Goal: Task Accomplishment & Management: Complete application form

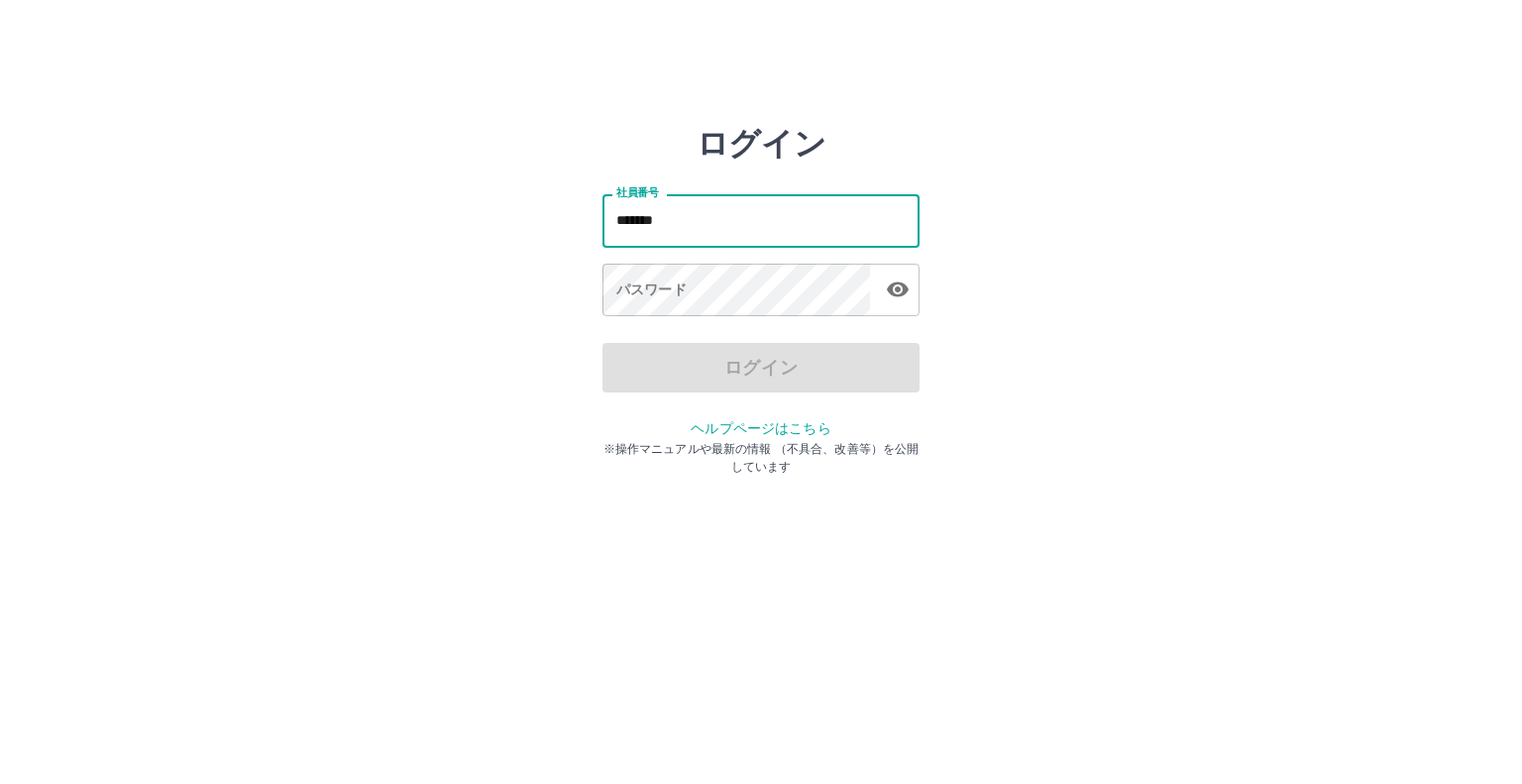
type input "*******"
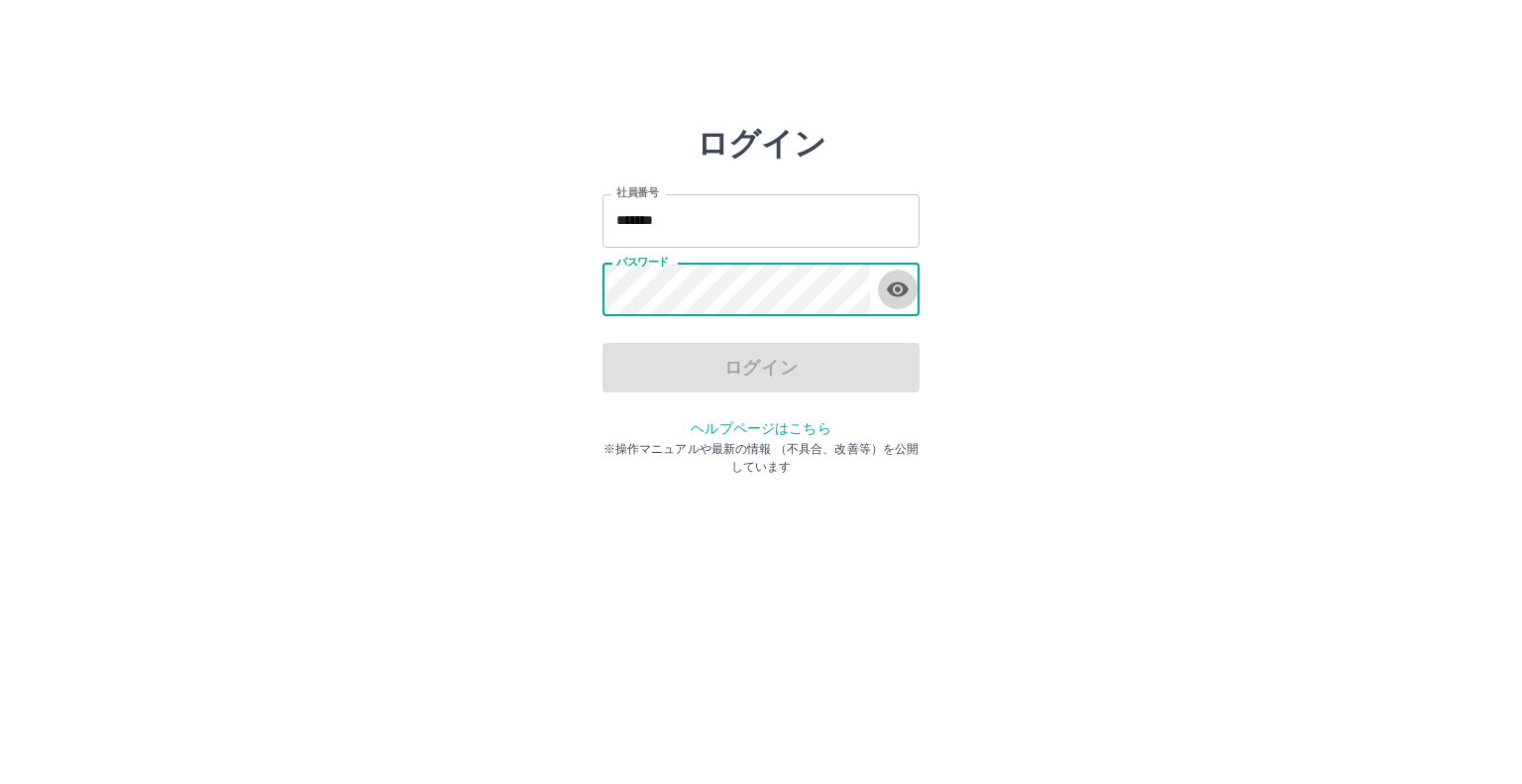
click at [899, 300] on icon "button" at bounding box center [898, 289] width 24 height 24
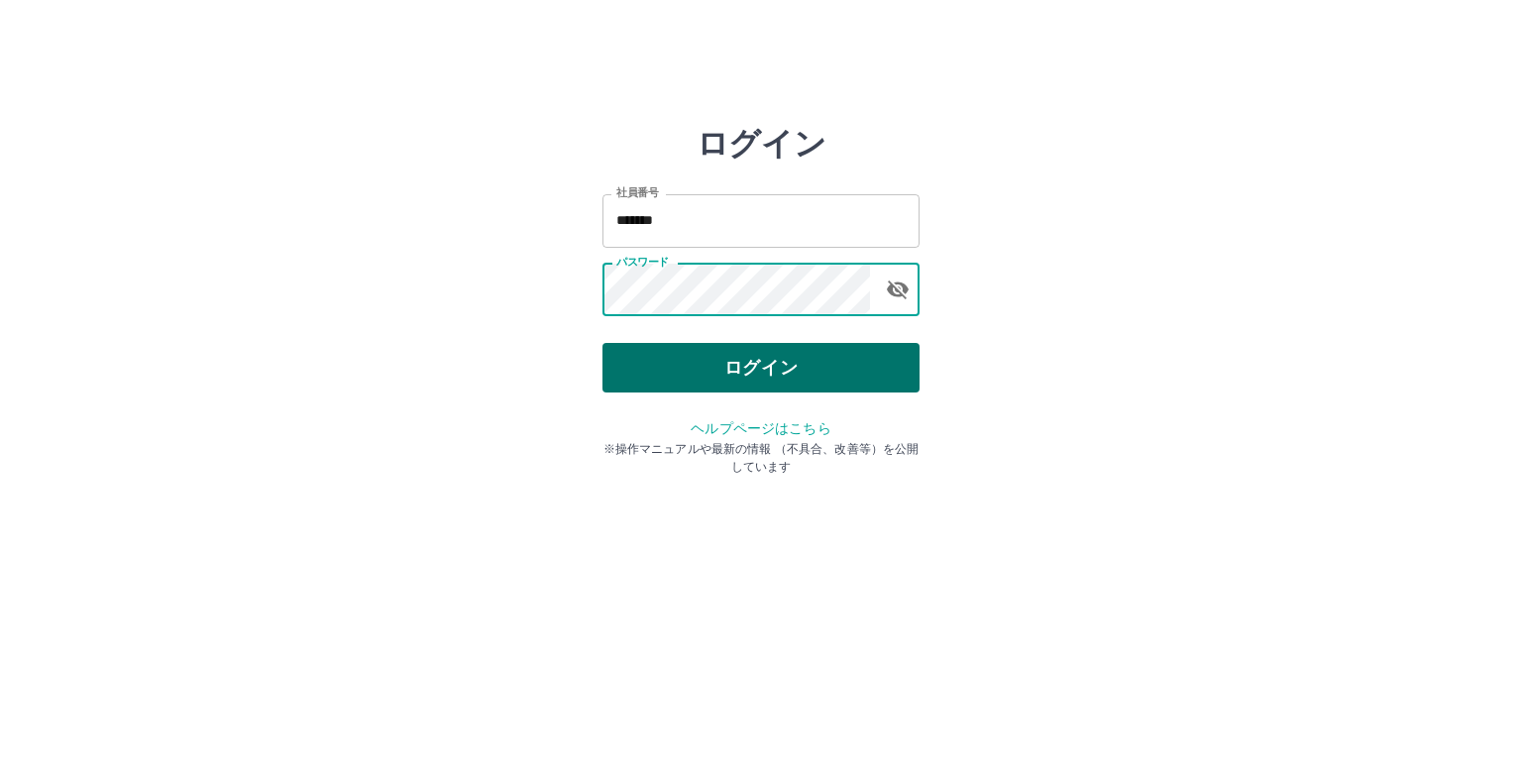
click at [747, 368] on button "ログイン" at bounding box center [761, 368] width 317 height 50
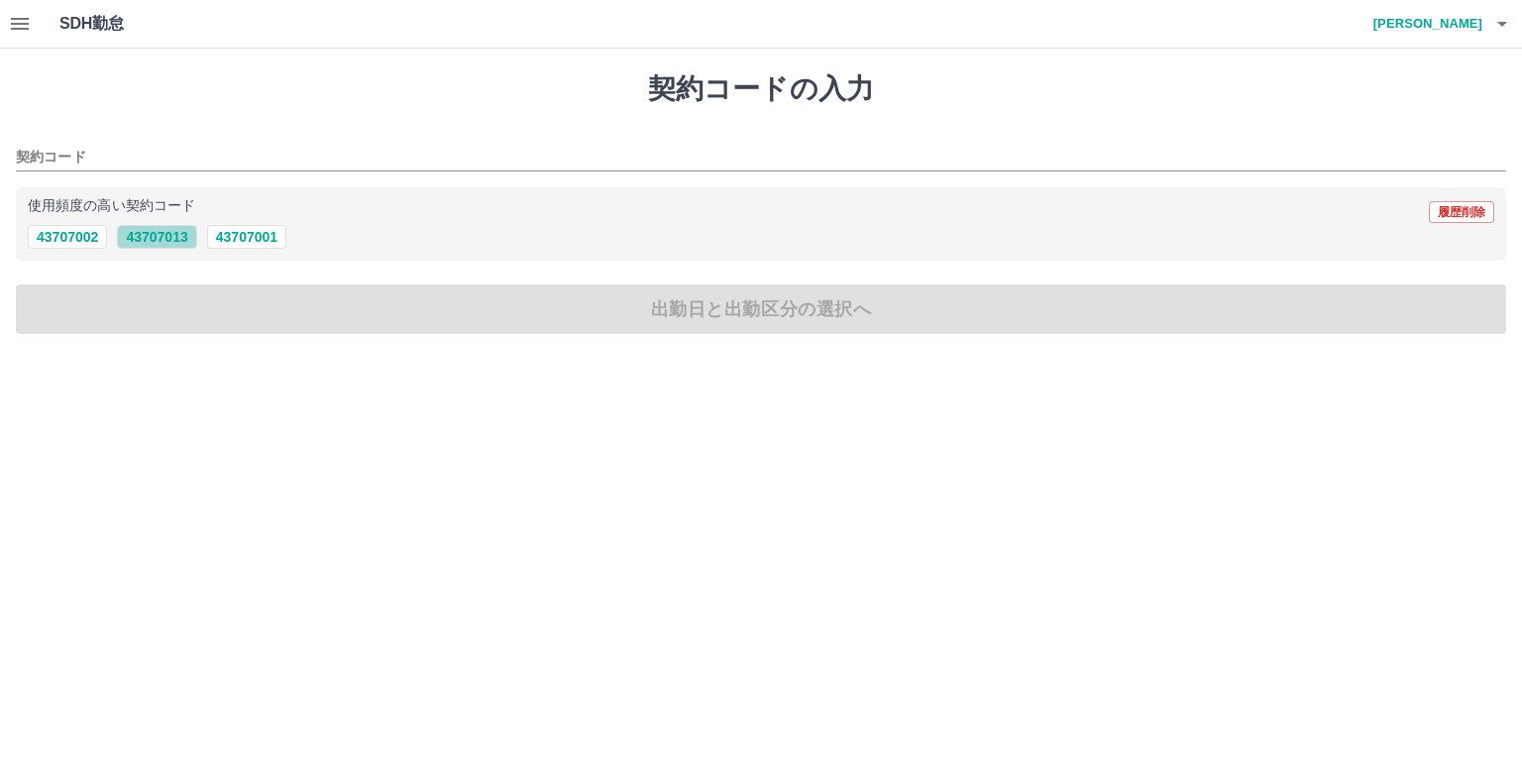
click at [163, 239] on button "43707013" at bounding box center [157, 237] width 79 height 24
type input "********"
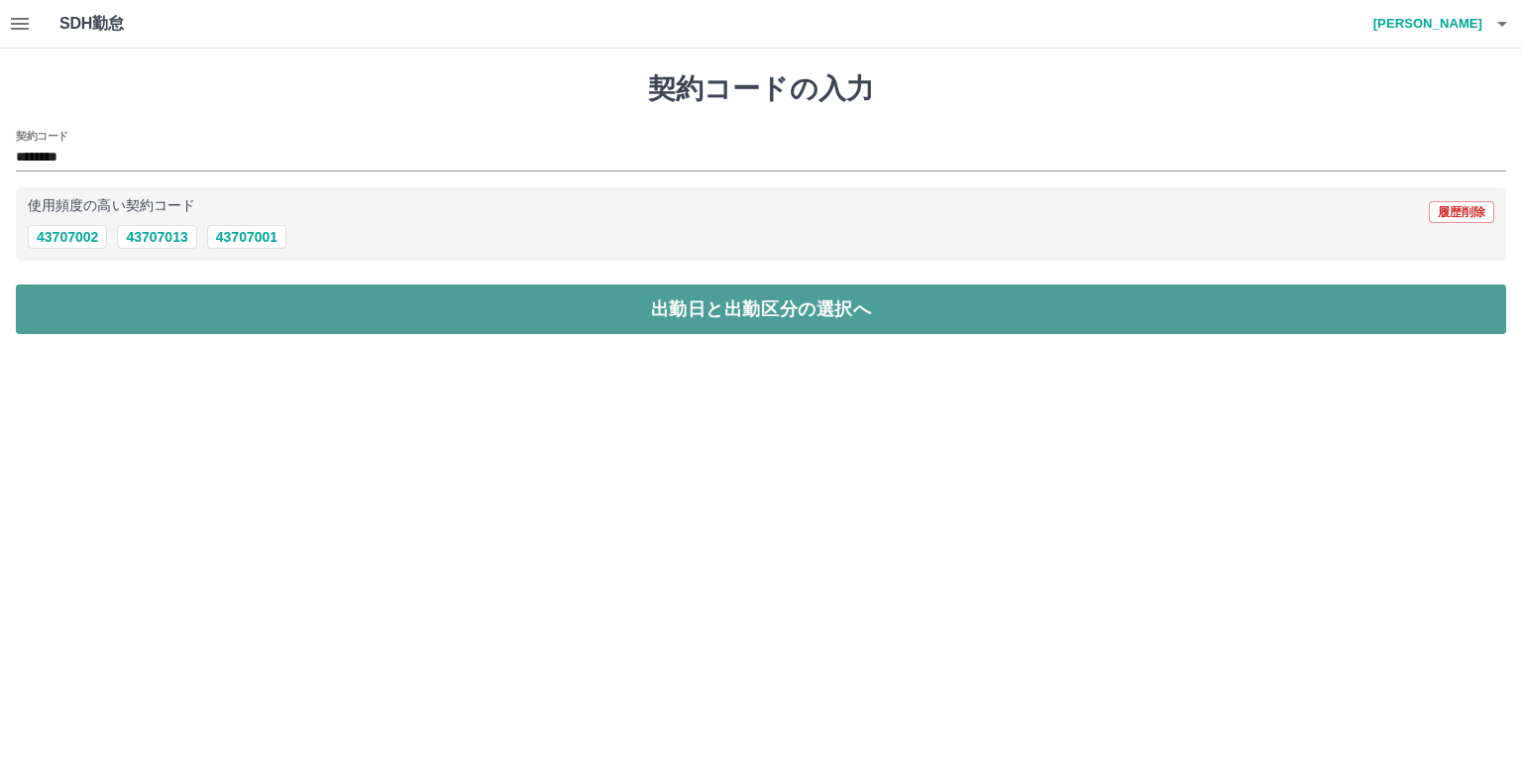
click at [631, 308] on button "出勤日と出勤区分の選択へ" at bounding box center [761, 309] width 1490 height 50
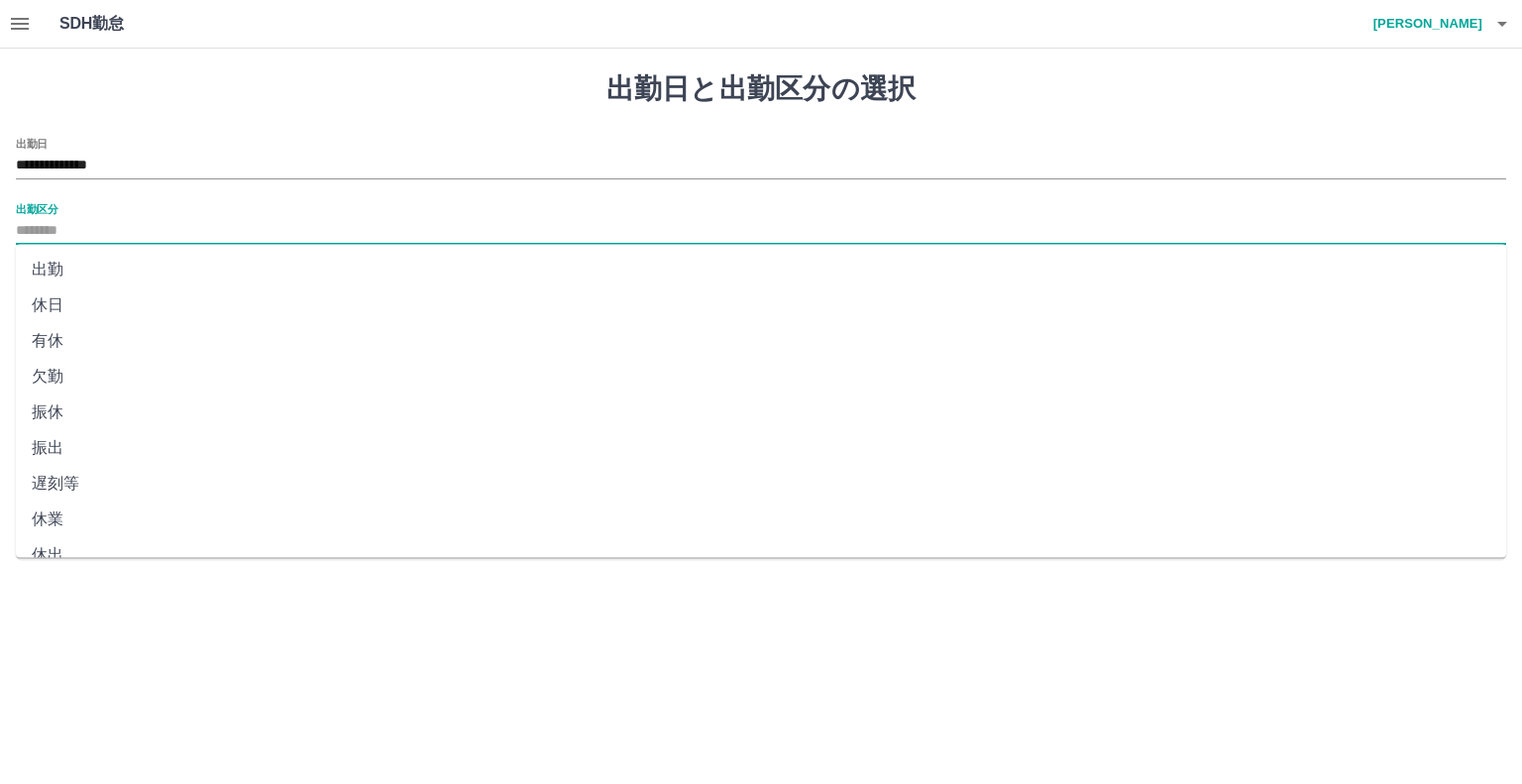
click at [67, 236] on input "出勤区分" at bounding box center [761, 231] width 1490 height 25
click at [59, 274] on li "出勤" at bounding box center [761, 270] width 1490 height 36
type input "**"
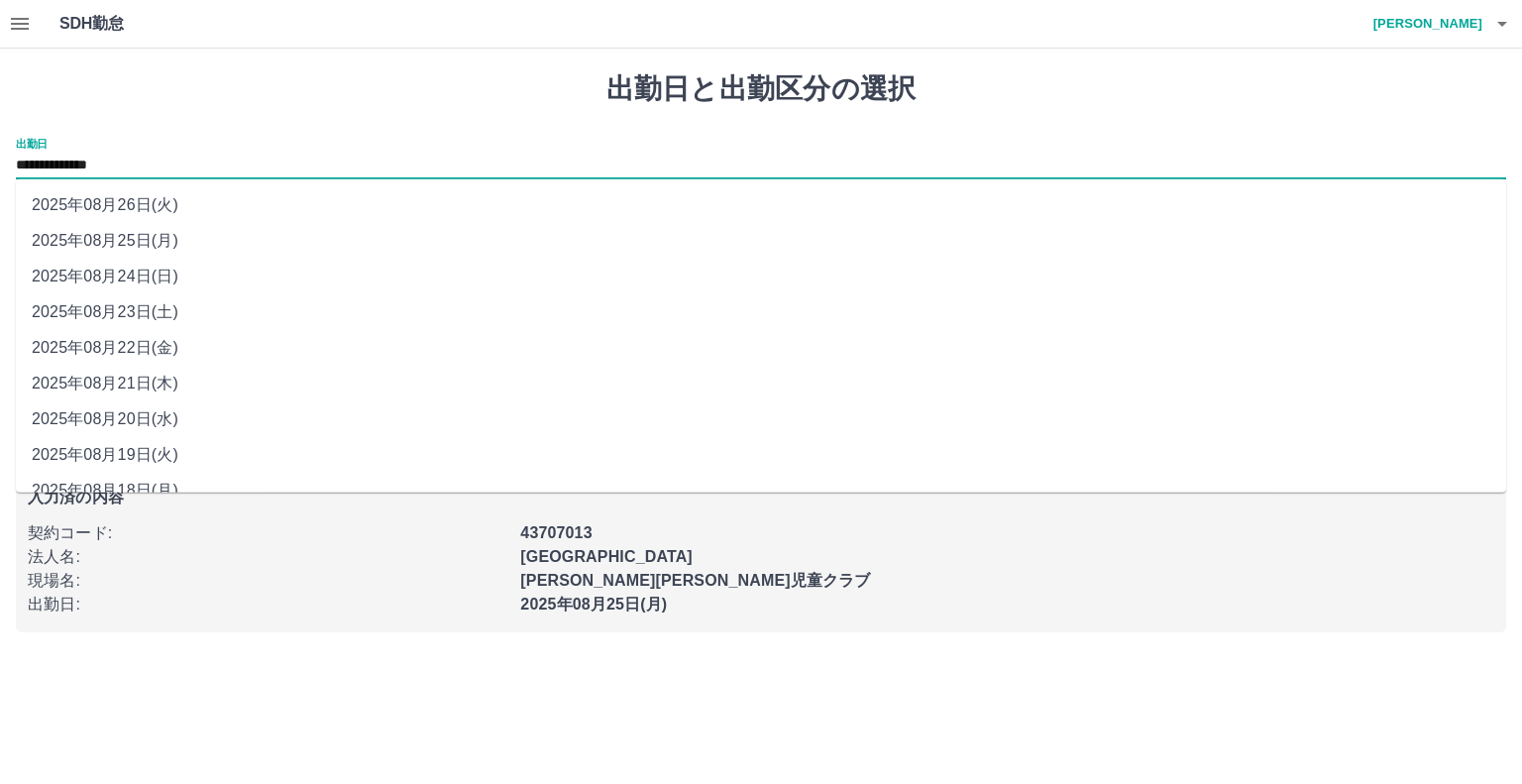
click at [109, 175] on input "**********" at bounding box center [761, 166] width 1490 height 25
click at [135, 320] on li "2025年08月23日(土)" at bounding box center [761, 312] width 1490 height 36
type input "**********"
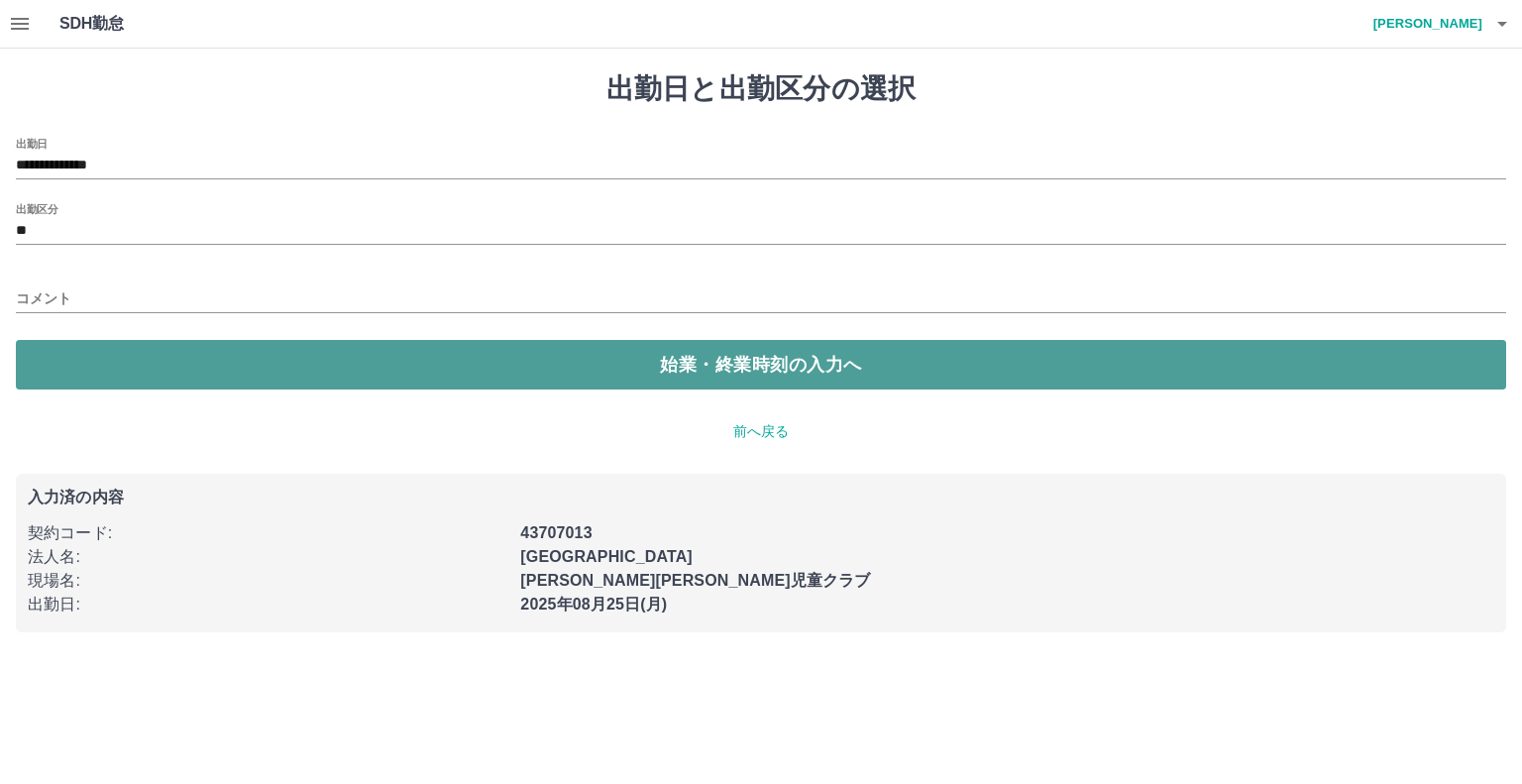
click at [611, 370] on button "始業・終業時刻の入力へ" at bounding box center [761, 365] width 1490 height 50
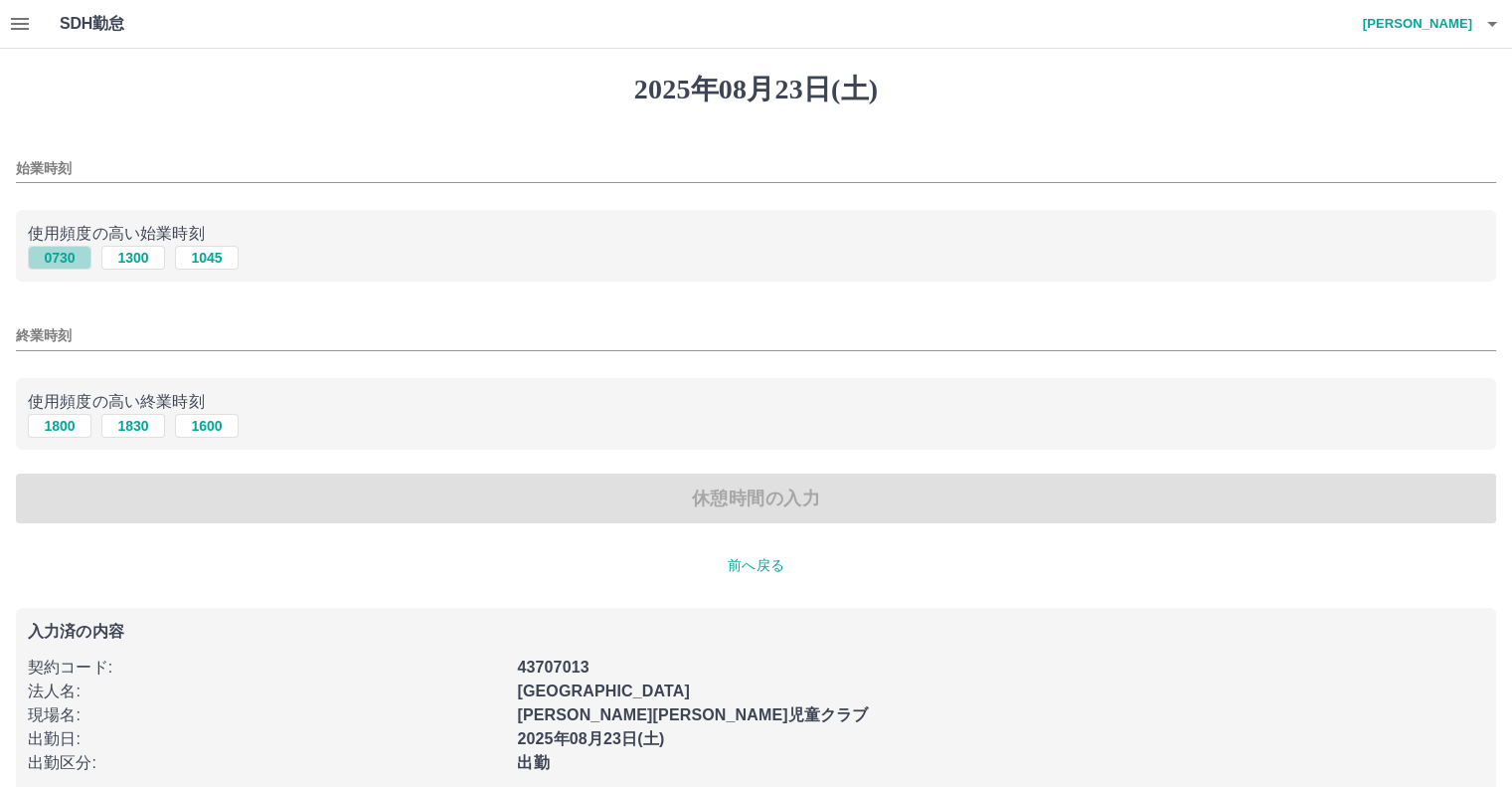
click at [61, 261] on button "0730" at bounding box center [60, 258] width 64 height 24
type input "****"
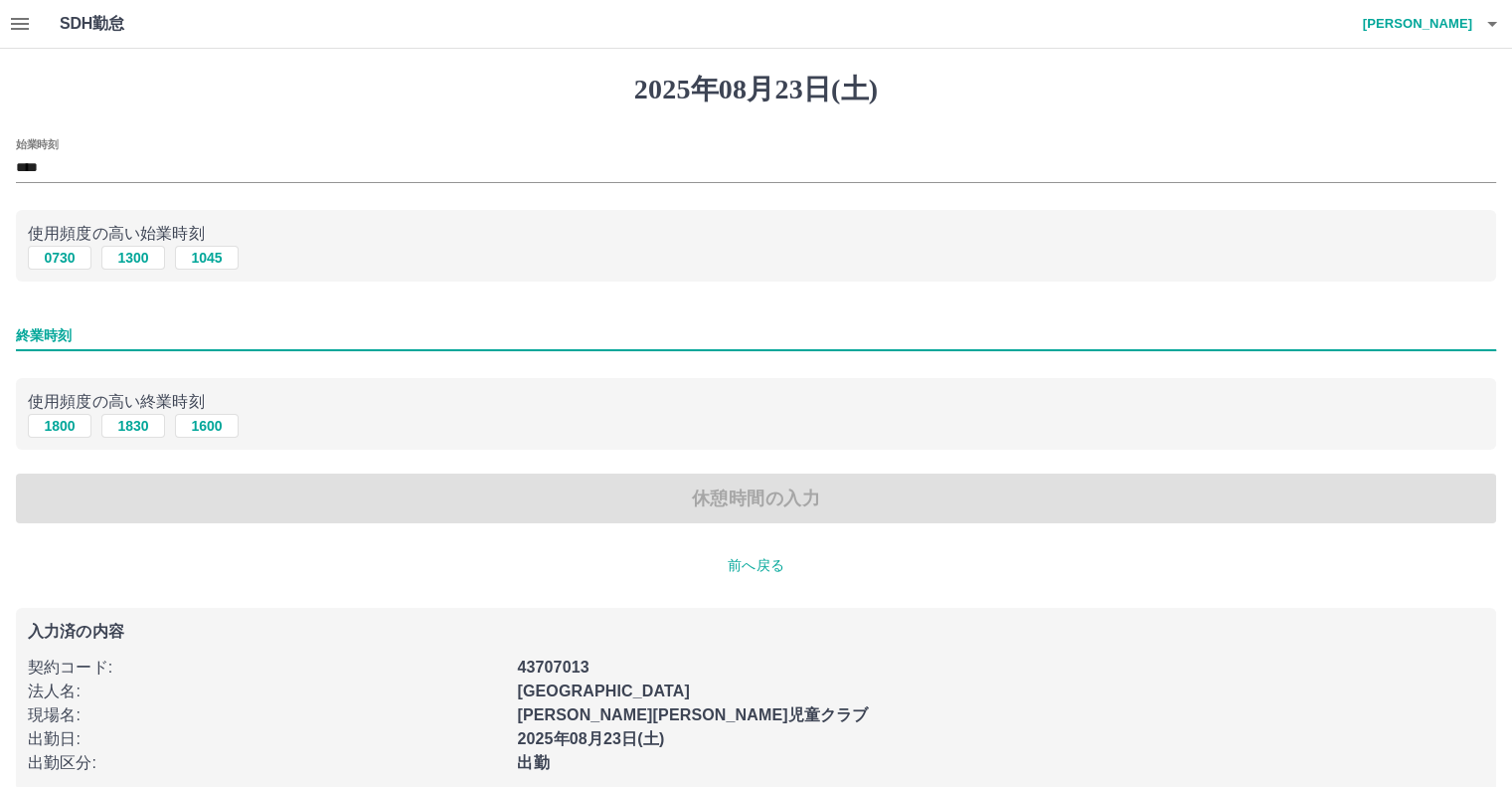
click at [91, 345] on input "終業時刻" at bounding box center [756, 335] width 1480 height 29
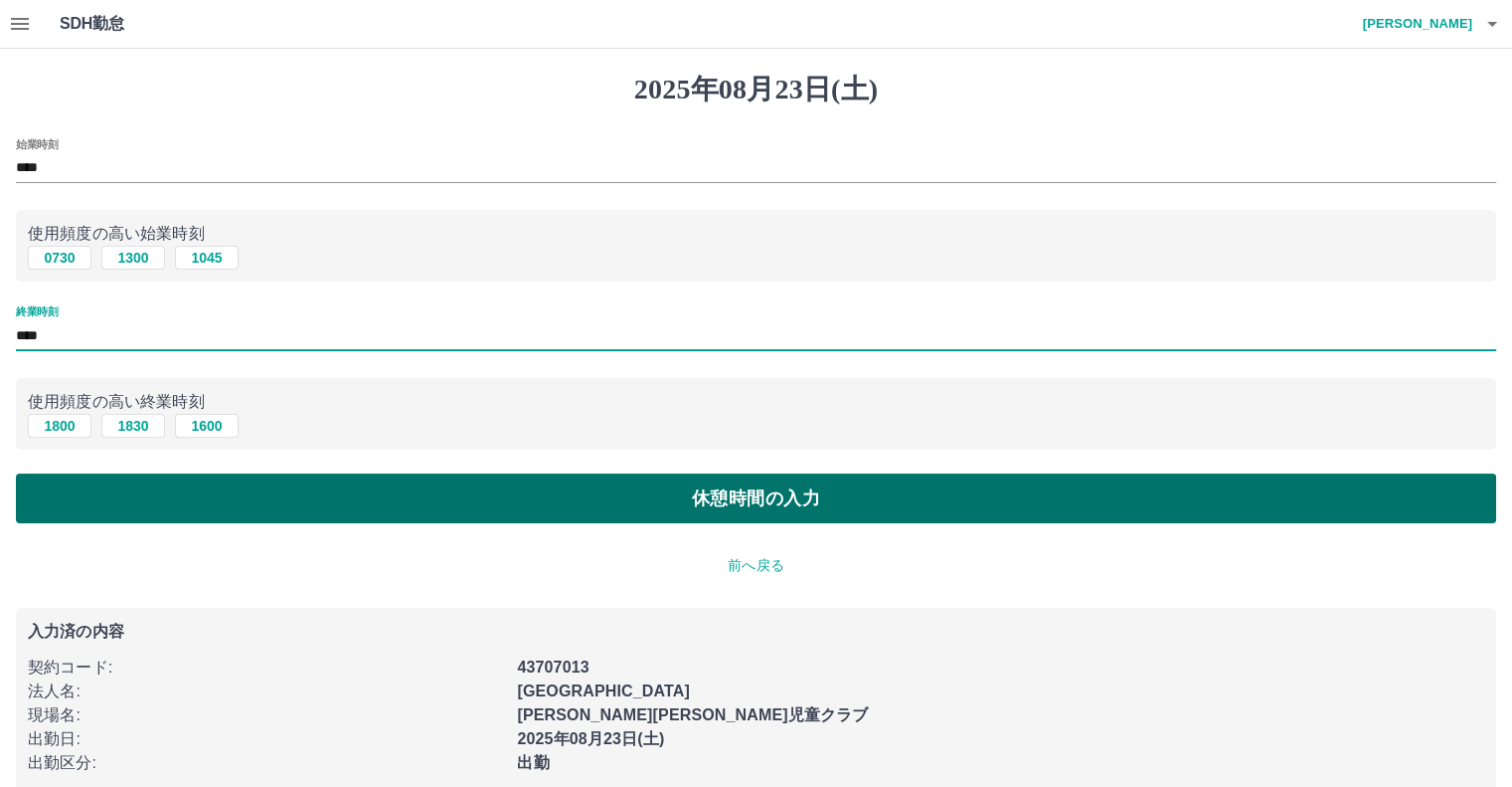
type input "****"
click at [632, 510] on button "休憩時間の入力" at bounding box center [756, 498] width 1480 height 50
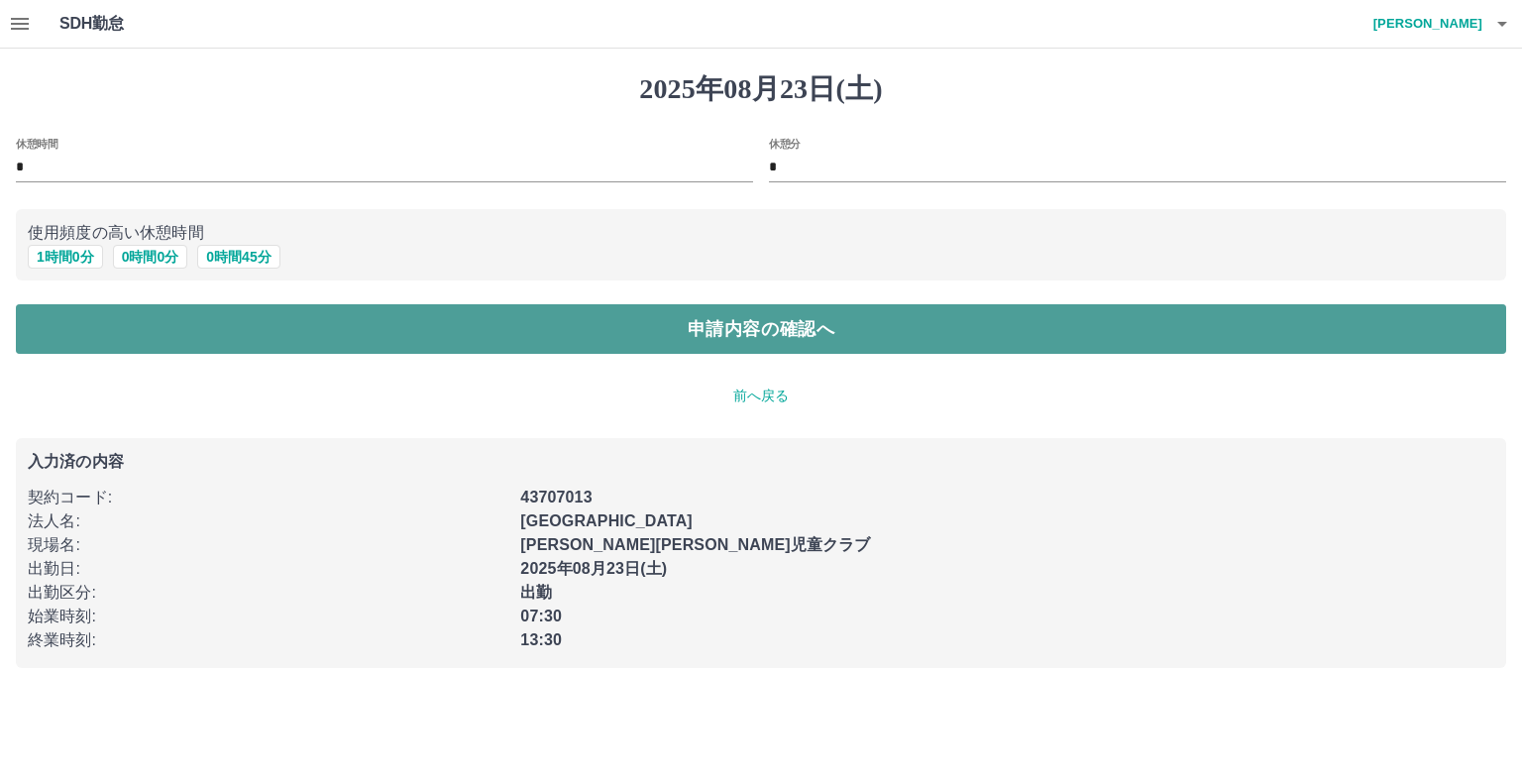
click at [644, 336] on button "申請内容の確認へ" at bounding box center [761, 329] width 1490 height 50
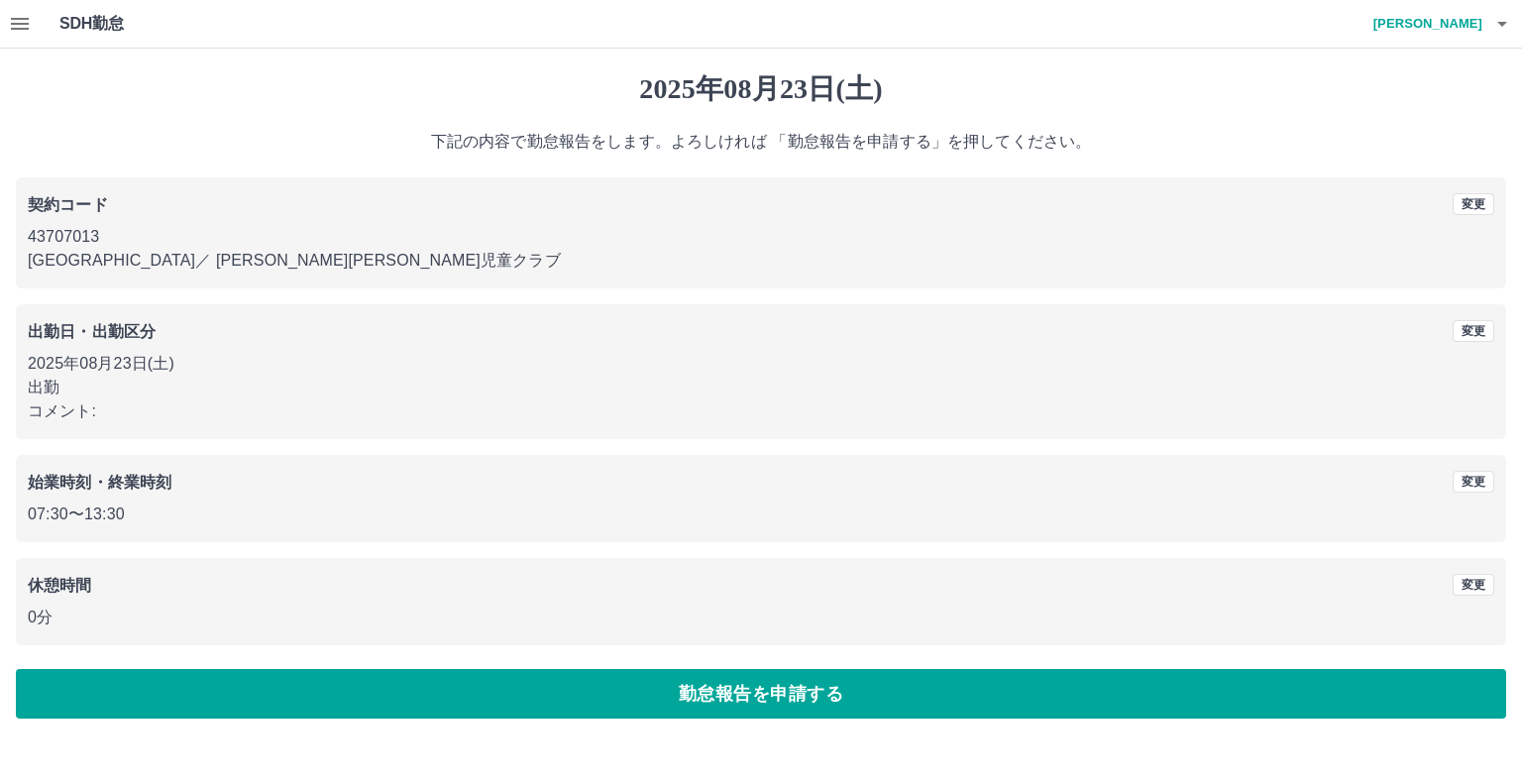
click at [689, 698] on button "勤怠報告を申請する" at bounding box center [761, 694] width 1490 height 50
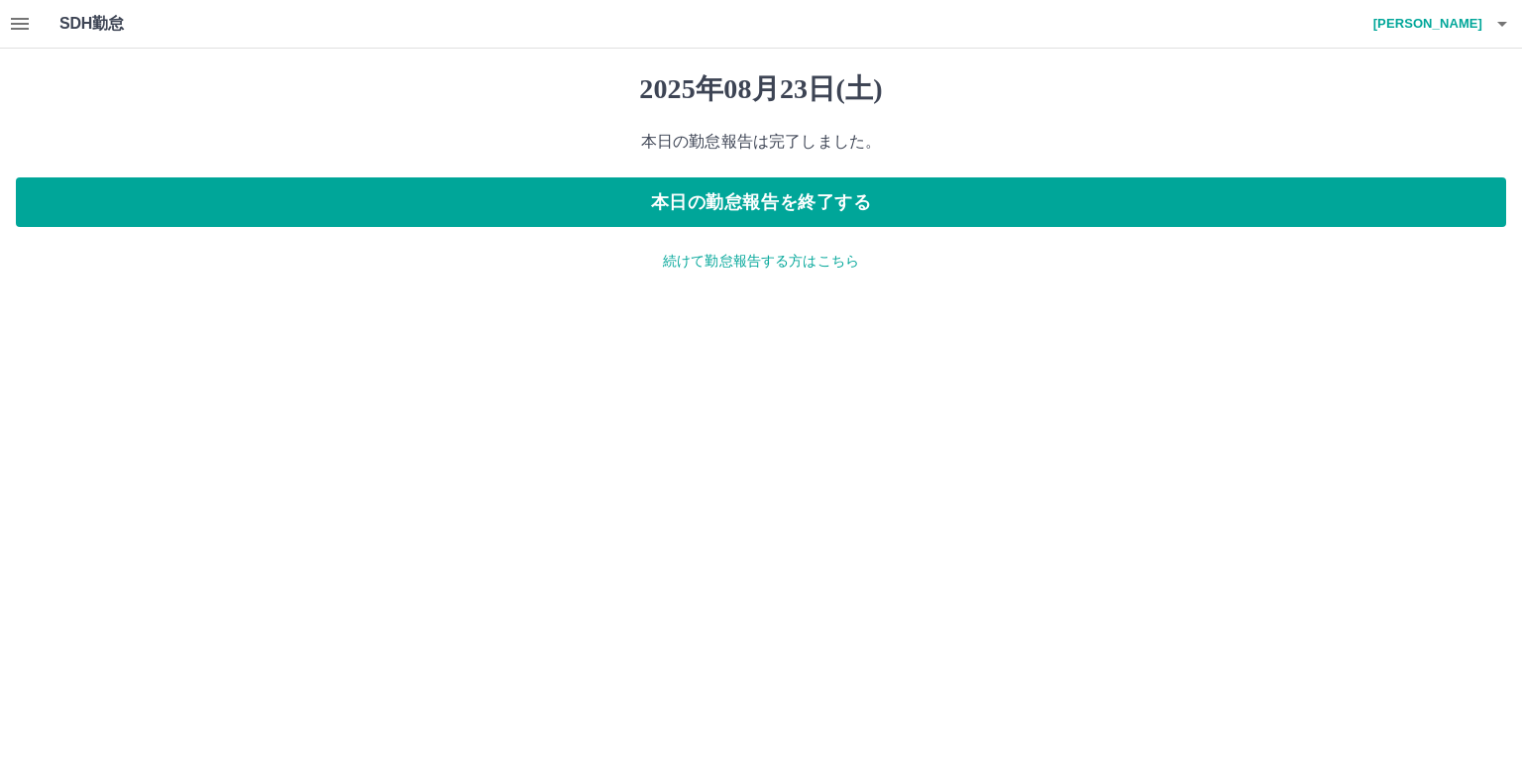
click at [1428, 35] on h4 "[PERSON_NAME]" at bounding box center [1423, 24] width 119 height 48
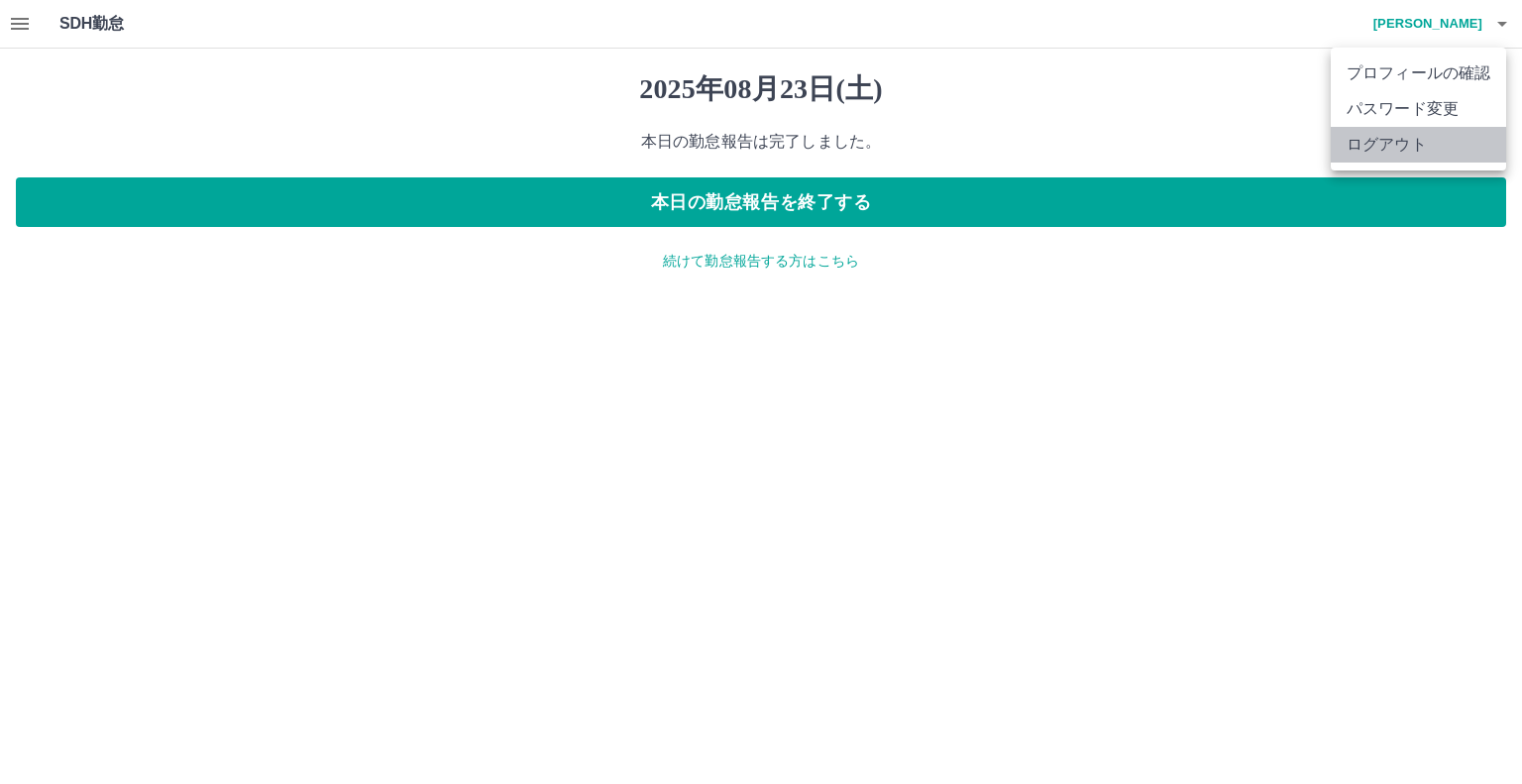
drag, startPoint x: 1391, startPoint y: 142, endPoint x: 1379, endPoint y: 132, distance: 15.6
click at [1391, 141] on li "ログアウト" at bounding box center [1418, 145] width 176 height 36
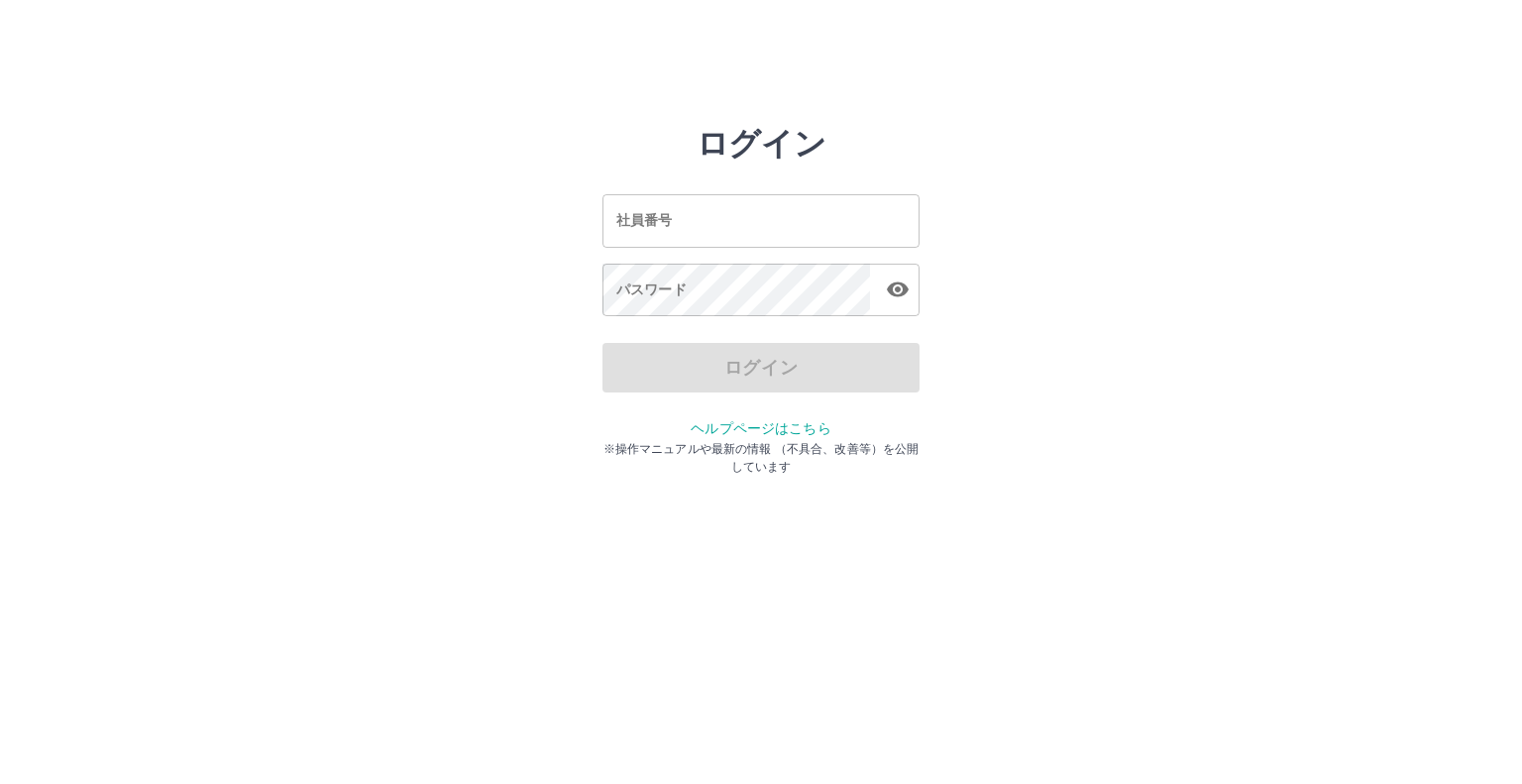
click at [612, 217] on input "社員番号" at bounding box center [761, 220] width 317 height 53
type input "*******"
click at [900, 300] on icon "button" at bounding box center [898, 289] width 24 height 24
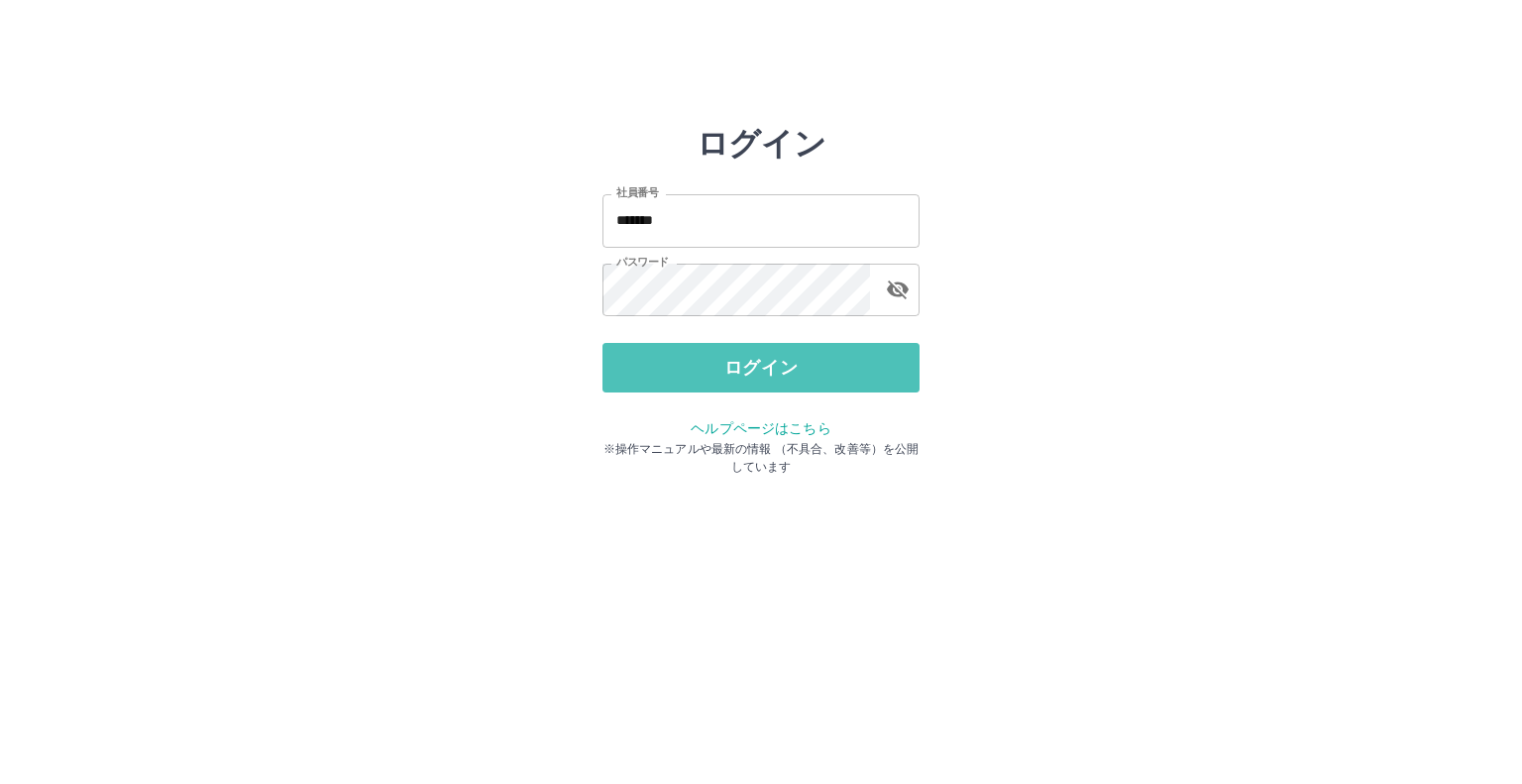
click at [758, 360] on button "ログイン" at bounding box center [761, 368] width 317 height 50
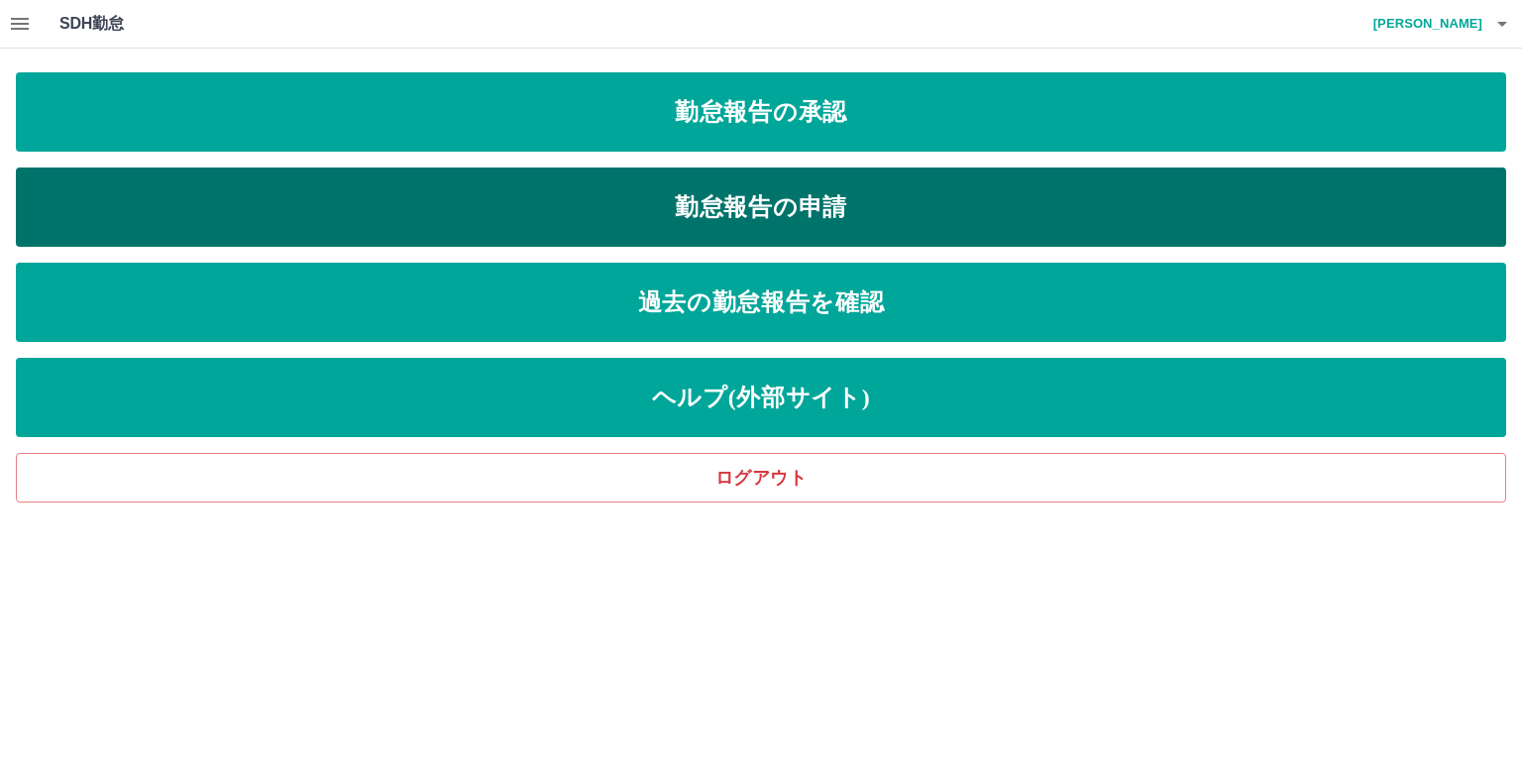
click at [855, 201] on link "勤怠報告の申請" at bounding box center [761, 207] width 1490 height 79
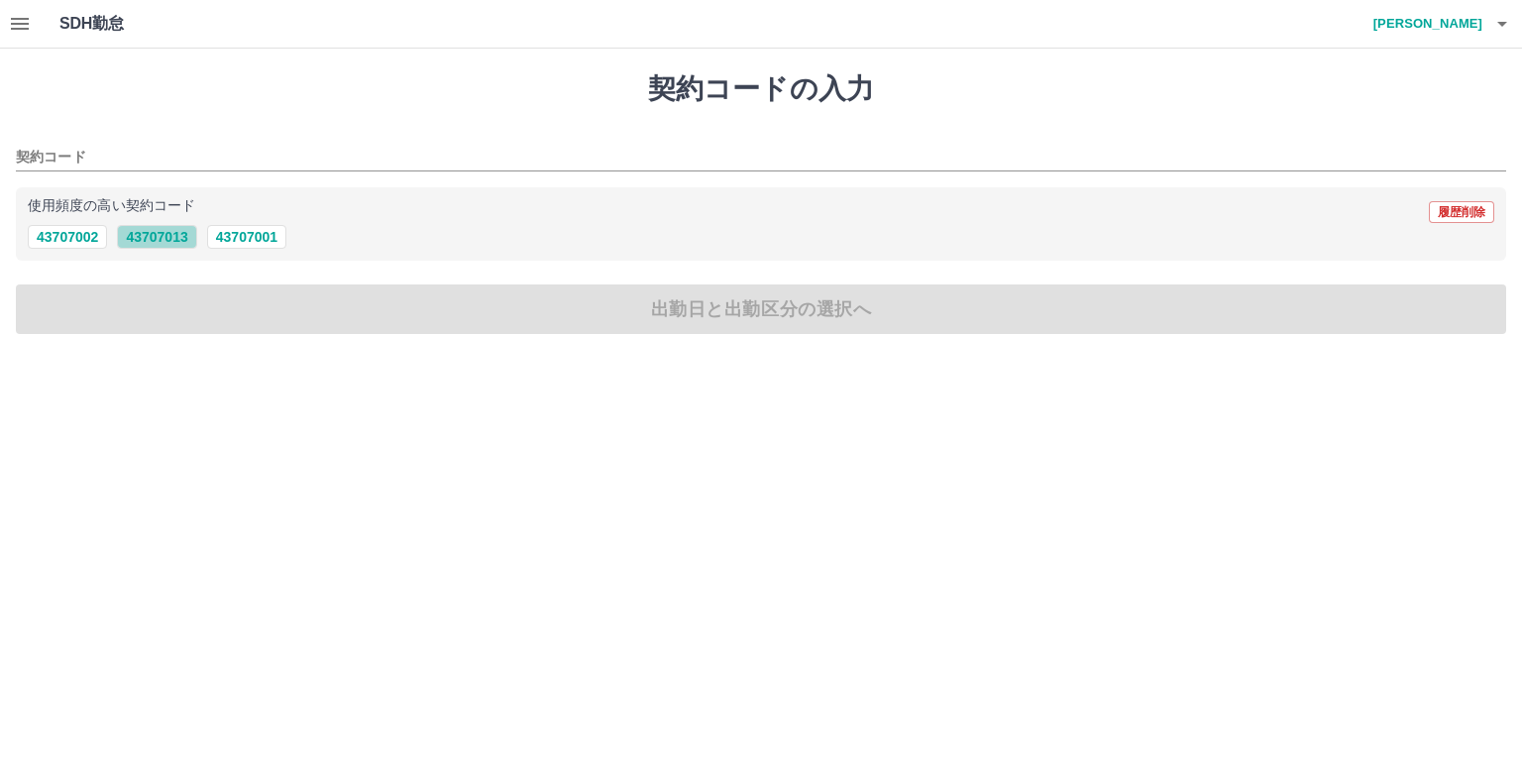
click at [150, 243] on button "43707013" at bounding box center [157, 237] width 79 height 24
type input "********"
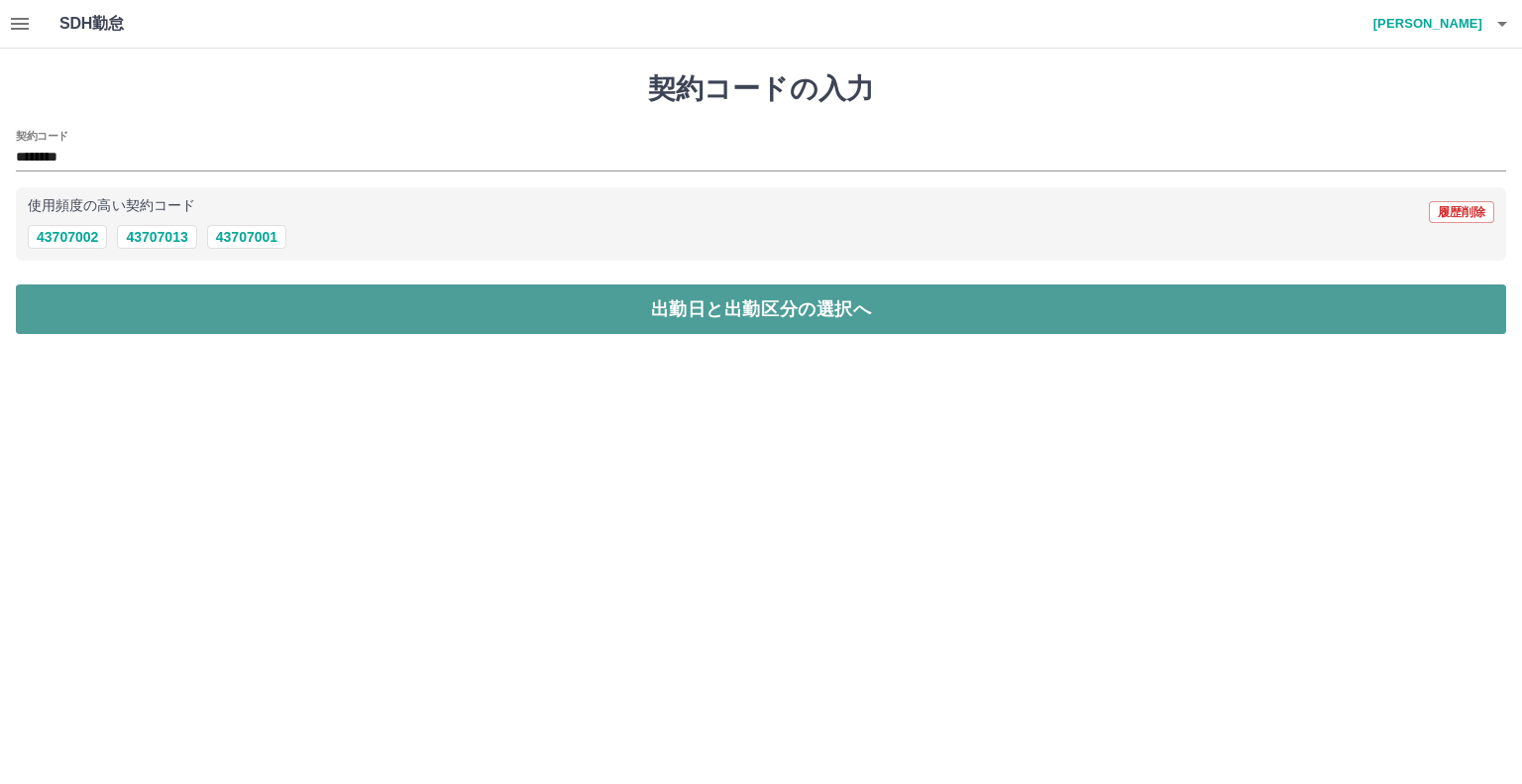
click at [556, 316] on button "出勤日と出勤区分の選択へ" at bounding box center [761, 309] width 1490 height 50
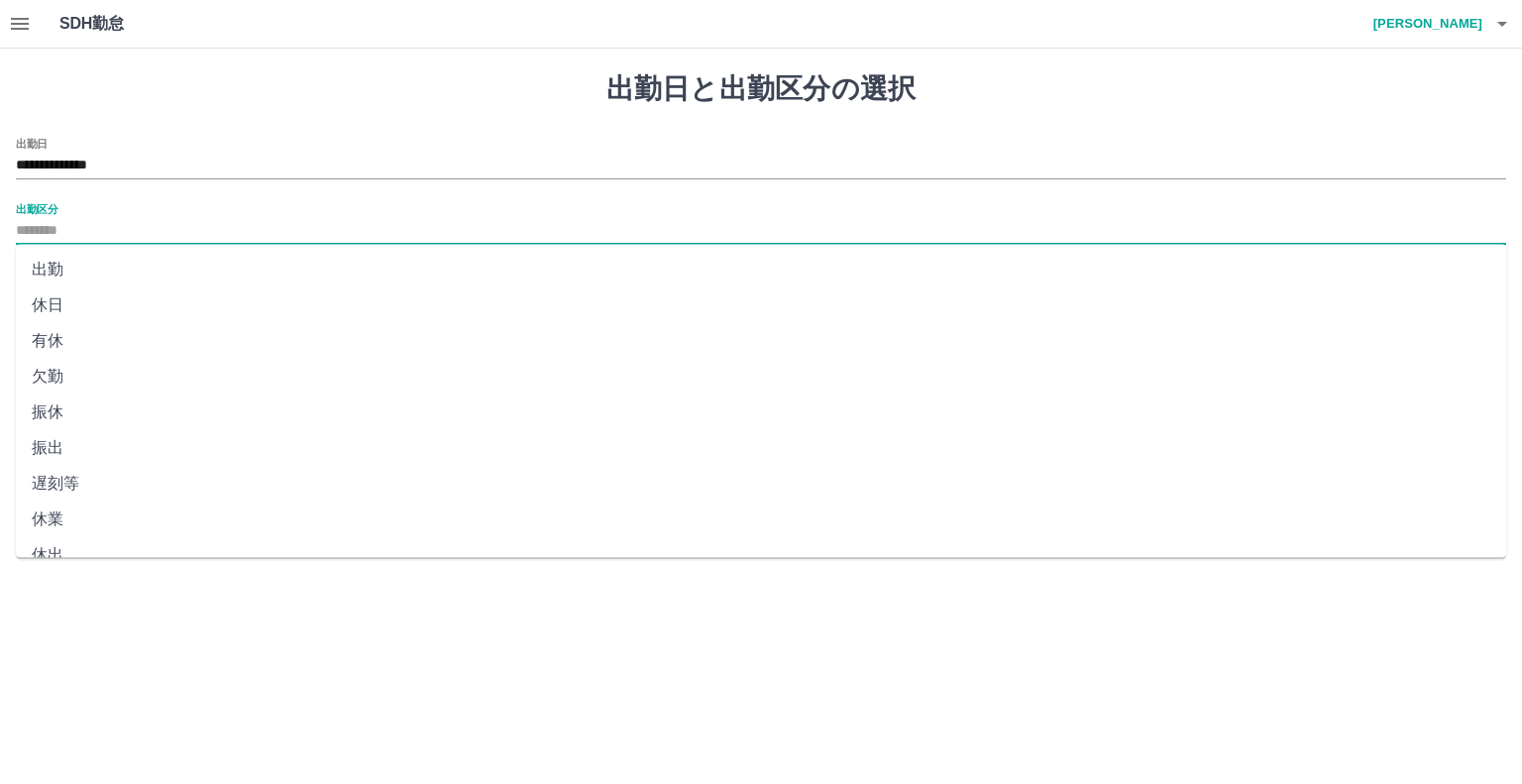
click at [51, 241] on input "出勤区分" at bounding box center [761, 231] width 1490 height 25
click at [60, 271] on li "出勤" at bounding box center [761, 270] width 1490 height 36
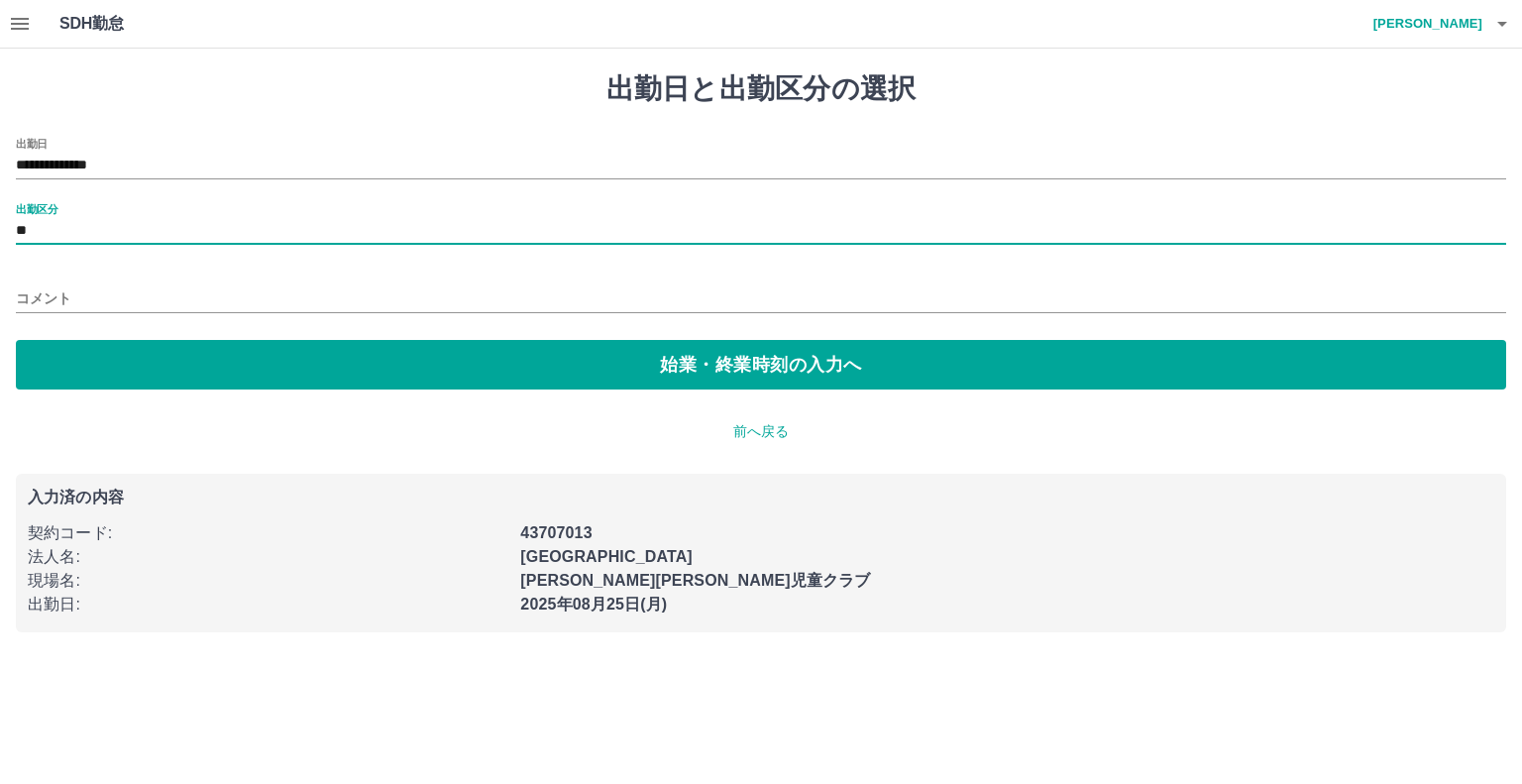
type input "**"
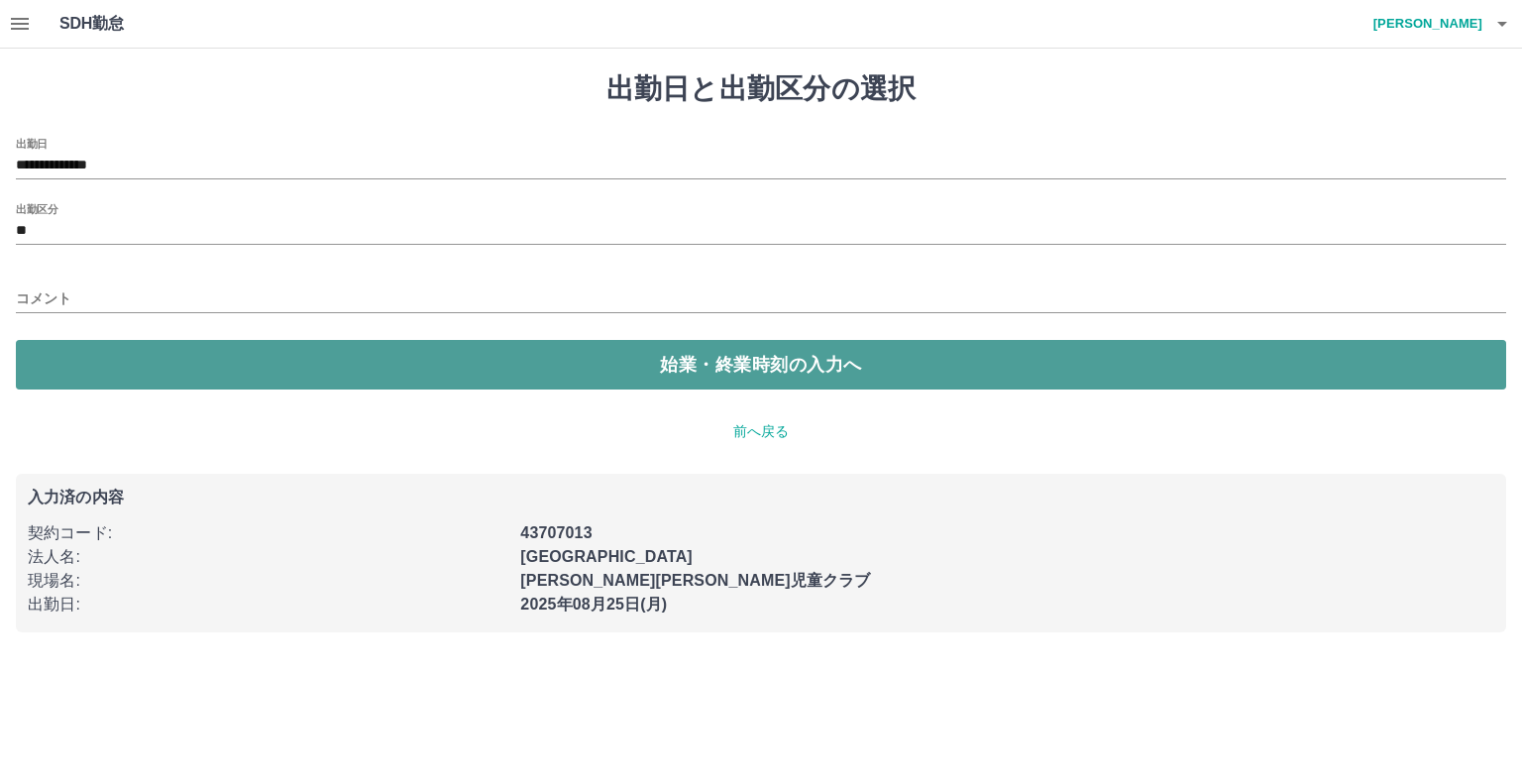
click at [622, 380] on button "始業・終業時刻の入力へ" at bounding box center [761, 365] width 1490 height 50
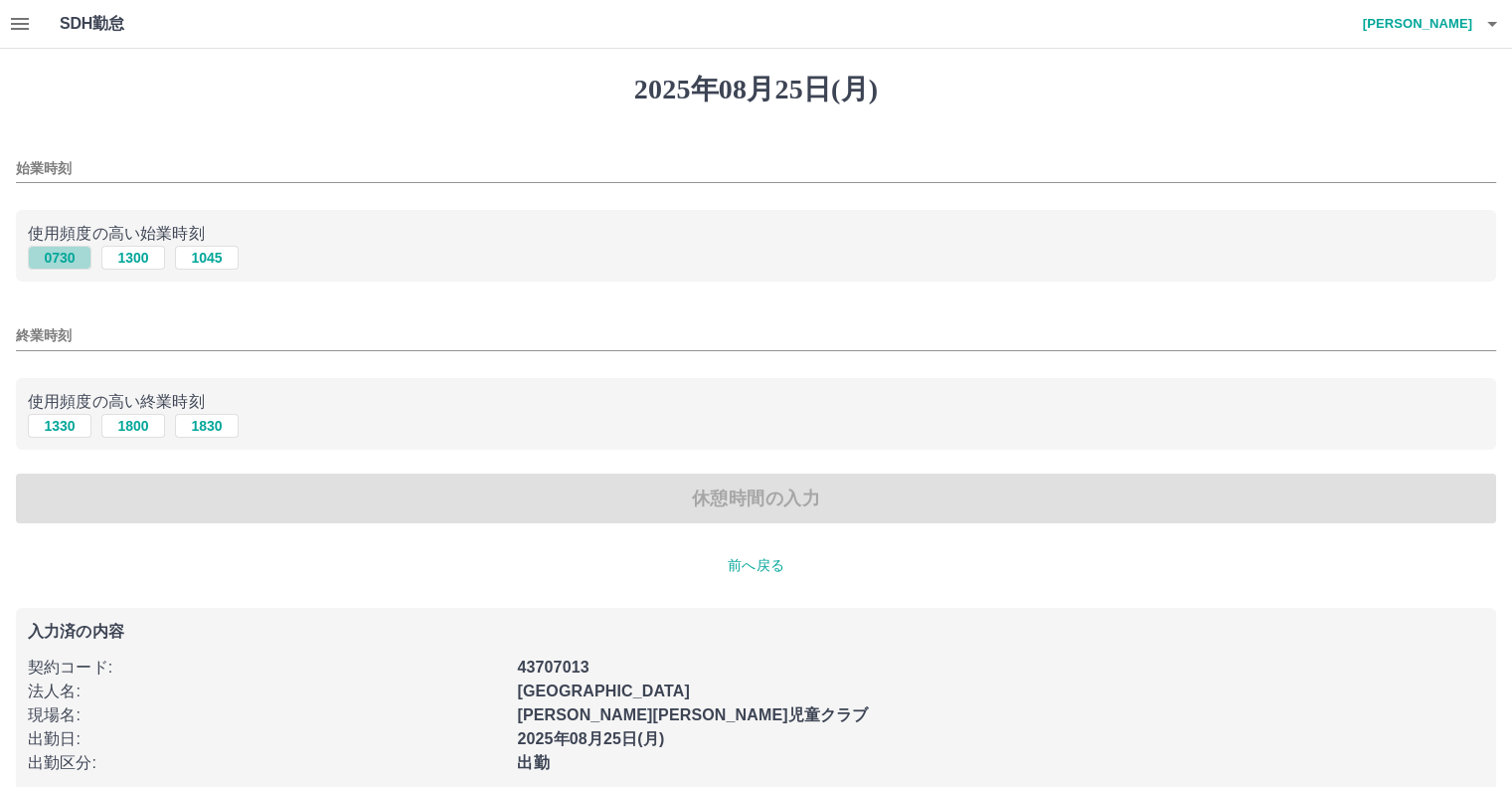
click at [63, 258] on button "0730" at bounding box center [60, 258] width 64 height 24
type input "****"
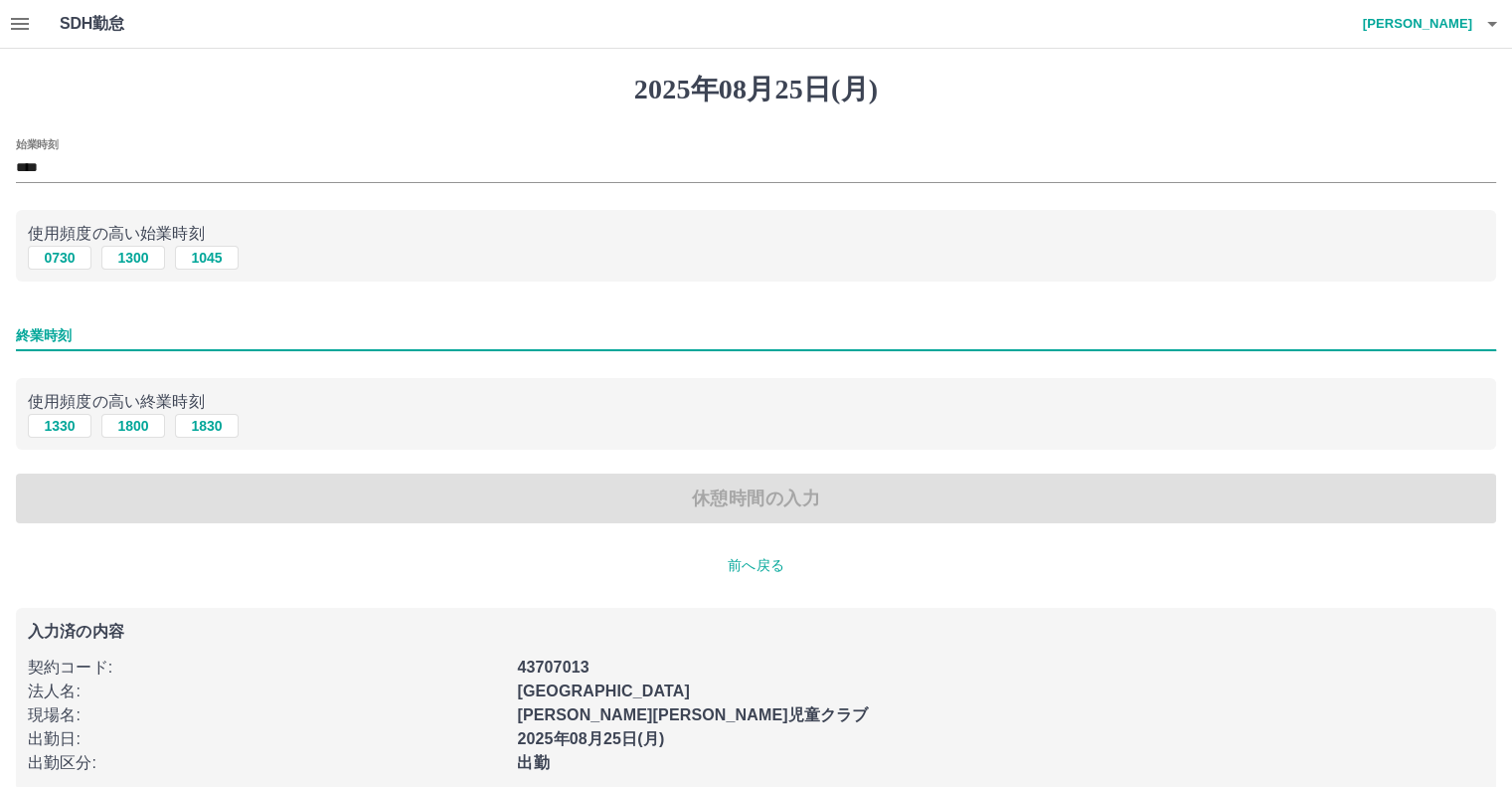
click at [52, 346] on input "終業時刻" at bounding box center [756, 335] width 1480 height 29
type input "****"
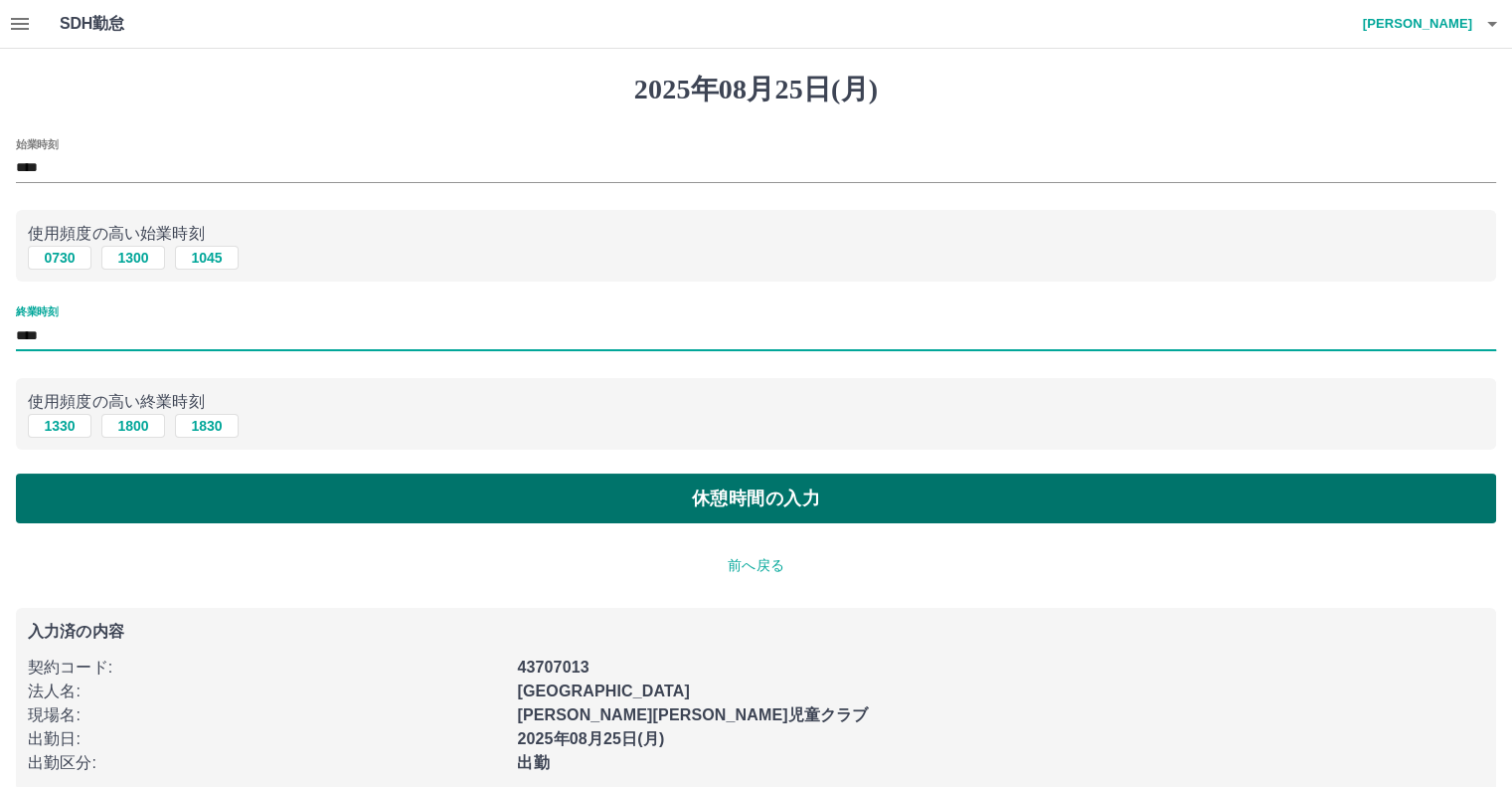
click at [644, 508] on button "休憩時間の入力" at bounding box center [756, 498] width 1480 height 50
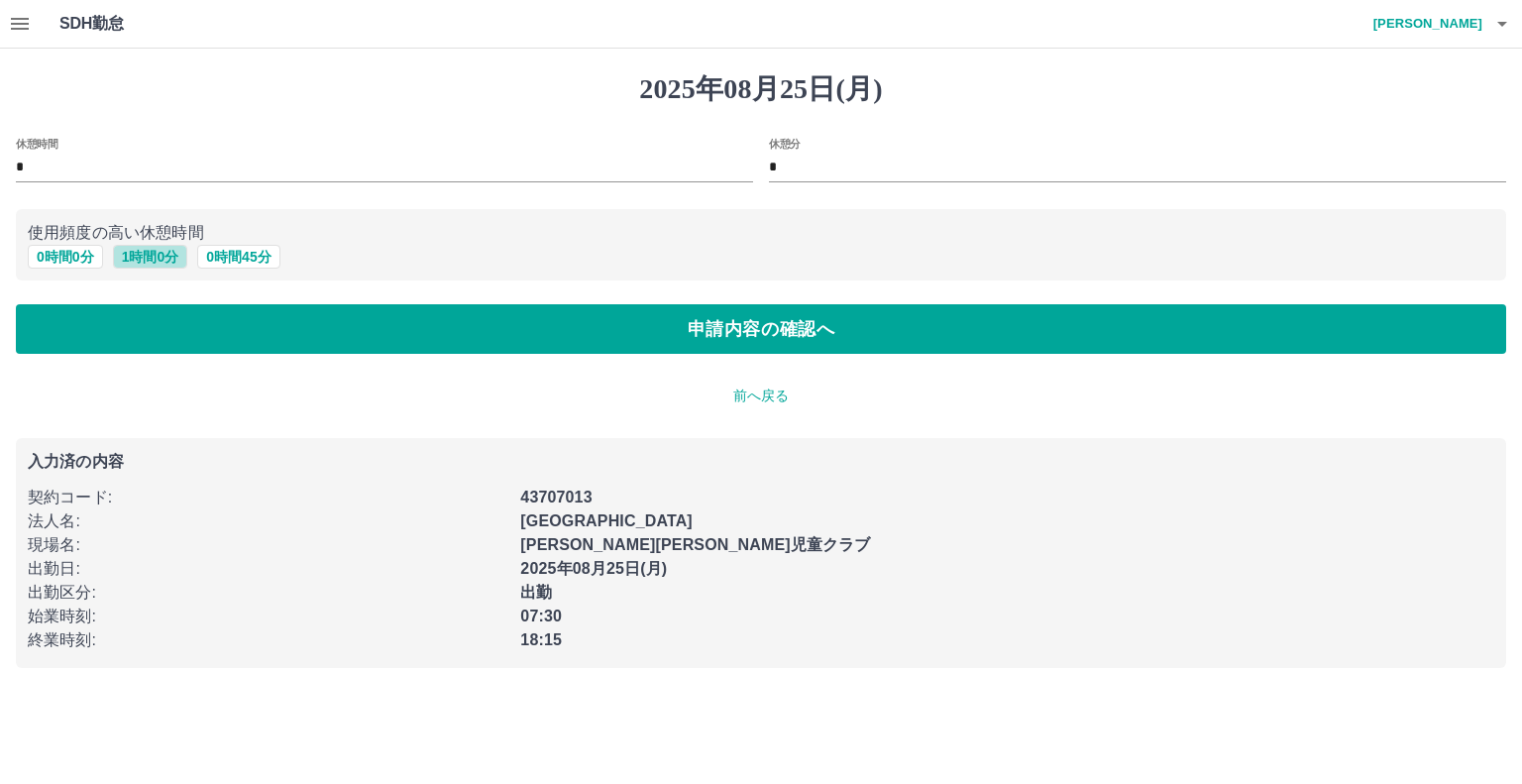
drag, startPoint x: 148, startPoint y: 260, endPoint x: 182, endPoint y: 274, distance: 36.8
click at [151, 261] on button "1 時間 0 分" at bounding box center [151, 257] width 75 height 24
type input "*"
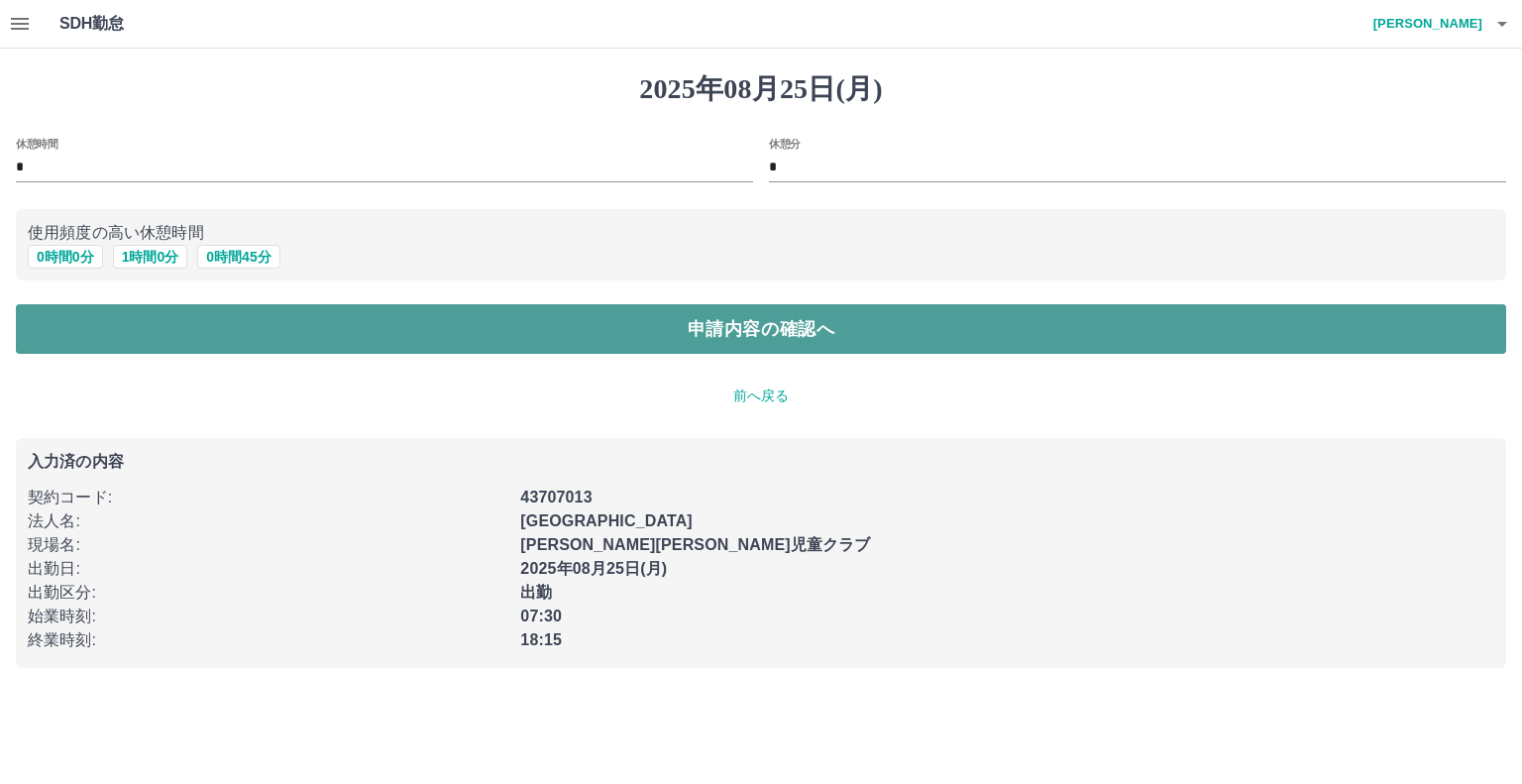
click at [614, 345] on button "申請内容の確認へ" at bounding box center [761, 329] width 1490 height 50
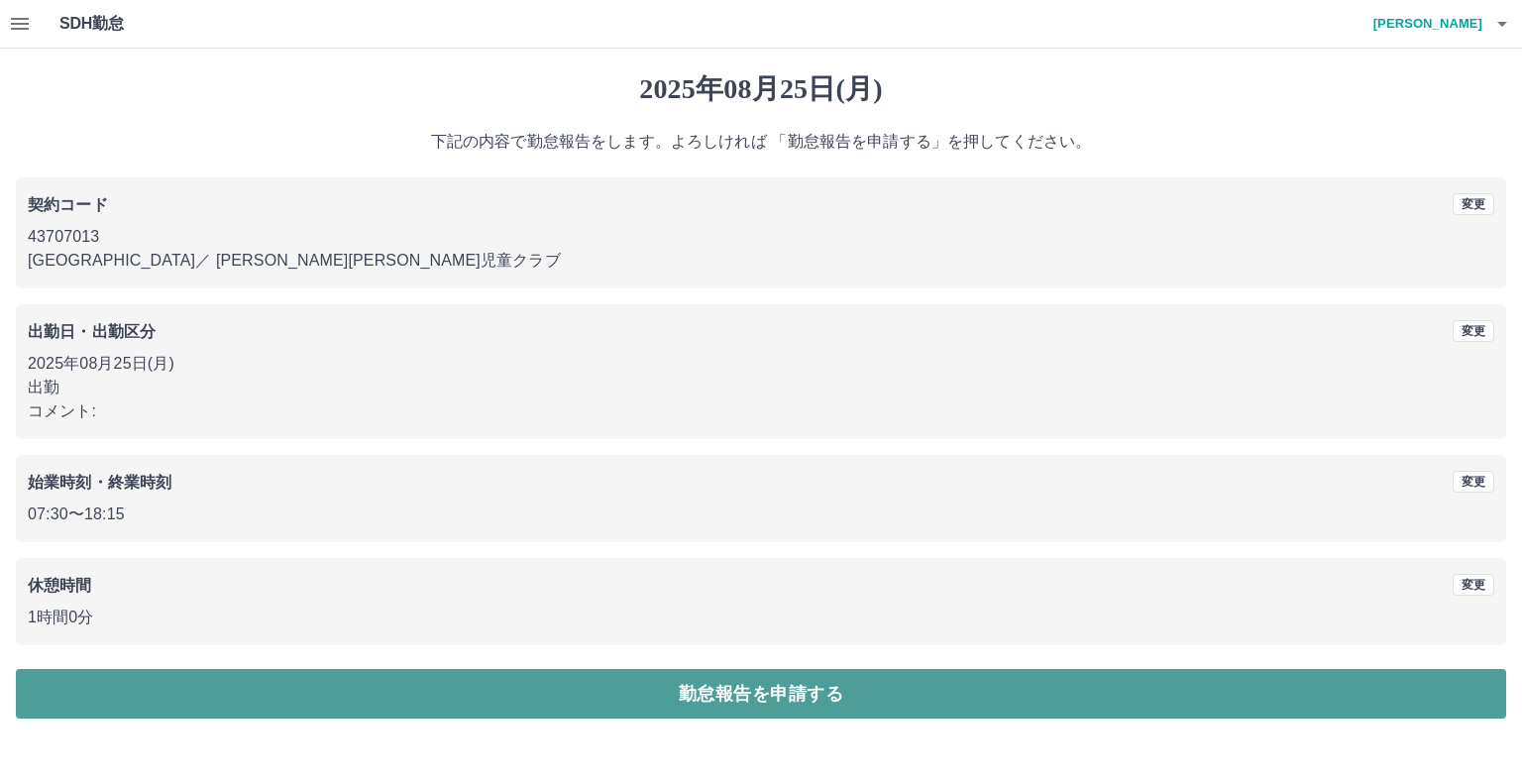
click at [763, 692] on button "勤怠報告を申請する" at bounding box center [761, 694] width 1490 height 50
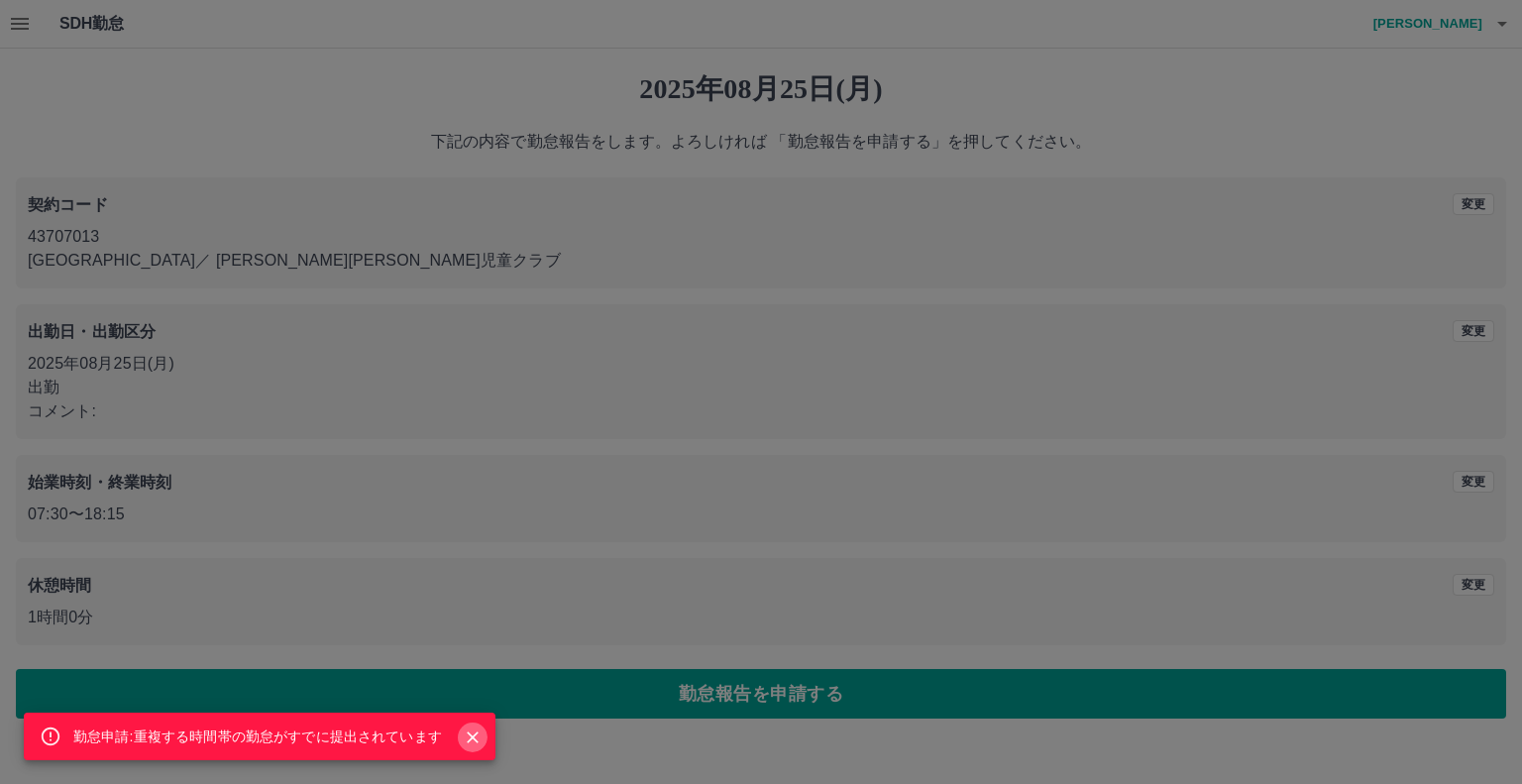
drag, startPoint x: 480, startPoint y: 735, endPoint x: 494, endPoint y: 735, distance: 14.0
click at [486, 735] on button "Close" at bounding box center [473, 737] width 30 height 30
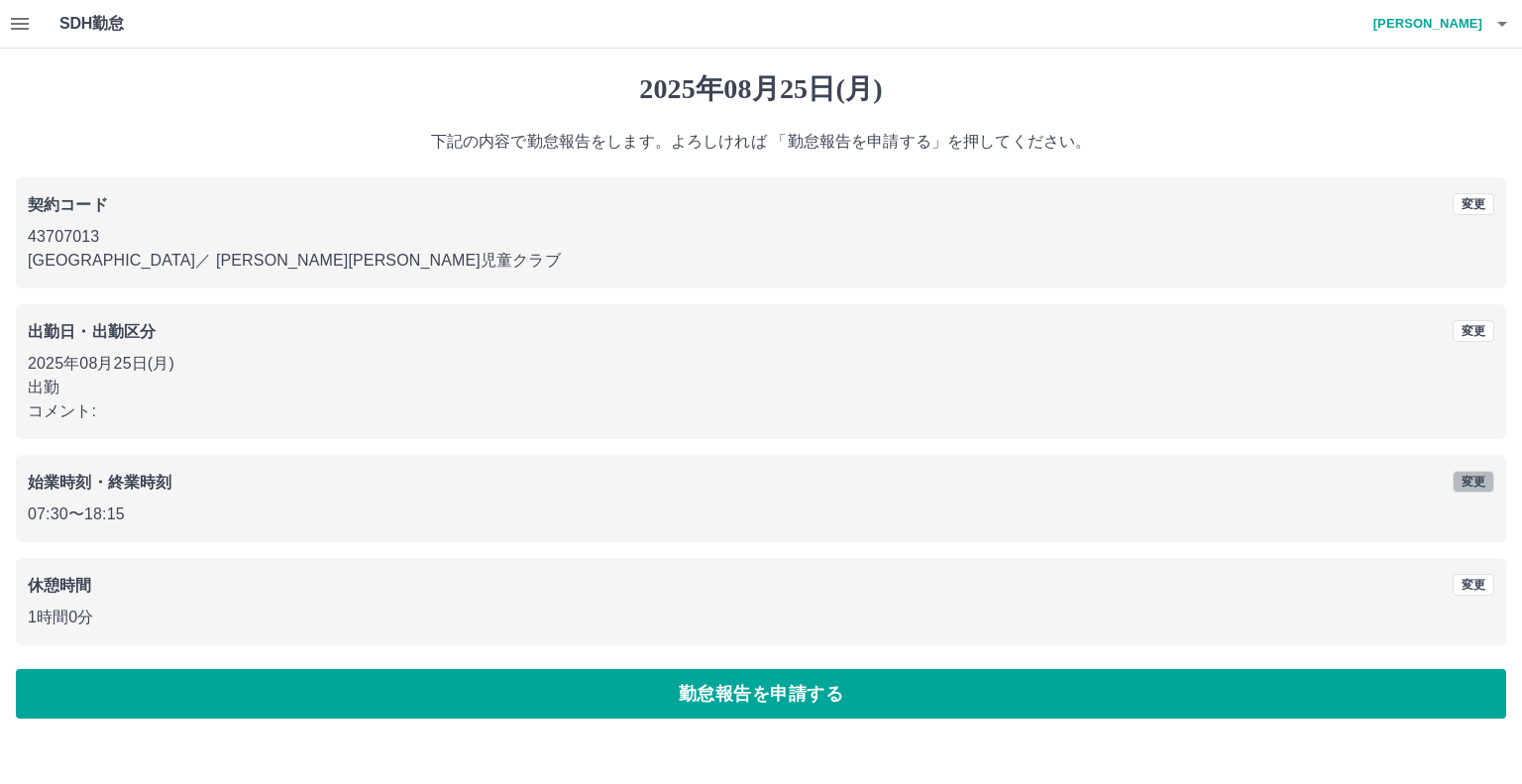
click at [1481, 483] on button "変更" at bounding box center [1473, 482] width 42 height 22
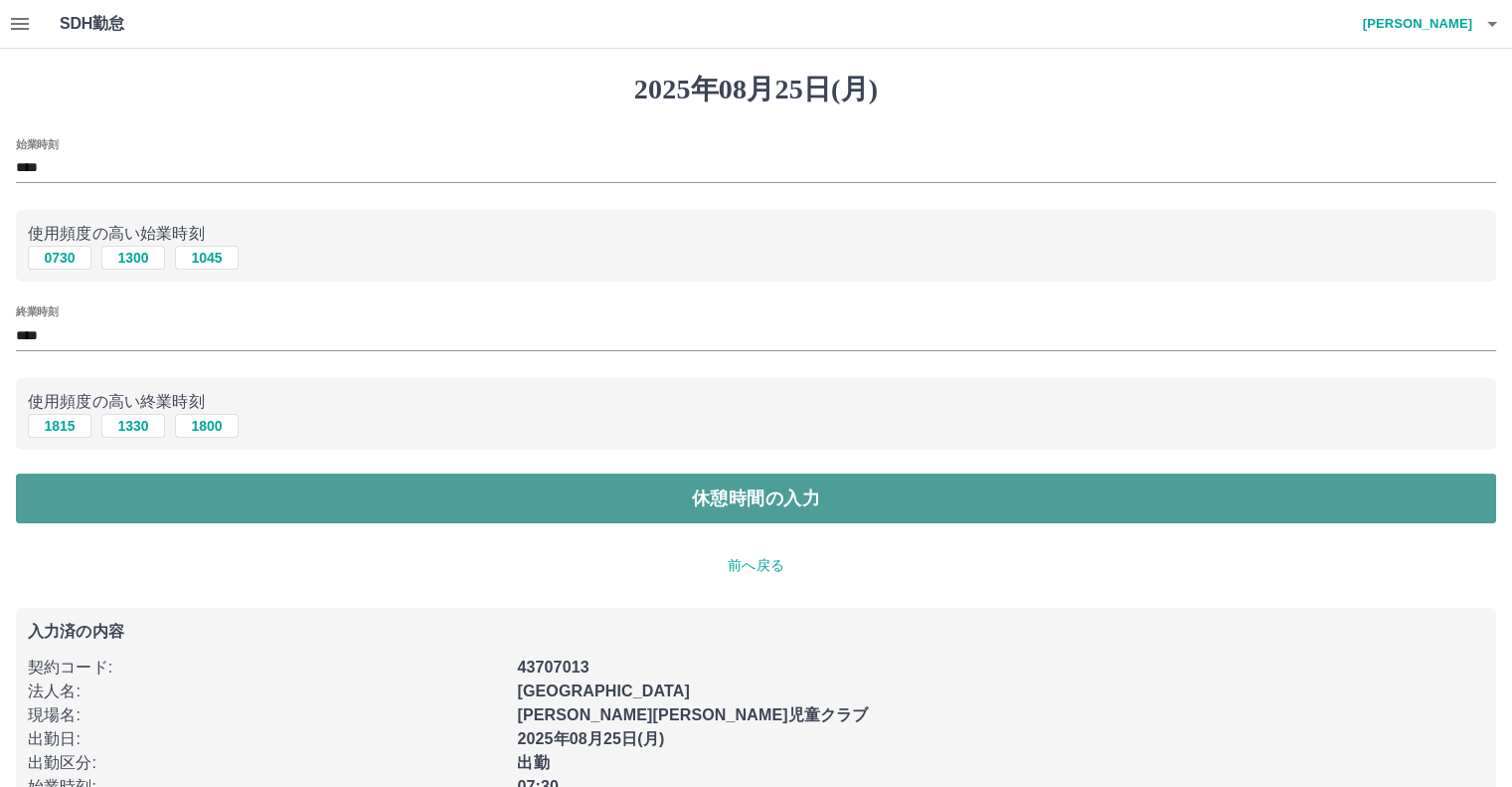
click at [732, 499] on button "休憩時間の入力" at bounding box center [756, 498] width 1480 height 50
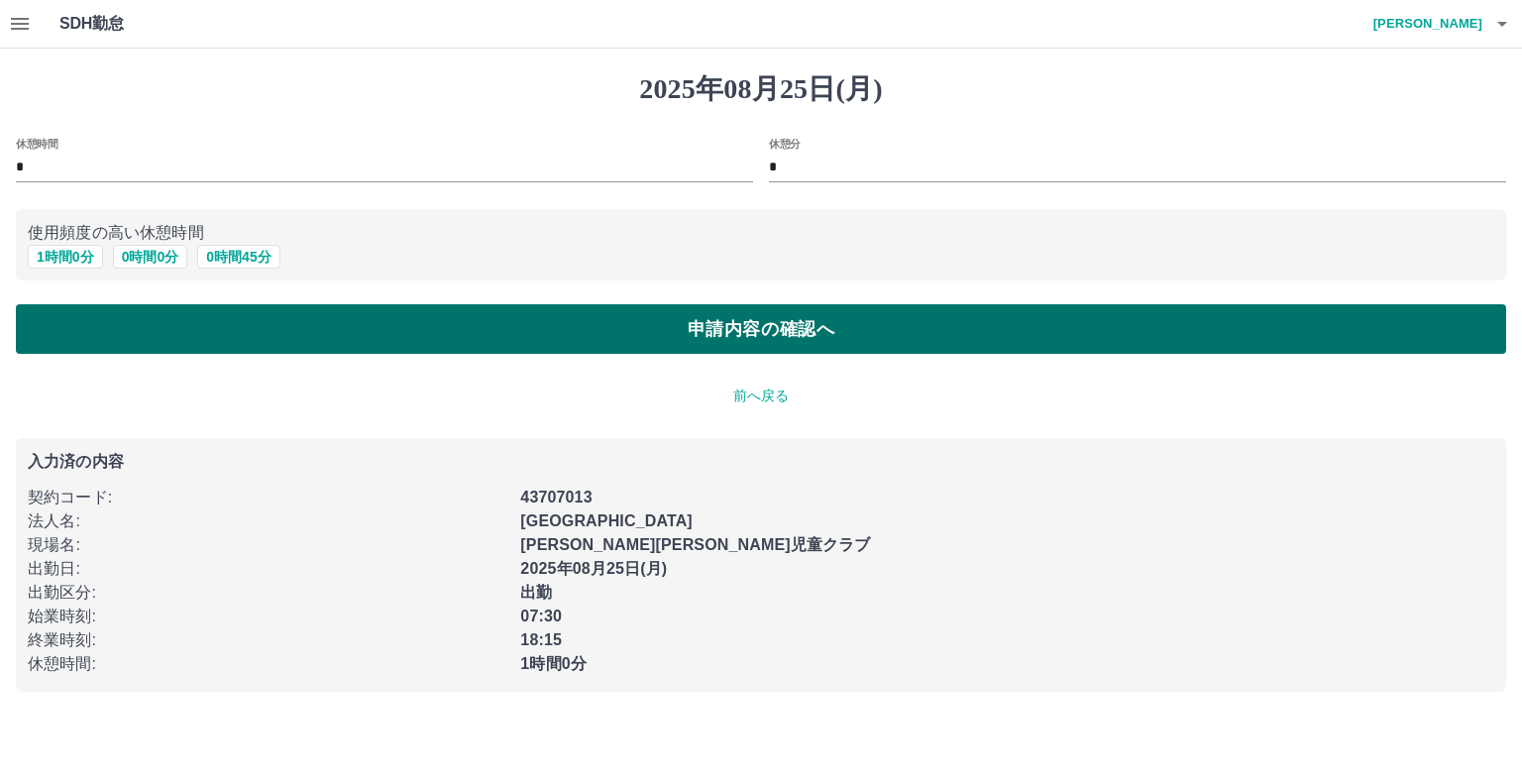
click at [909, 332] on button "申請内容の確認へ" at bounding box center [761, 329] width 1490 height 50
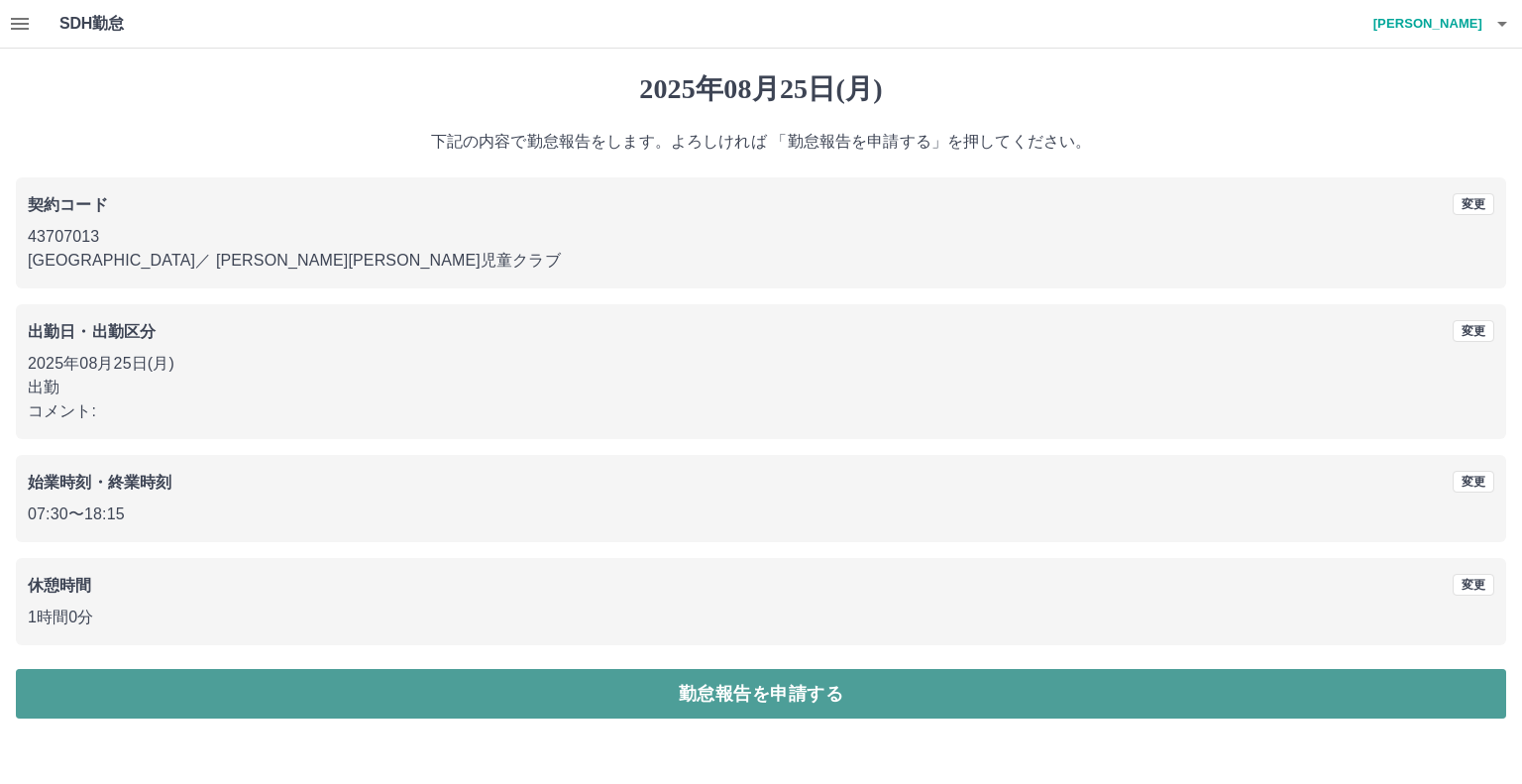
click at [835, 695] on button "勤怠報告を申請する" at bounding box center [761, 694] width 1490 height 50
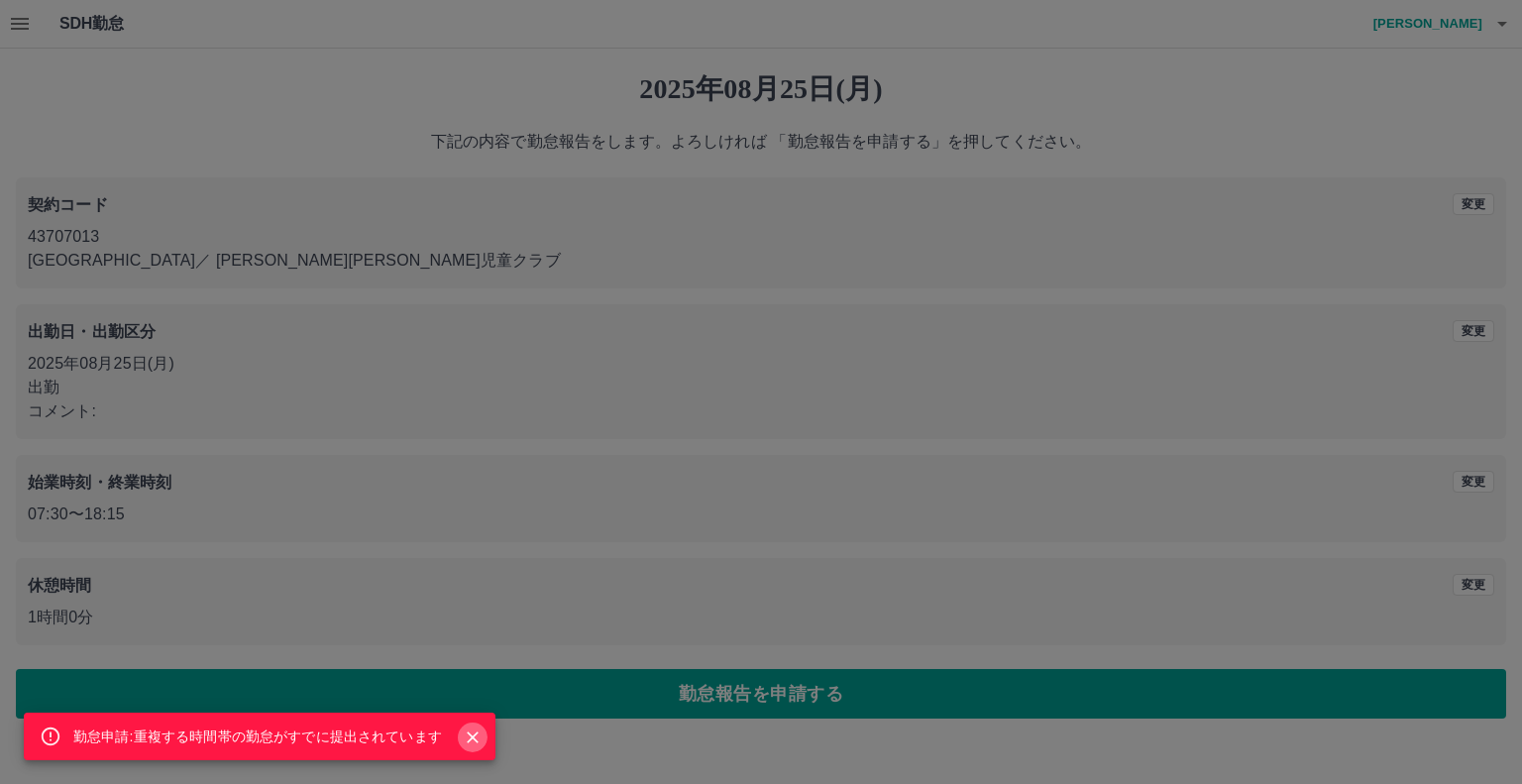
click at [483, 732] on button "Close" at bounding box center [473, 737] width 30 height 30
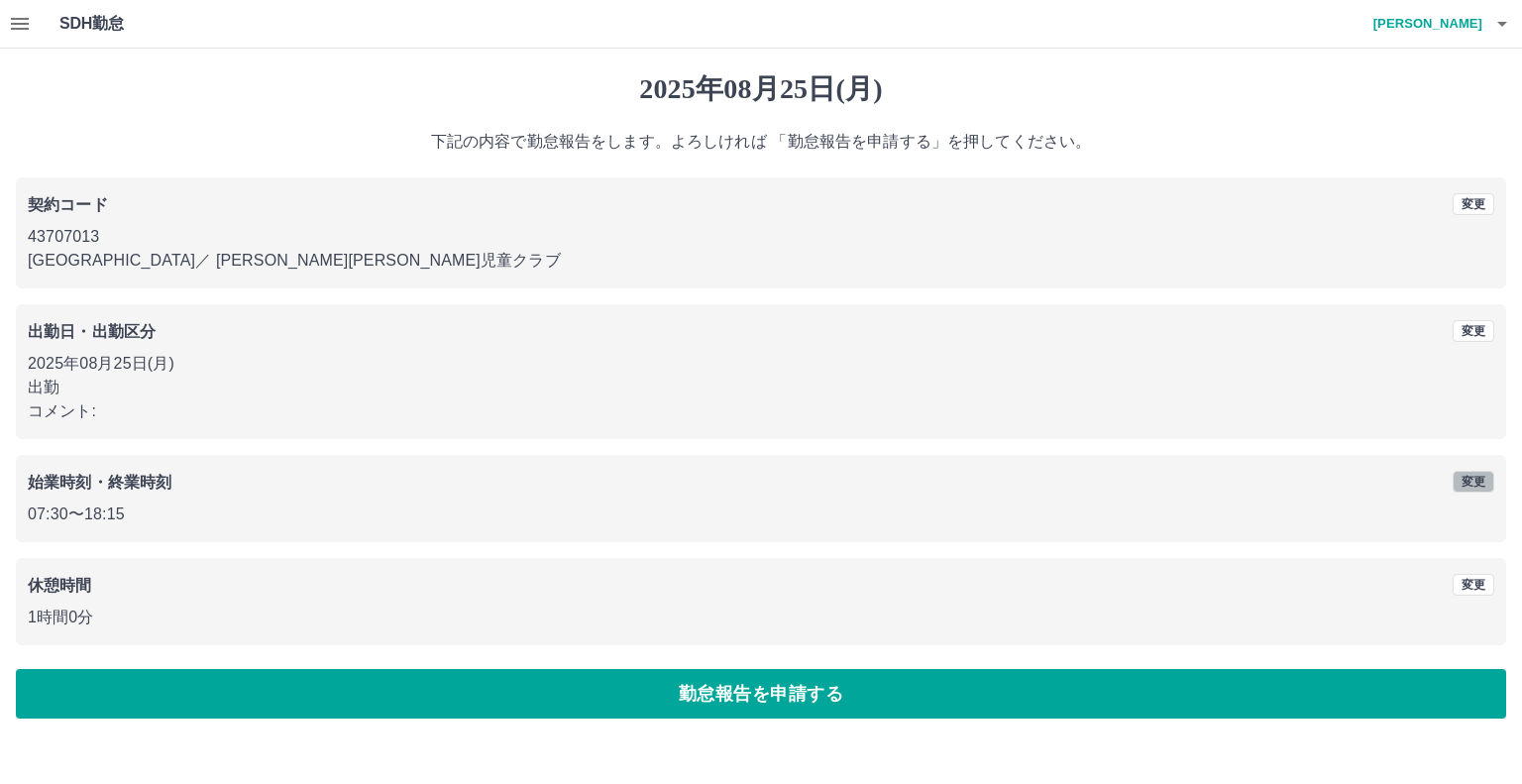
click at [1482, 479] on button "変更" at bounding box center [1473, 482] width 42 height 22
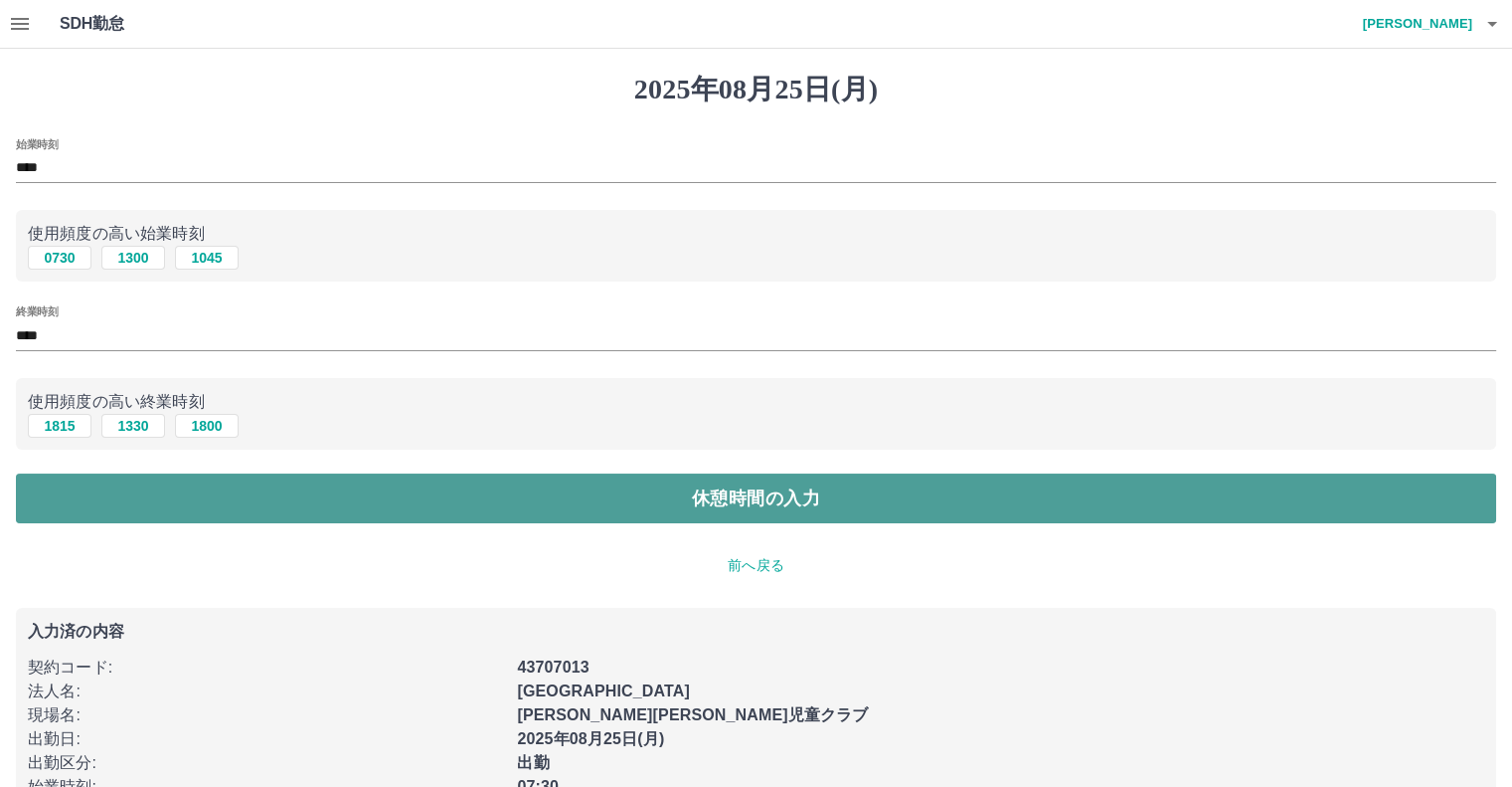
click at [676, 508] on button "休憩時間の入力" at bounding box center [756, 498] width 1480 height 50
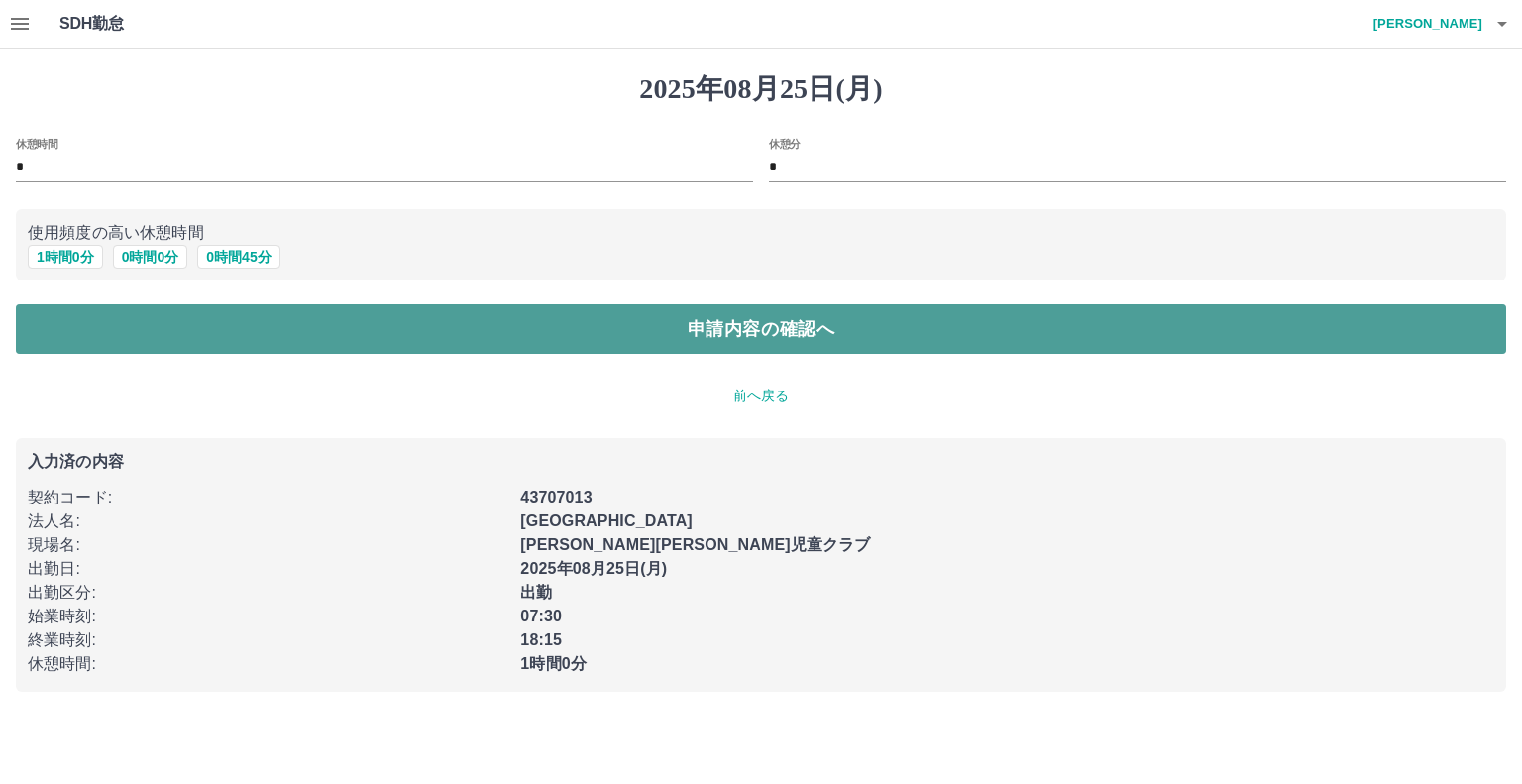
click at [891, 329] on button "申請内容の確認へ" at bounding box center [761, 329] width 1490 height 50
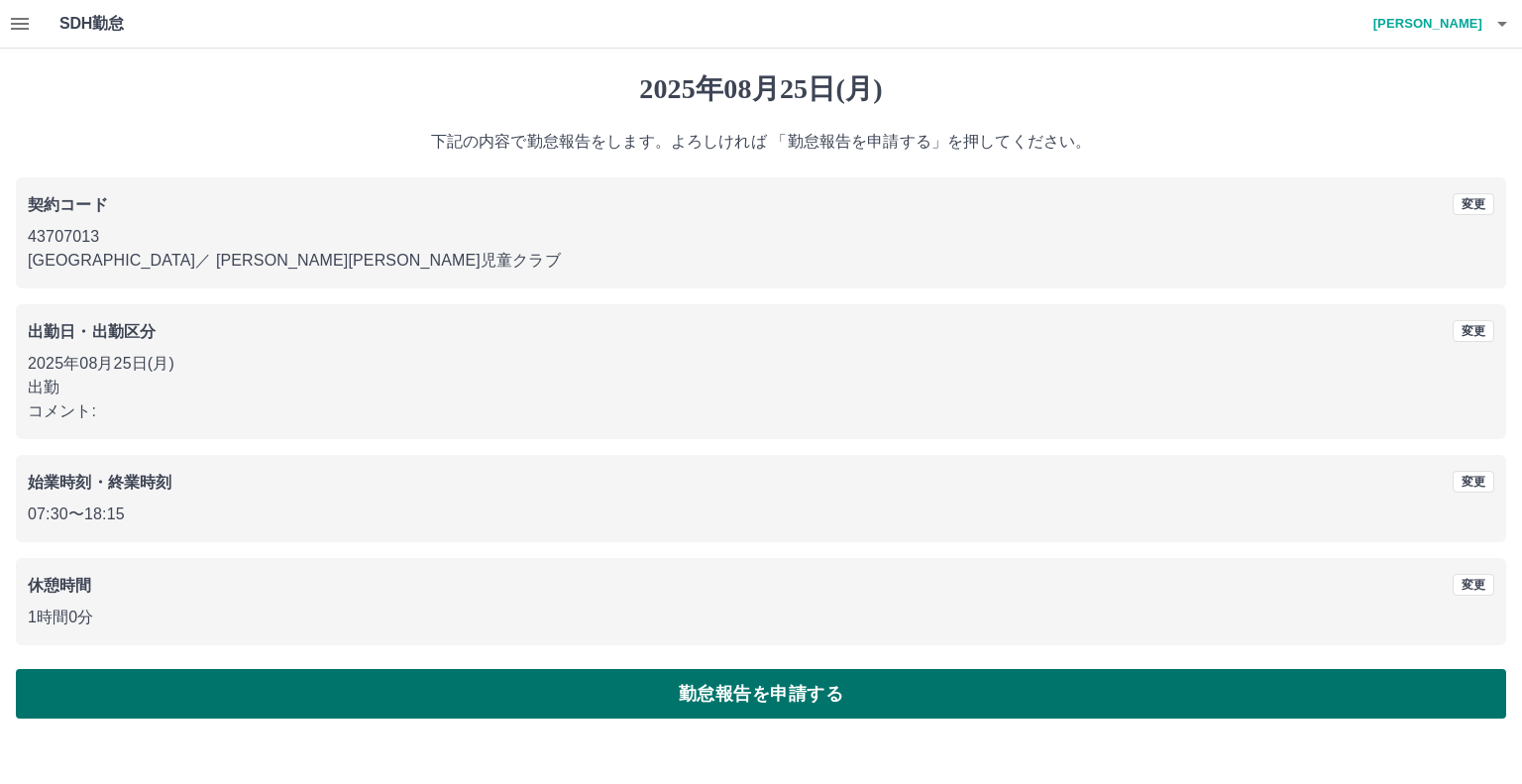
click at [835, 706] on button "勤怠報告を申請する" at bounding box center [761, 694] width 1490 height 50
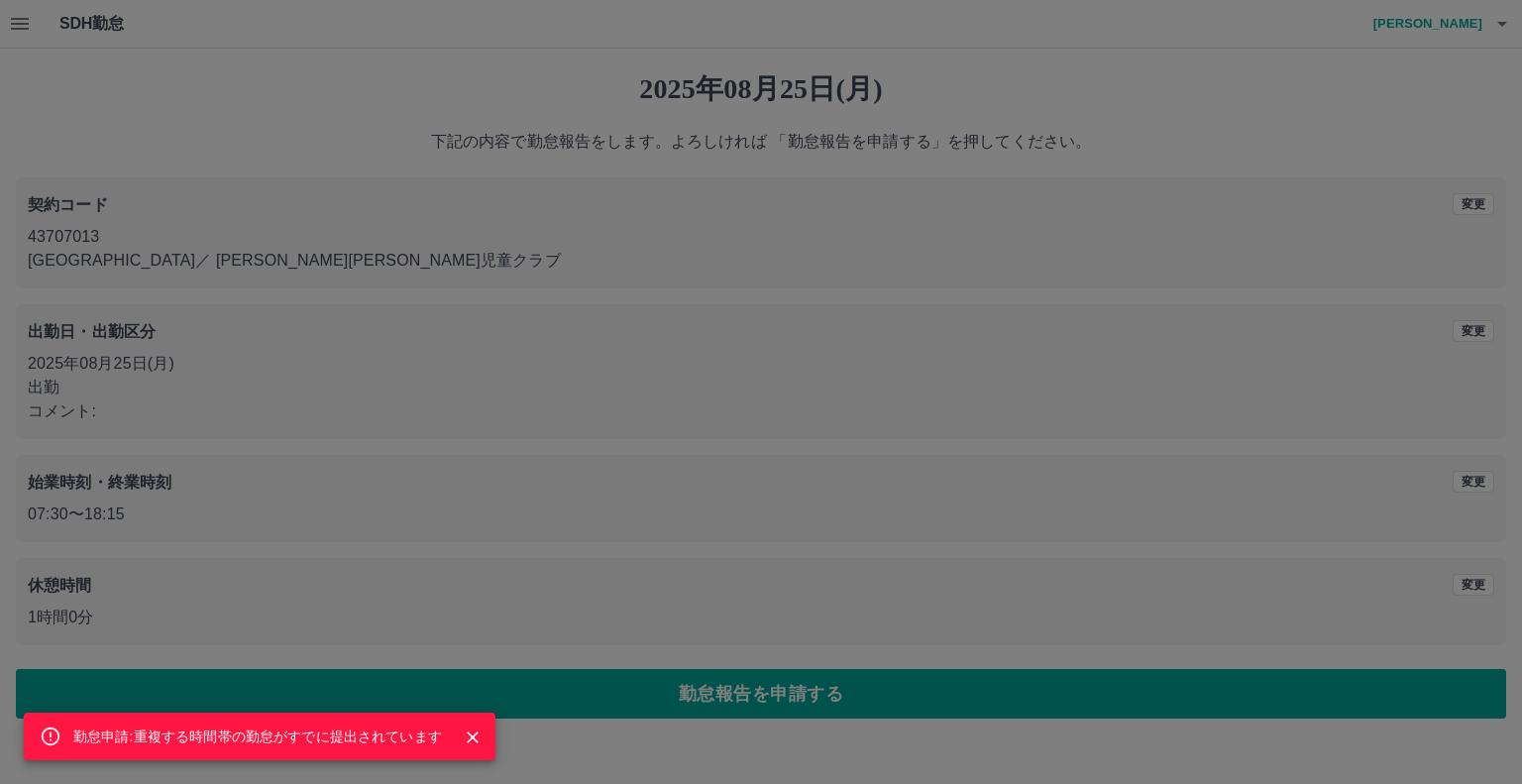
click at [603, 697] on div "勤怠申請:重複する時間帯の勤怠がすでに提出されています" at bounding box center [761, 392] width 1522 height 784
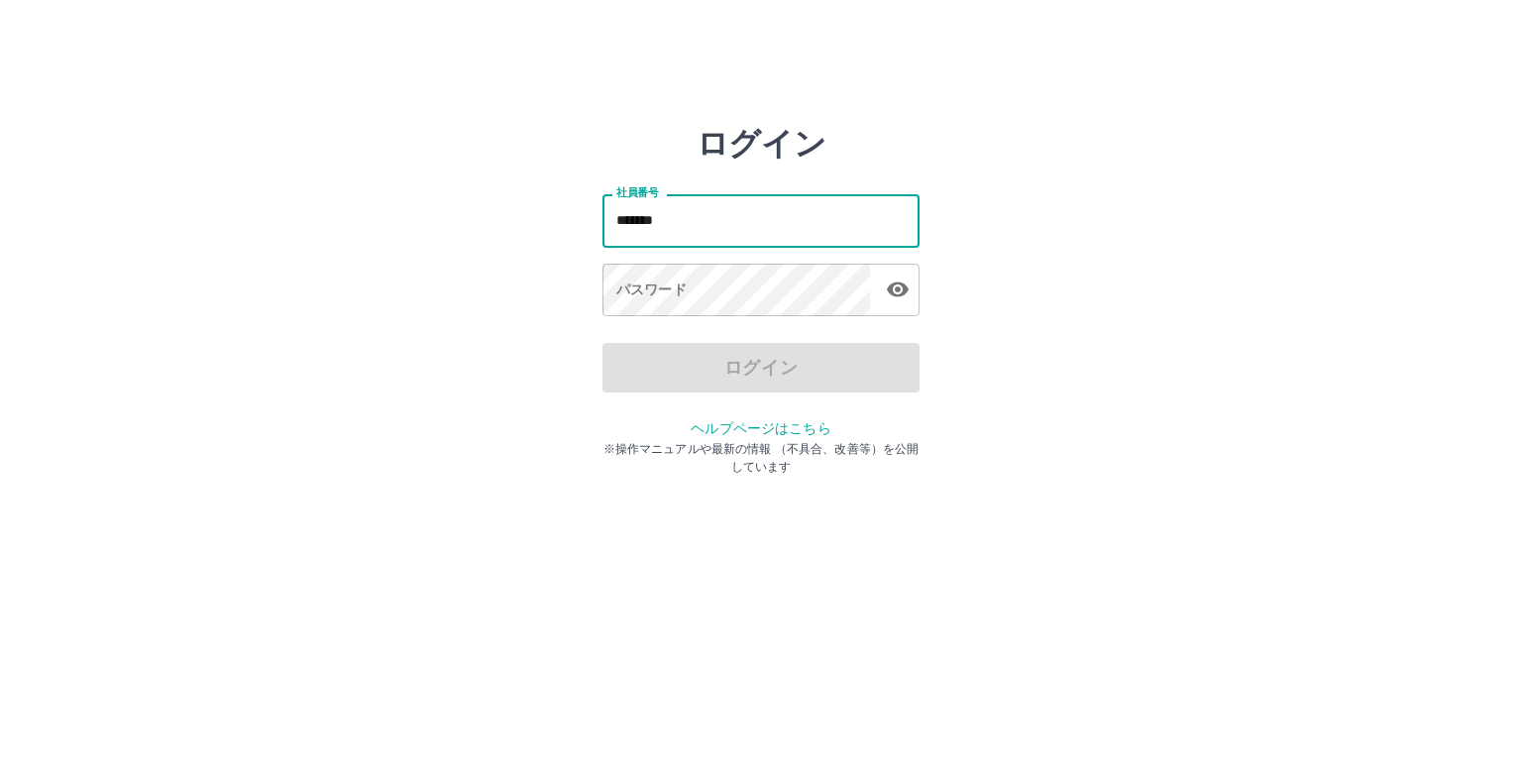
type input "*******"
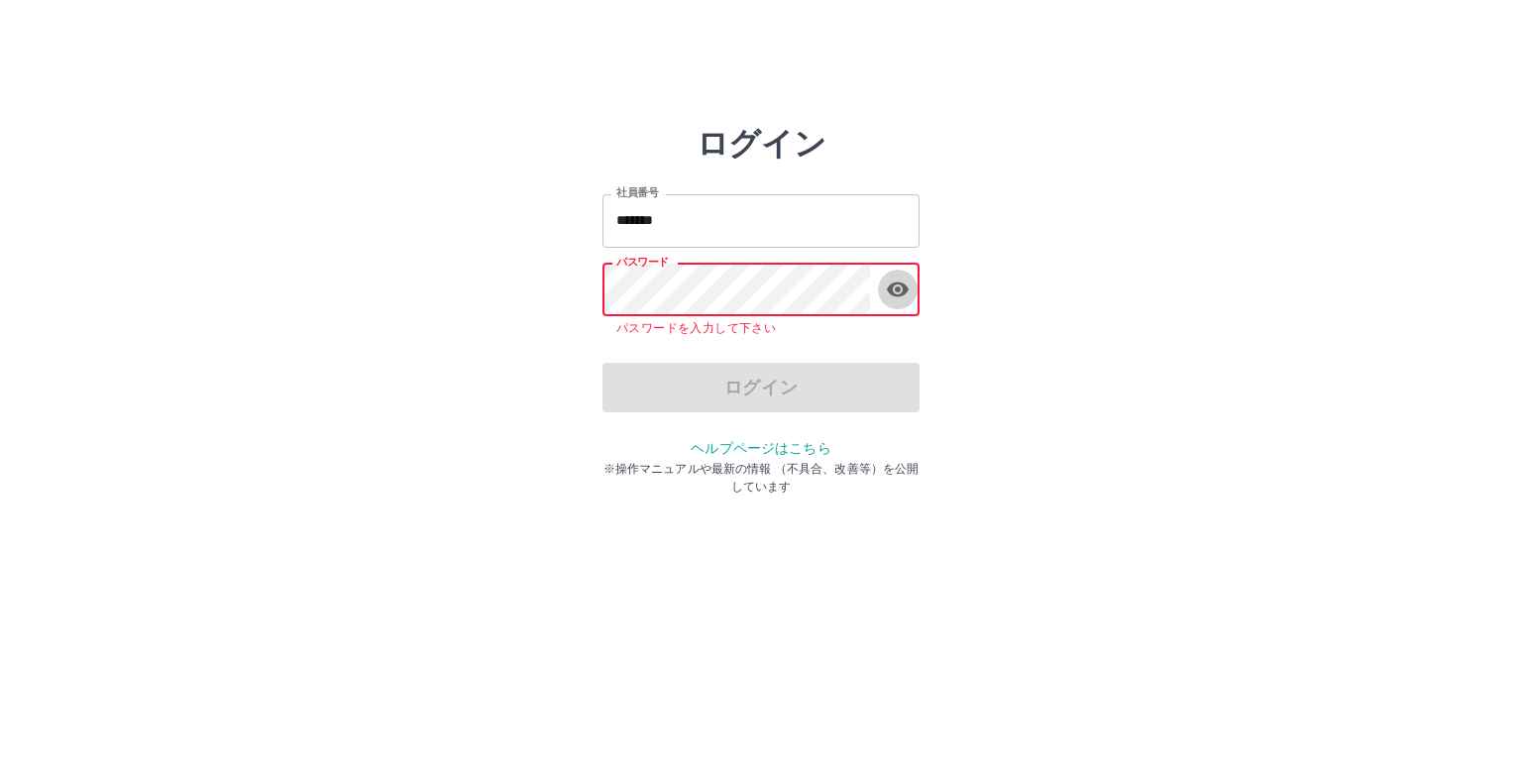
click at [904, 300] on icon "button" at bounding box center [898, 289] width 24 height 24
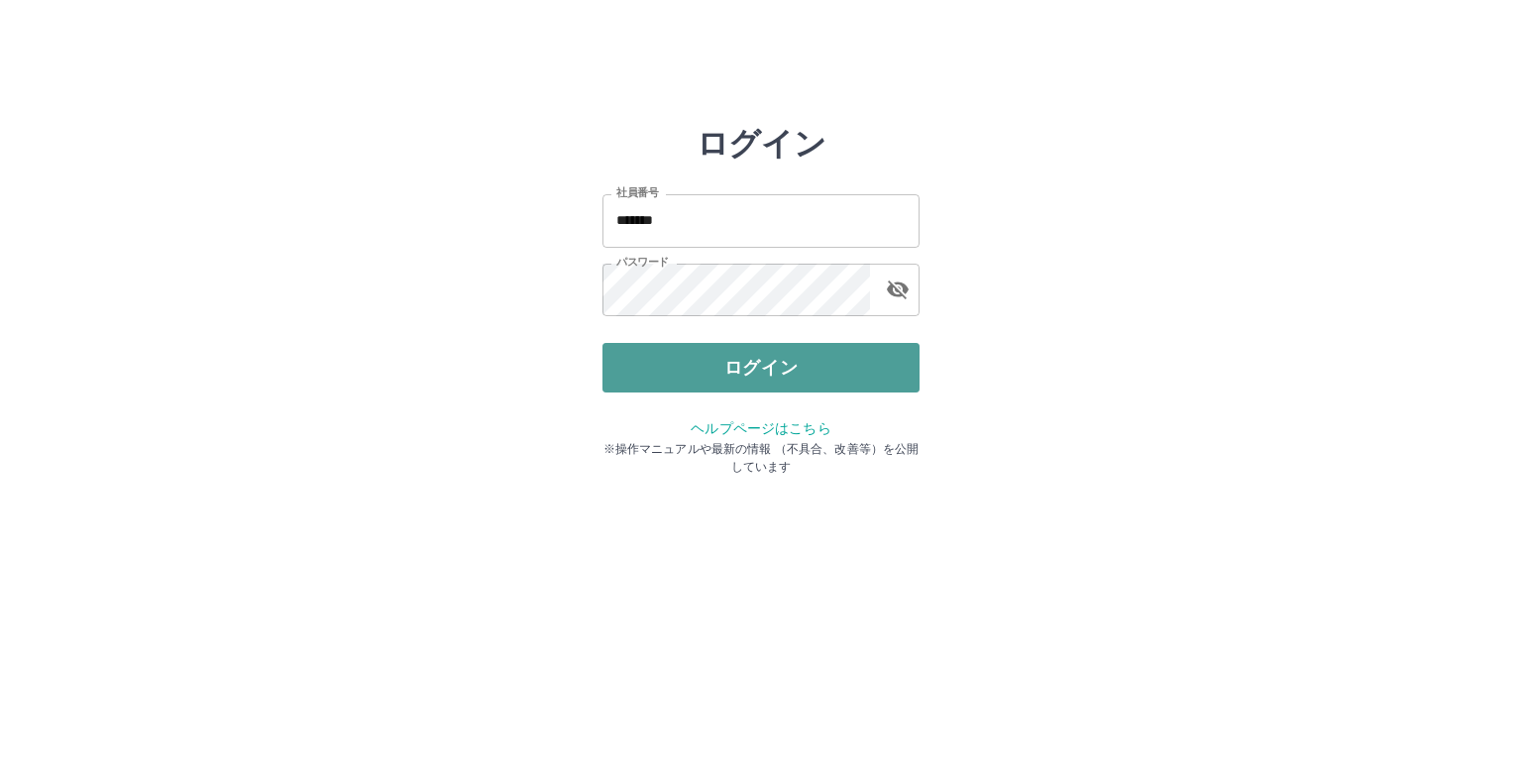
click at [728, 360] on button "ログイン" at bounding box center [761, 368] width 317 height 50
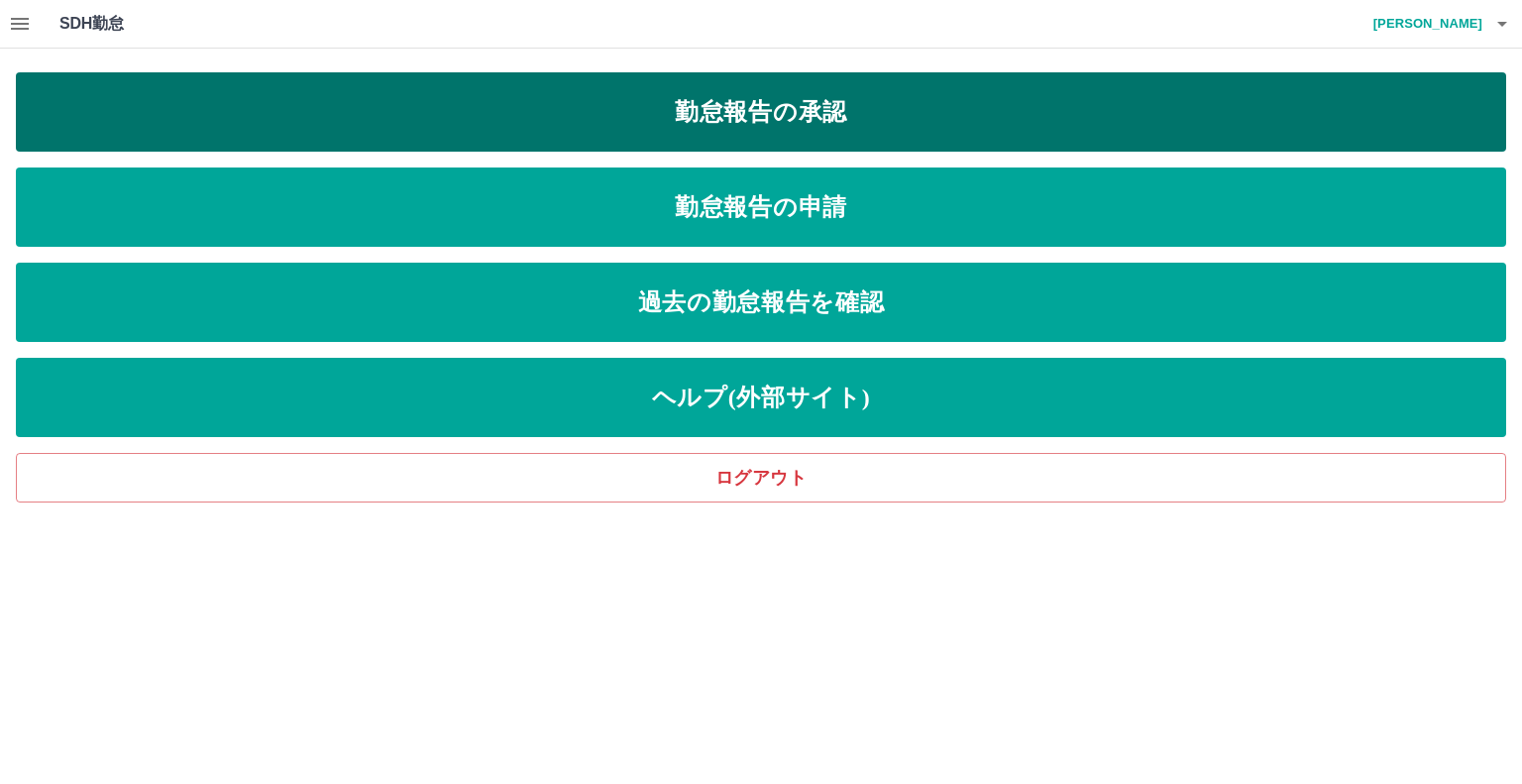
click at [805, 109] on link "勤怠報告の承認" at bounding box center [761, 112] width 1490 height 79
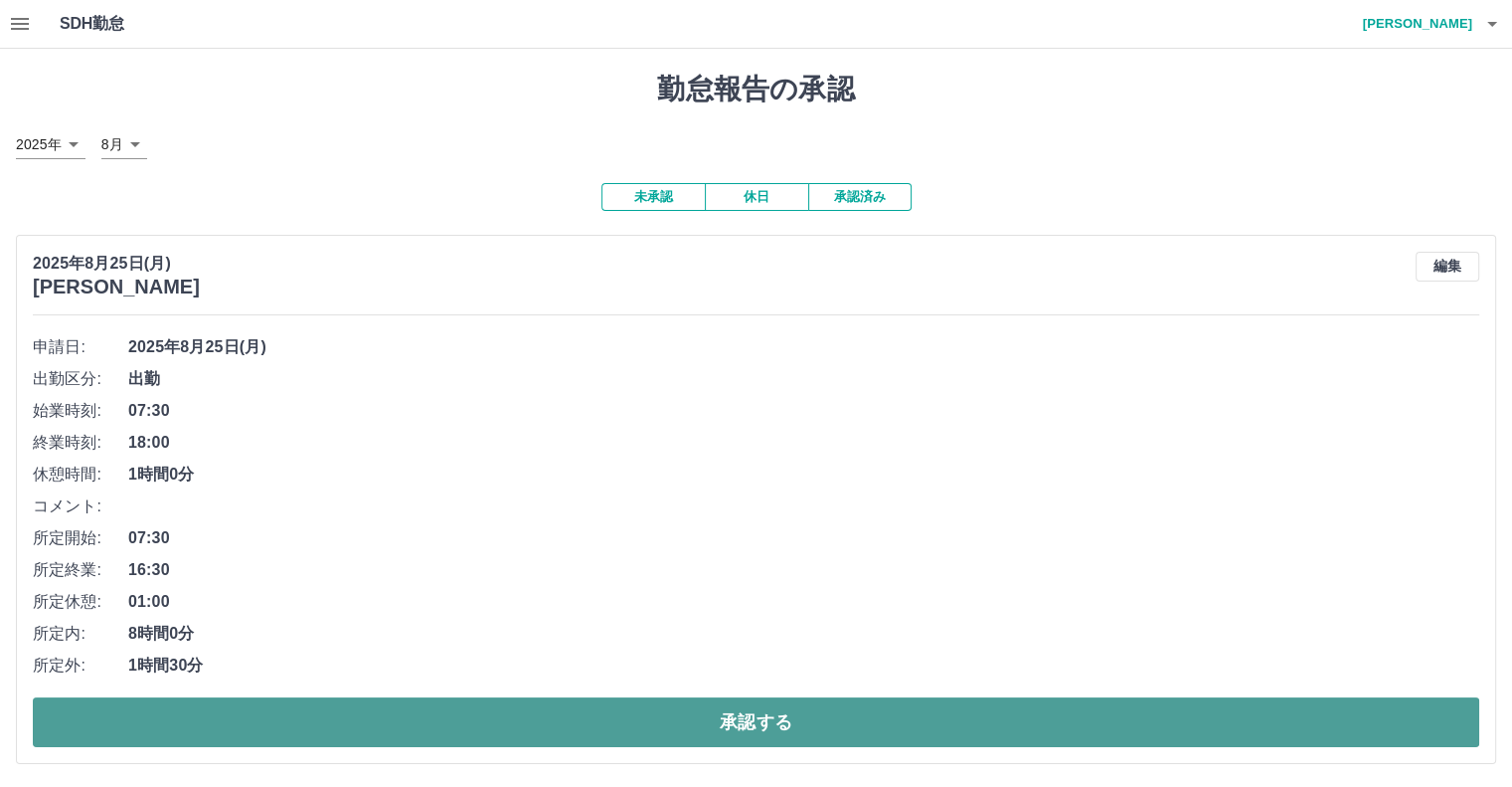
click at [692, 726] on button "承認する" at bounding box center [756, 722] width 1446 height 50
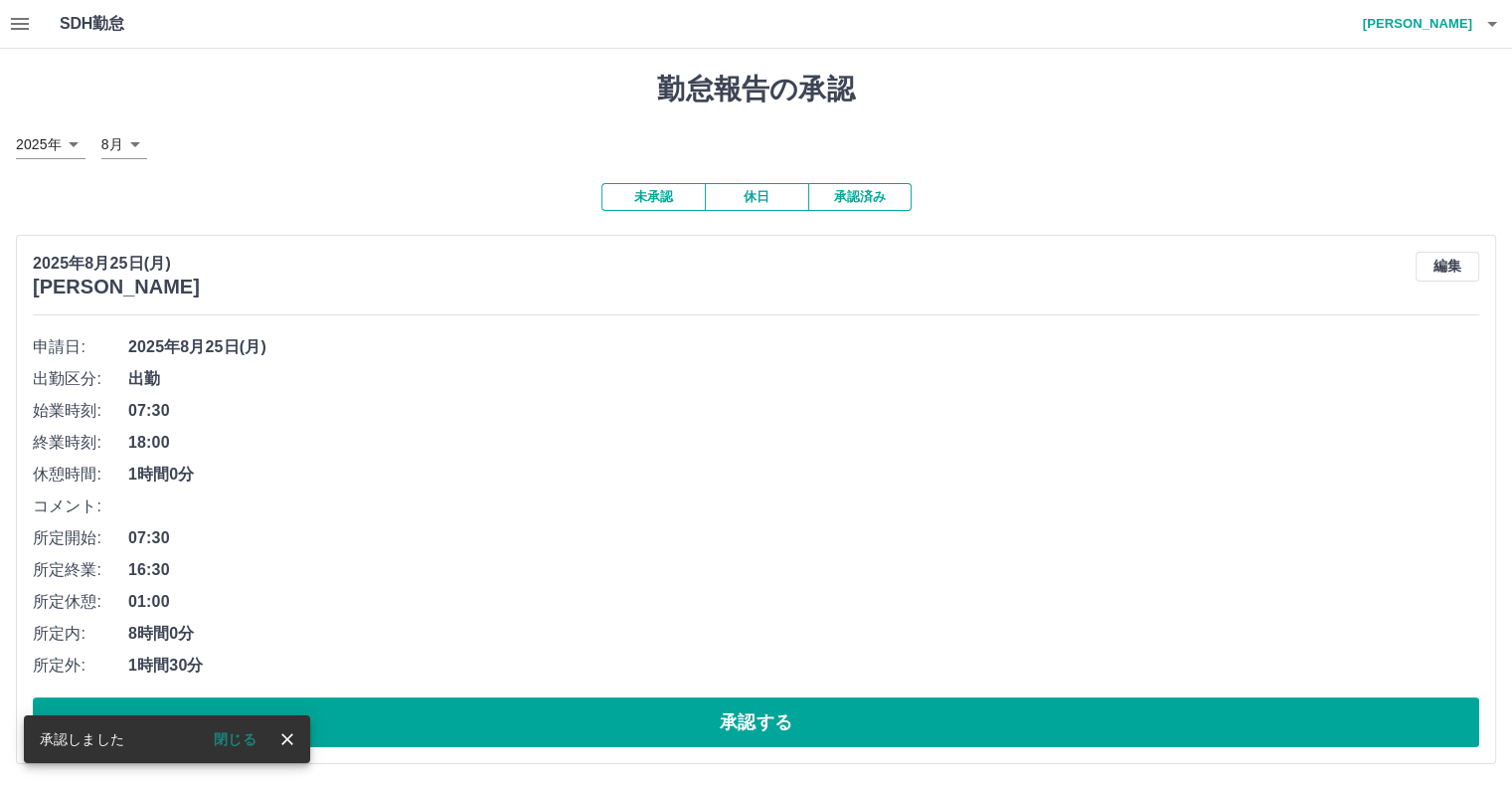
click at [292, 743] on icon "close" at bounding box center [287, 739] width 20 height 20
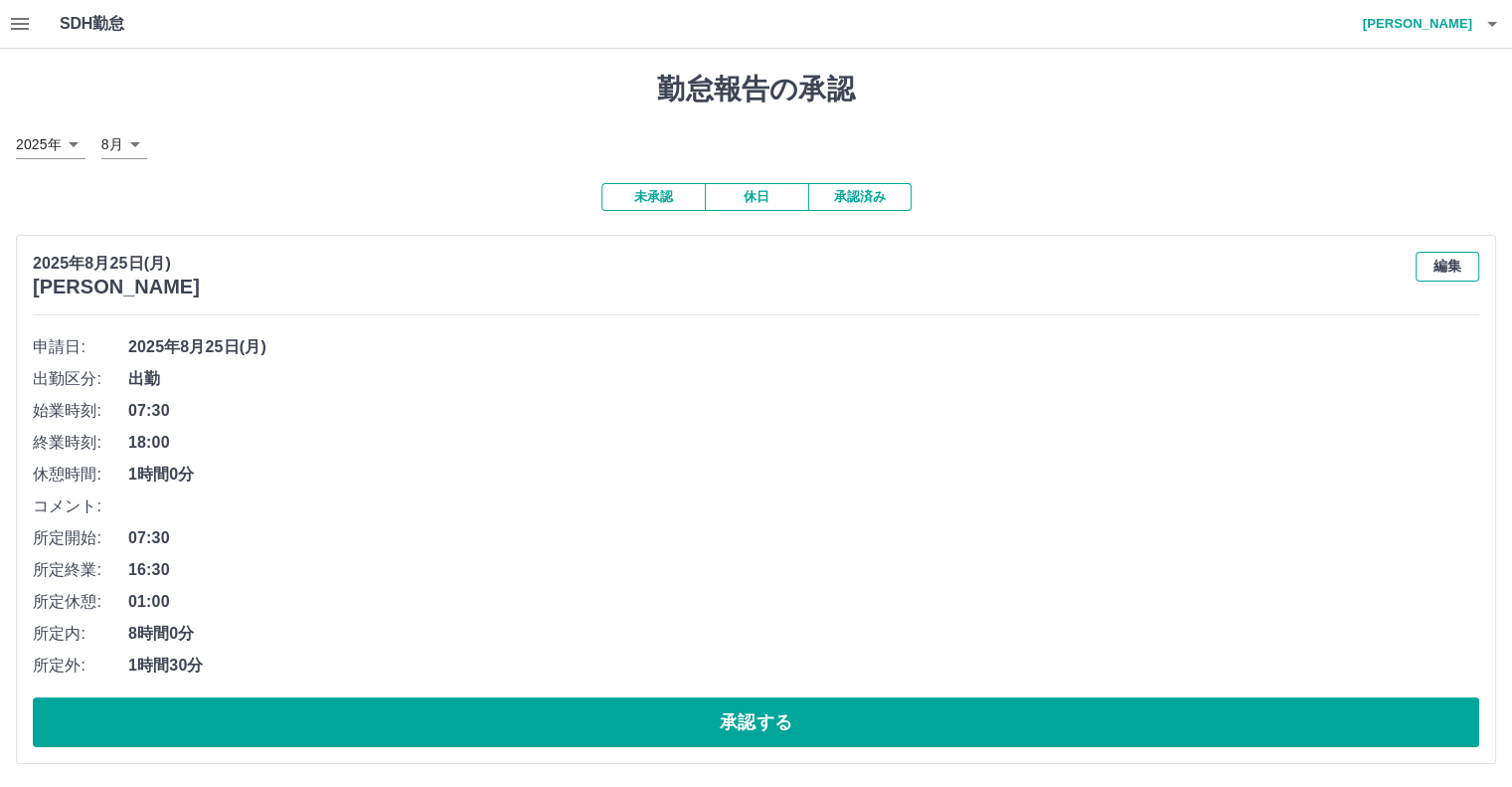
click at [1447, 266] on button "編集" at bounding box center [1447, 267] width 64 height 30
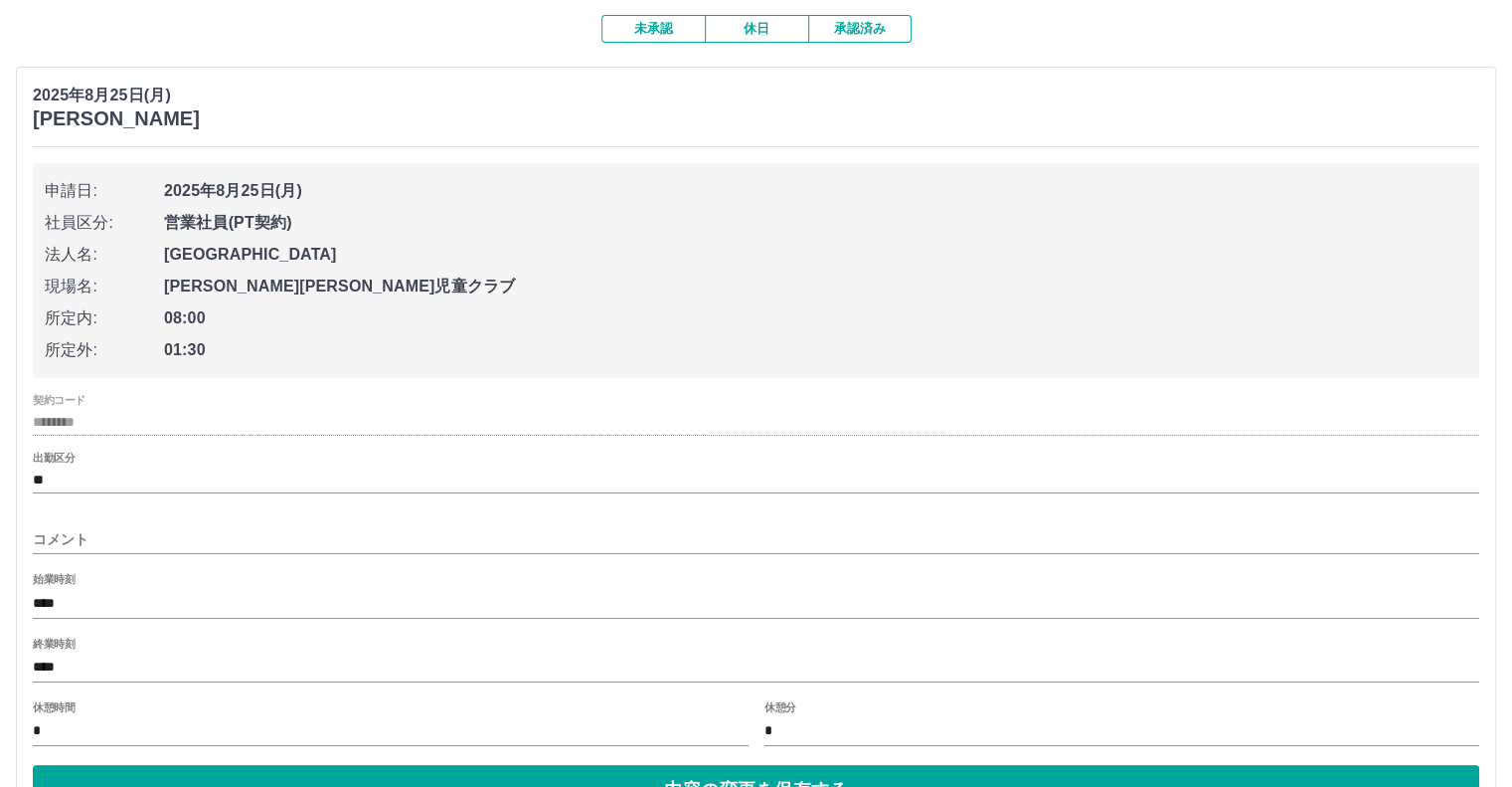
scroll to position [199, 0]
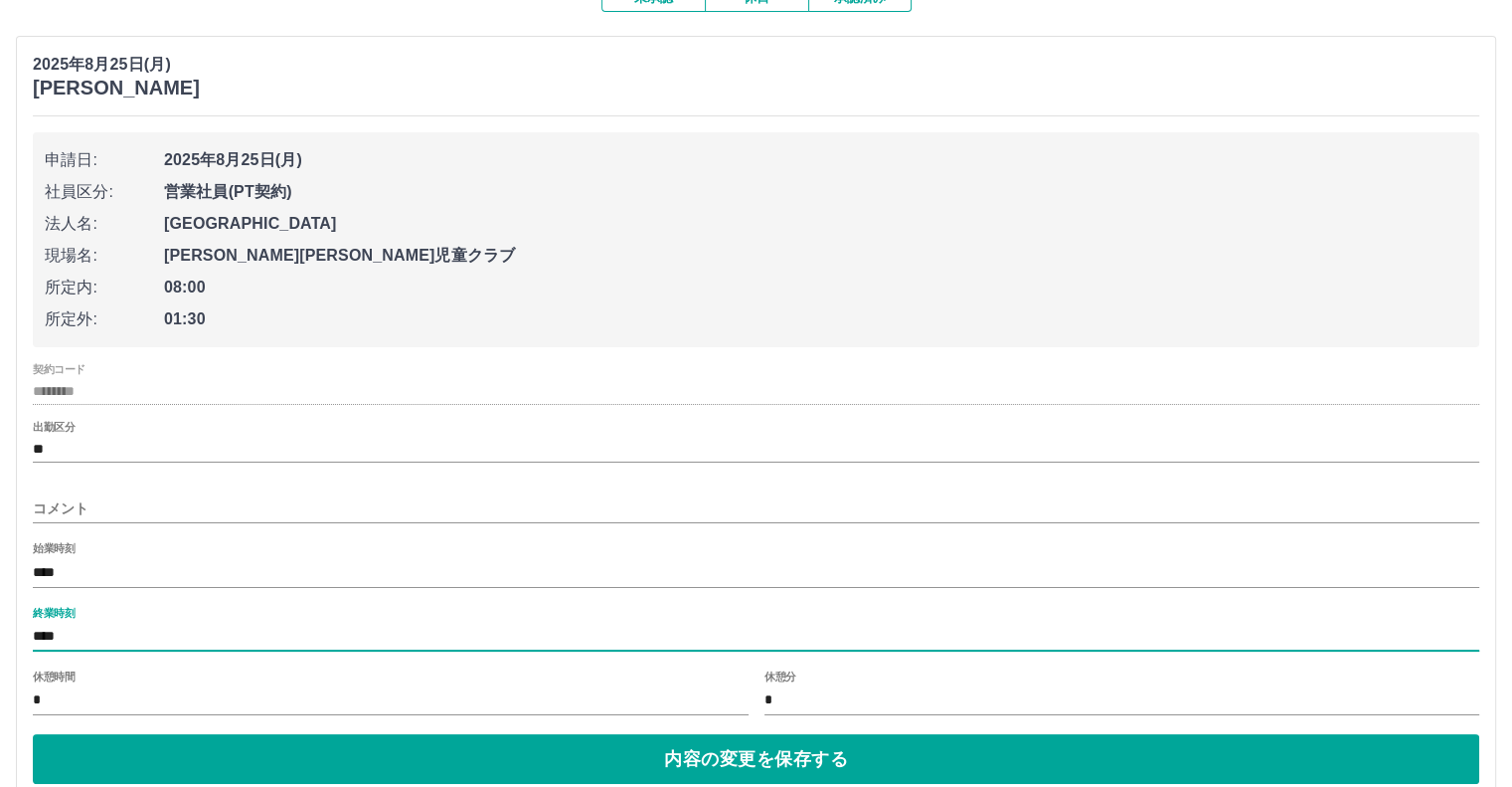
click at [71, 639] on input "****" at bounding box center [756, 637] width 1446 height 29
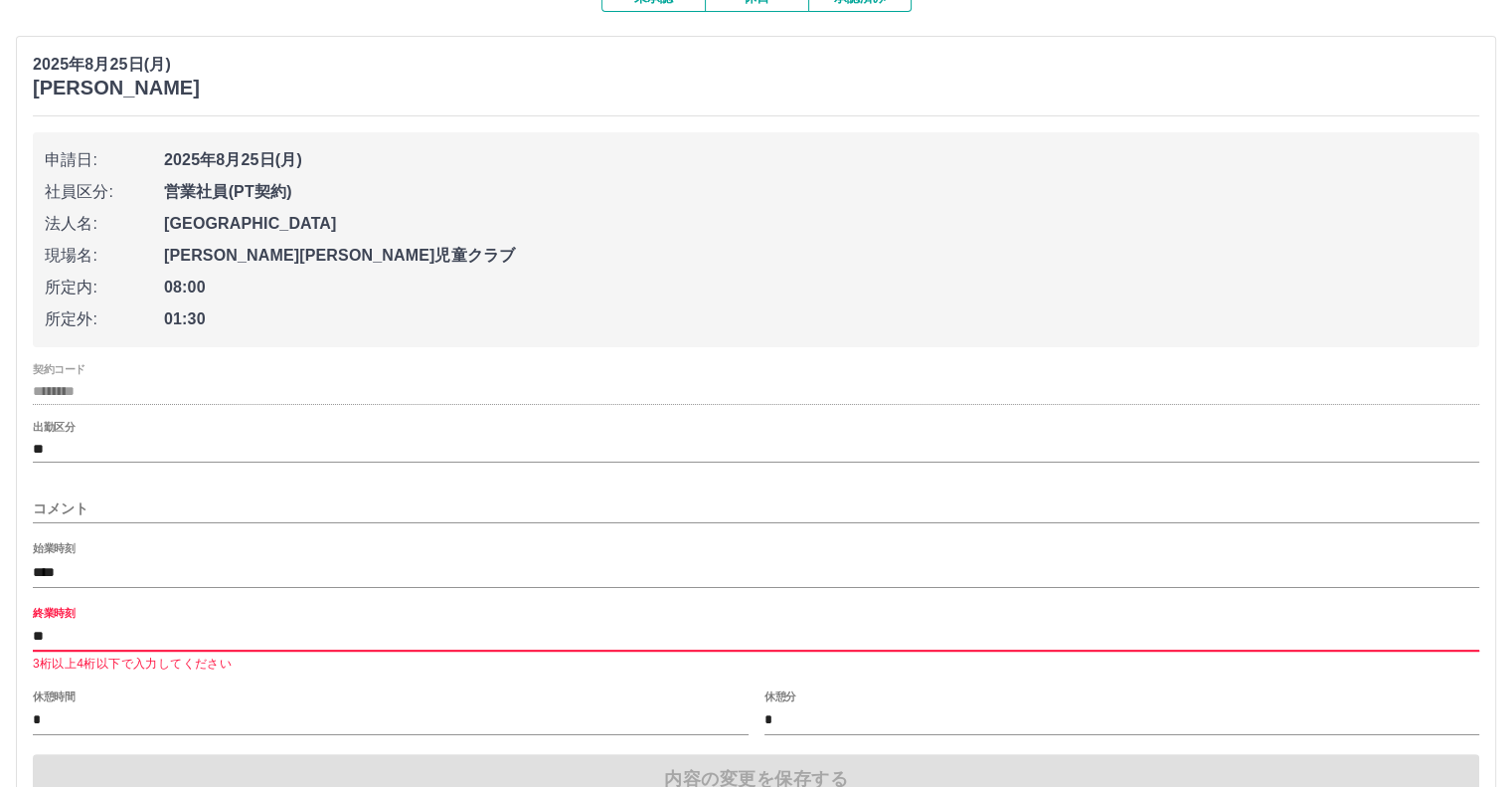
type input "*"
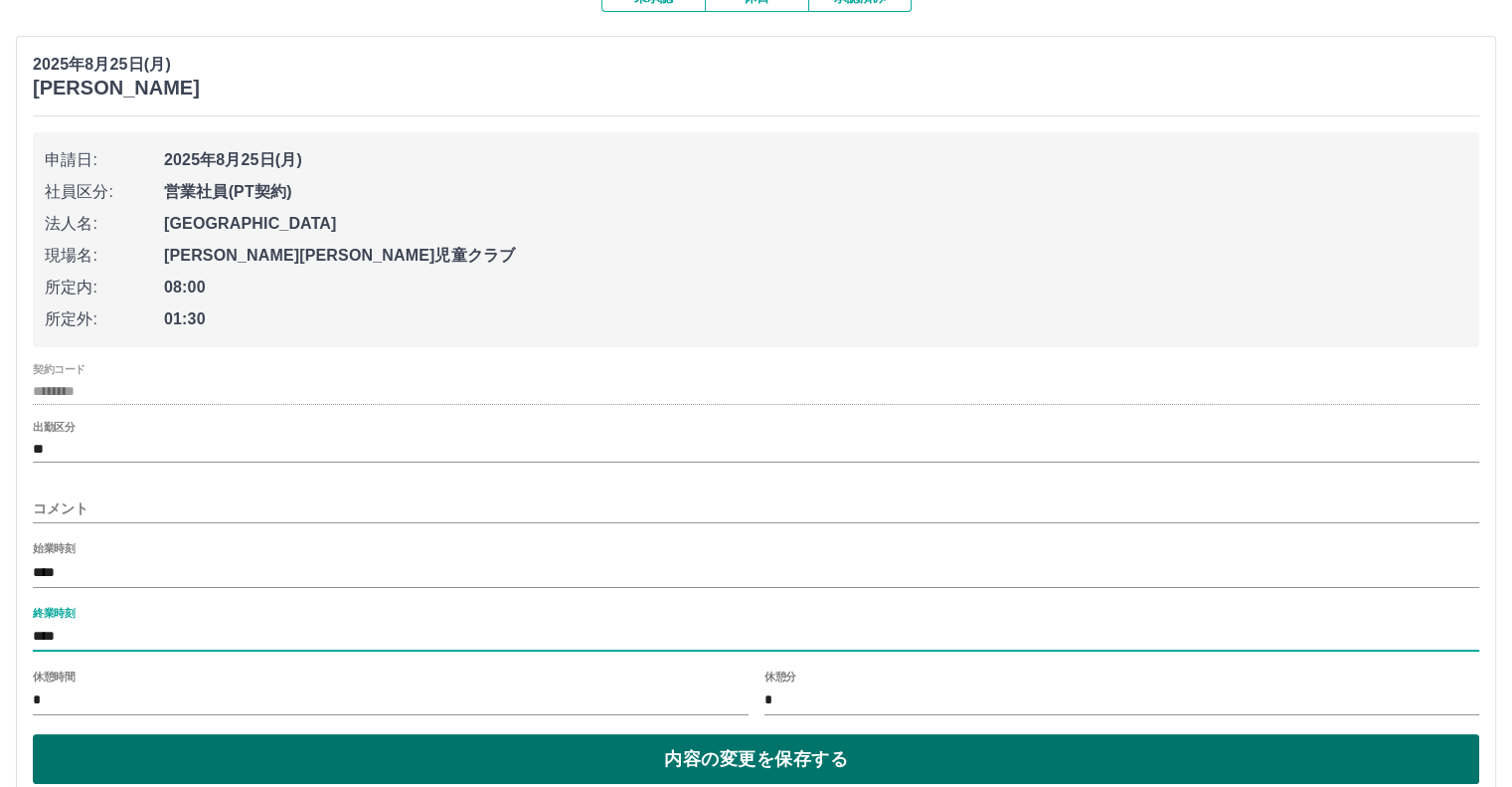
type input "****"
click at [776, 755] on button "内容の変更を保存する" at bounding box center [756, 759] width 1446 height 50
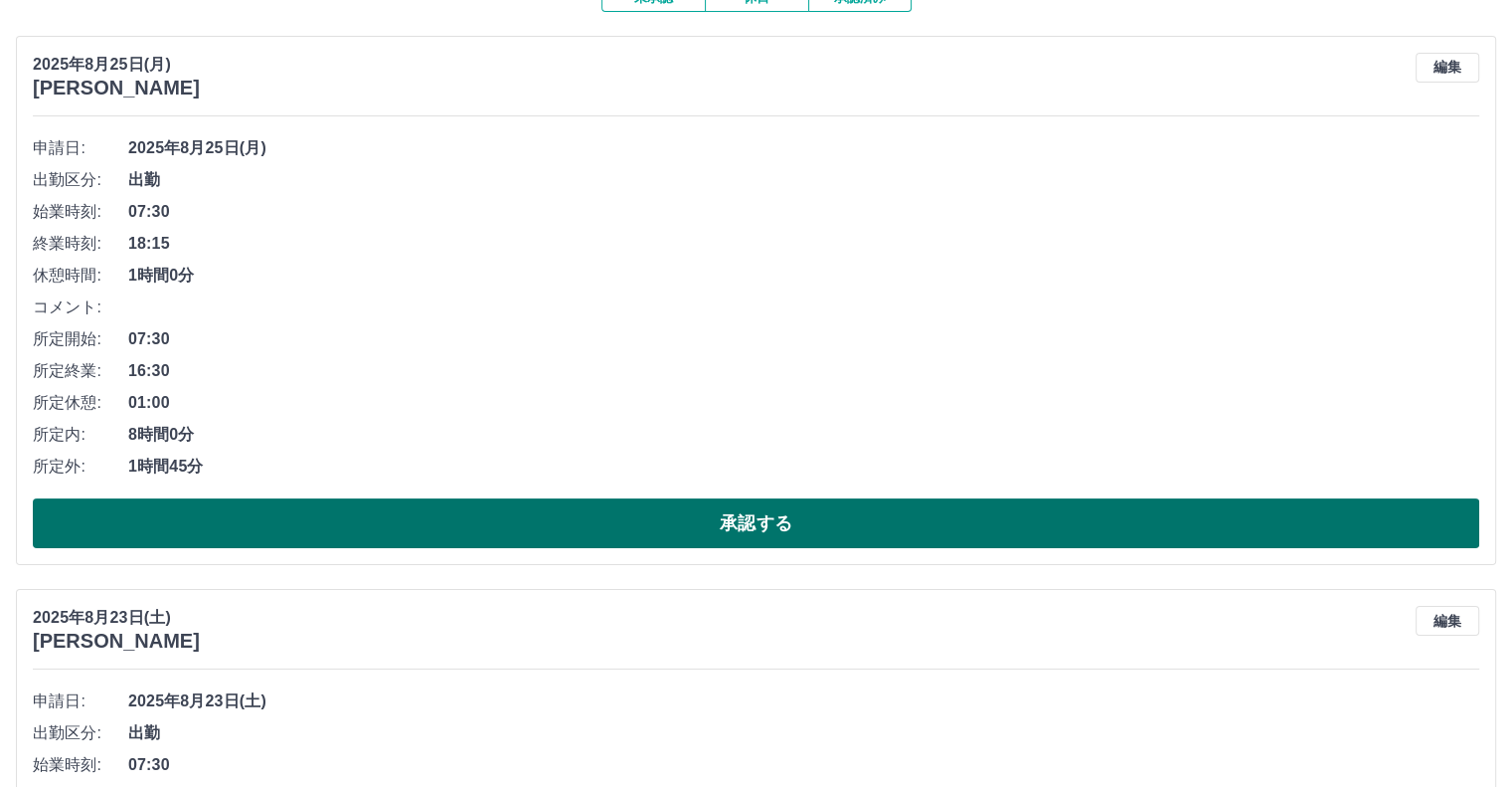
click at [725, 523] on button "承認する" at bounding box center [756, 523] width 1446 height 50
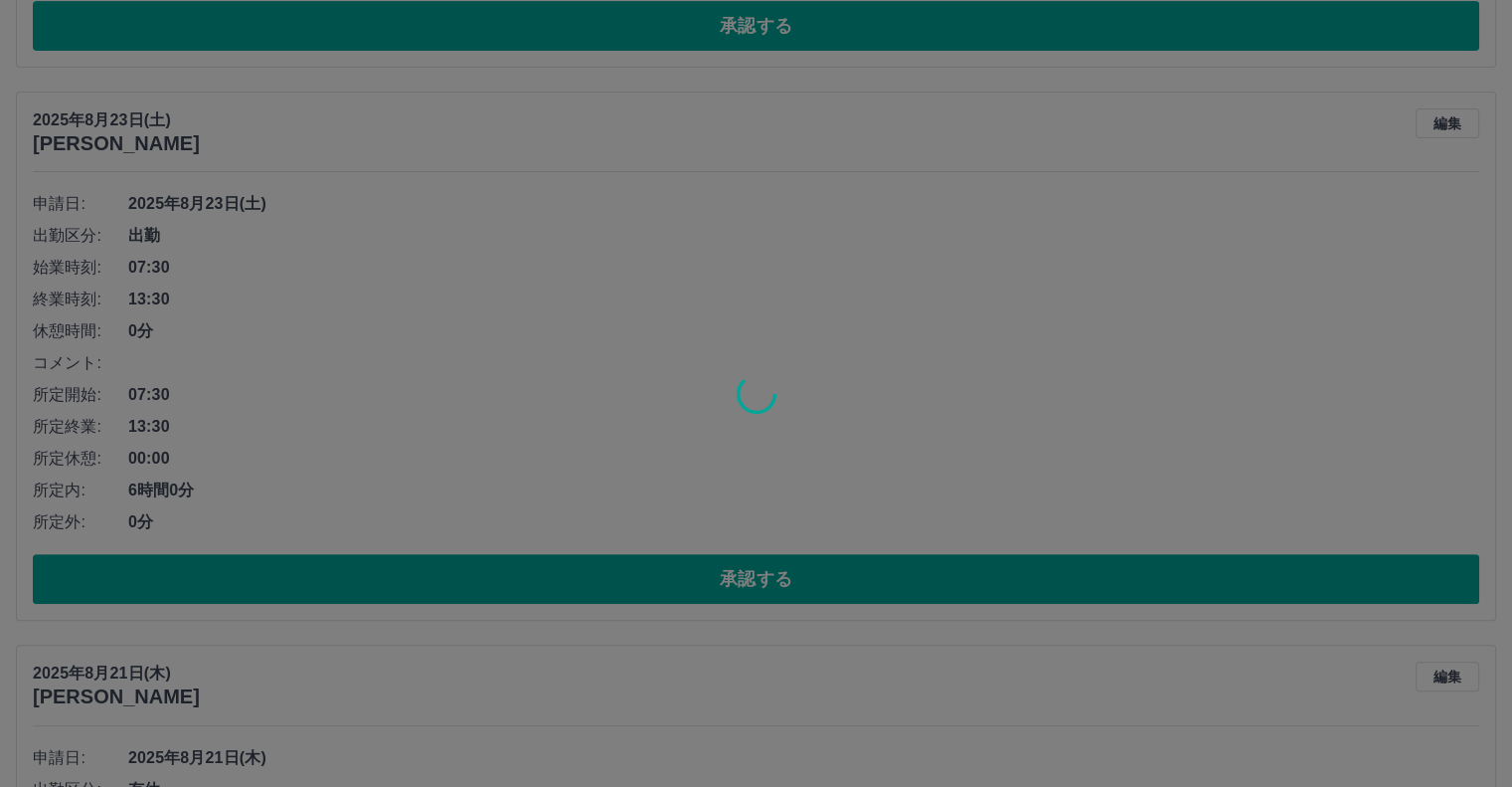
scroll to position [143, 0]
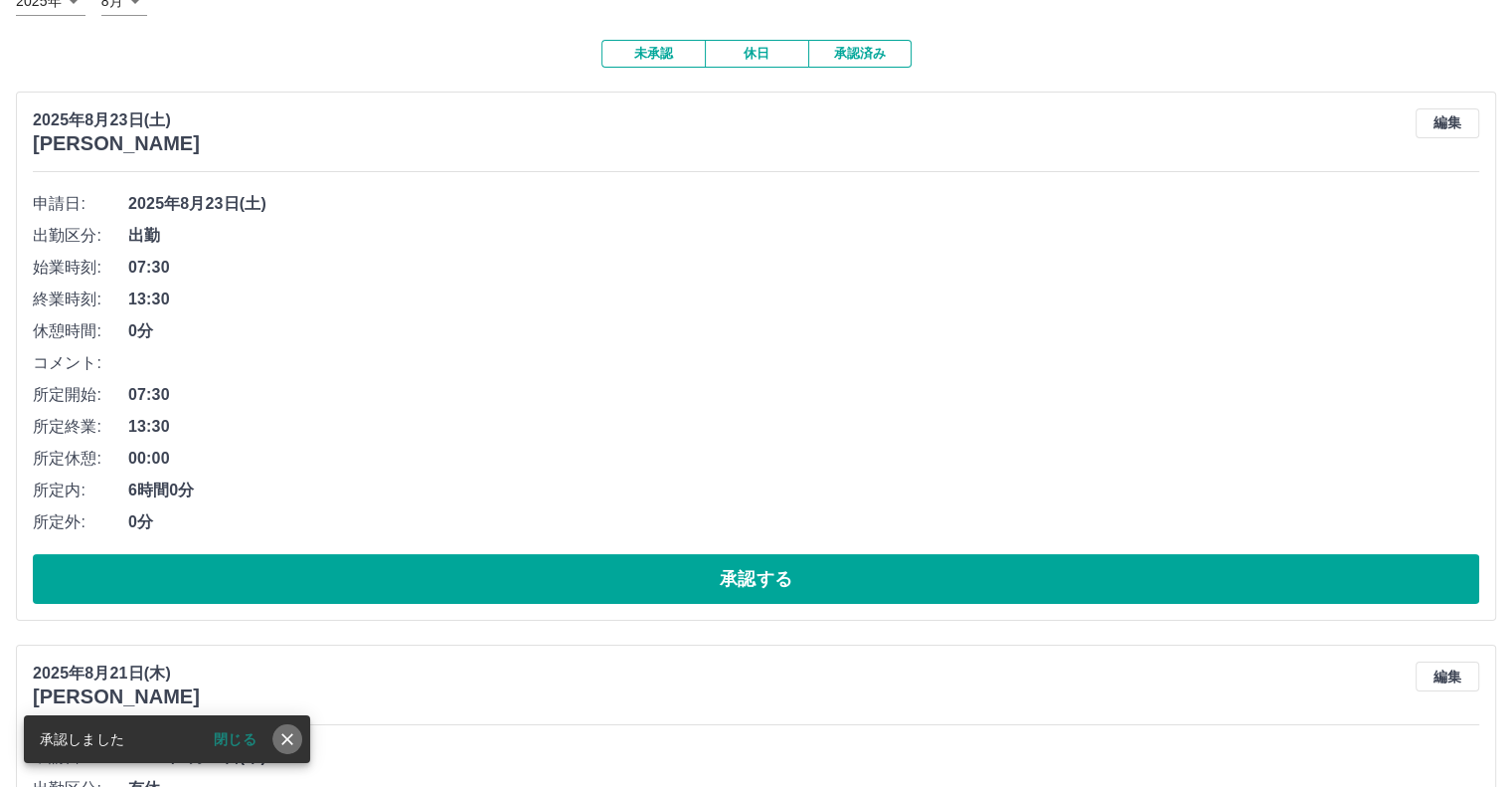
click at [291, 747] on icon "close" at bounding box center [287, 739] width 20 height 20
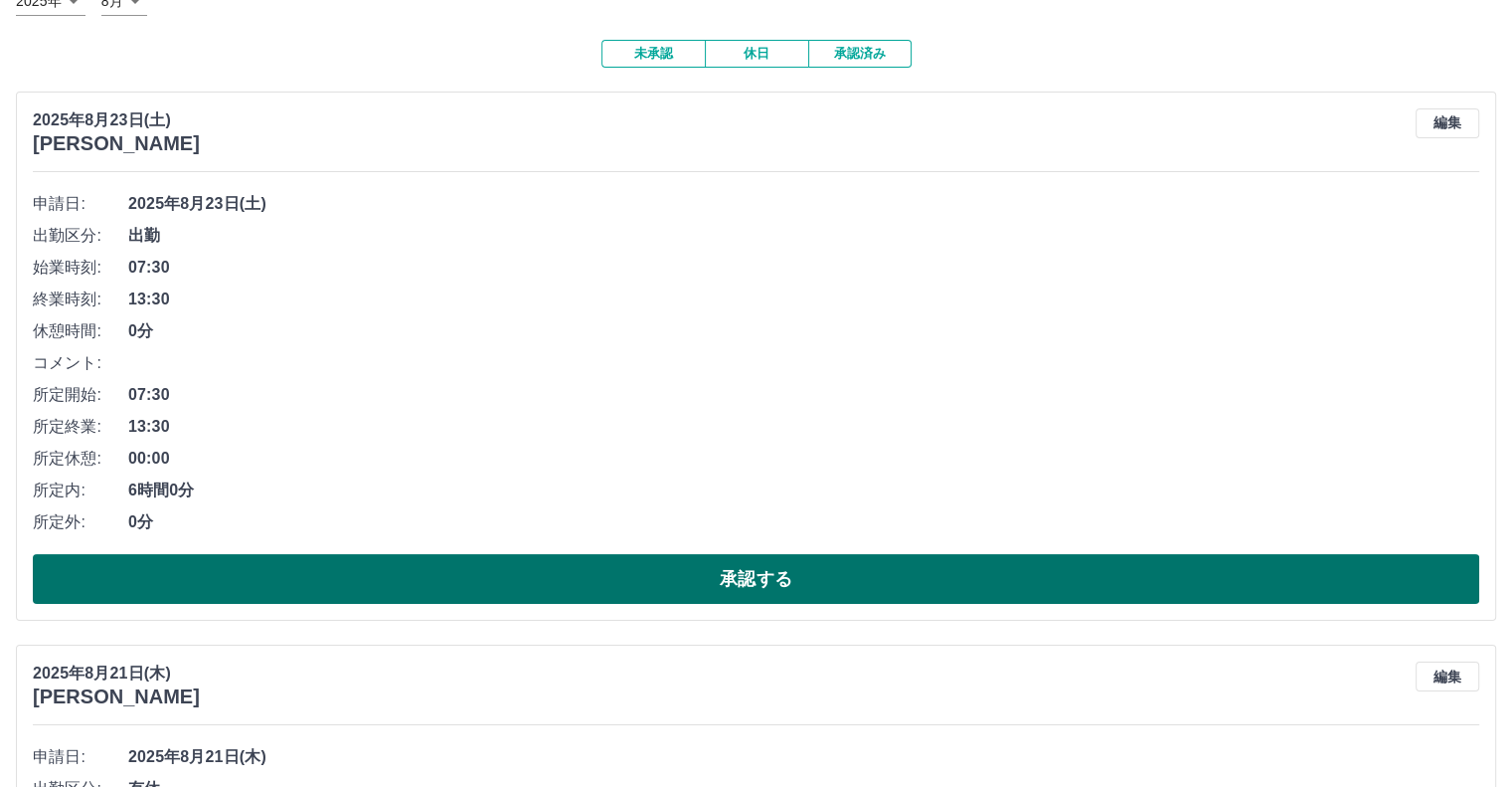
click at [758, 584] on button "承認する" at bounding box center [756, 579] width 1446 height 50
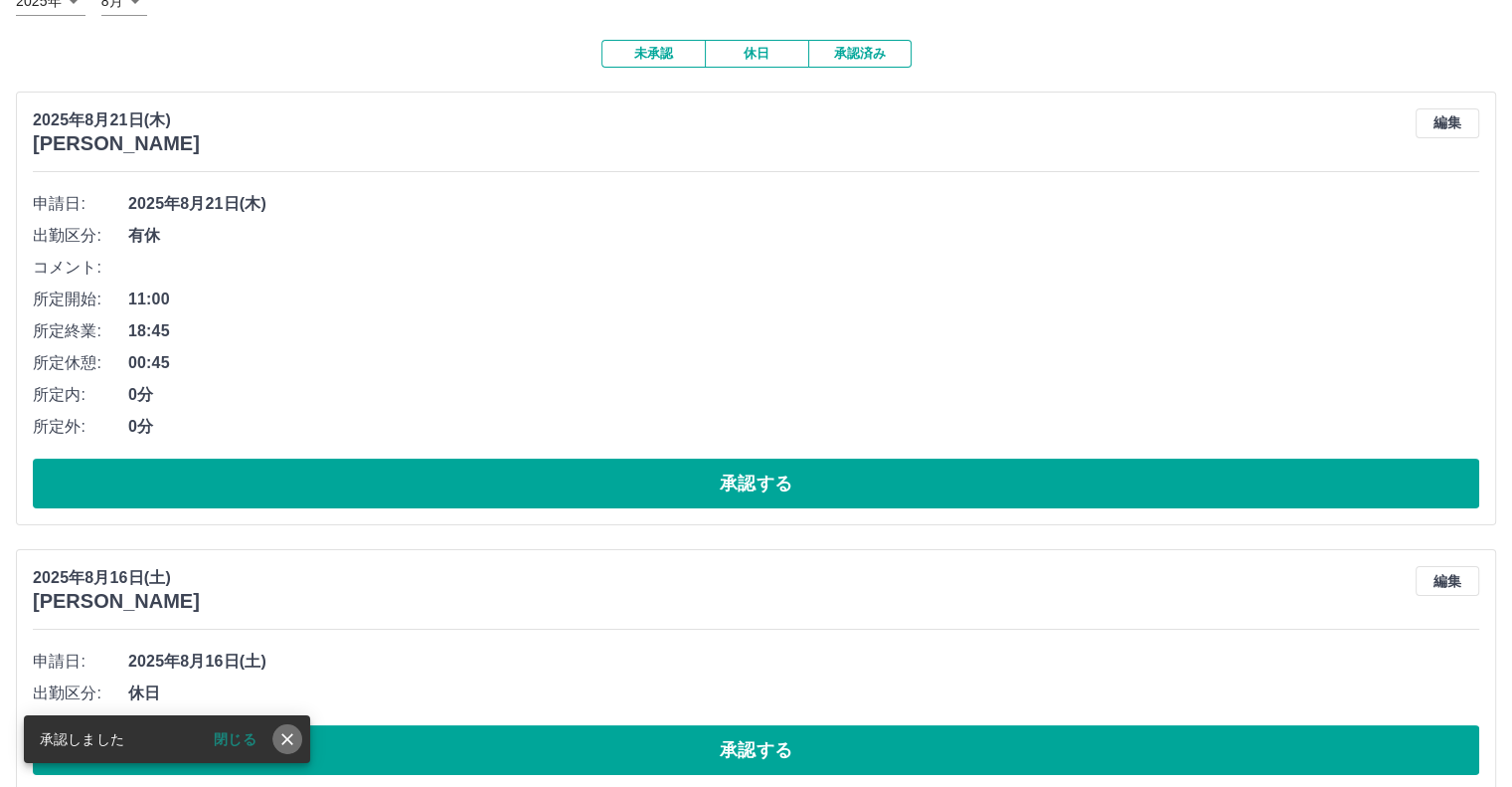
click at [287, 739] on icon "close" at bounding box center [287, 739] width 12 height 12
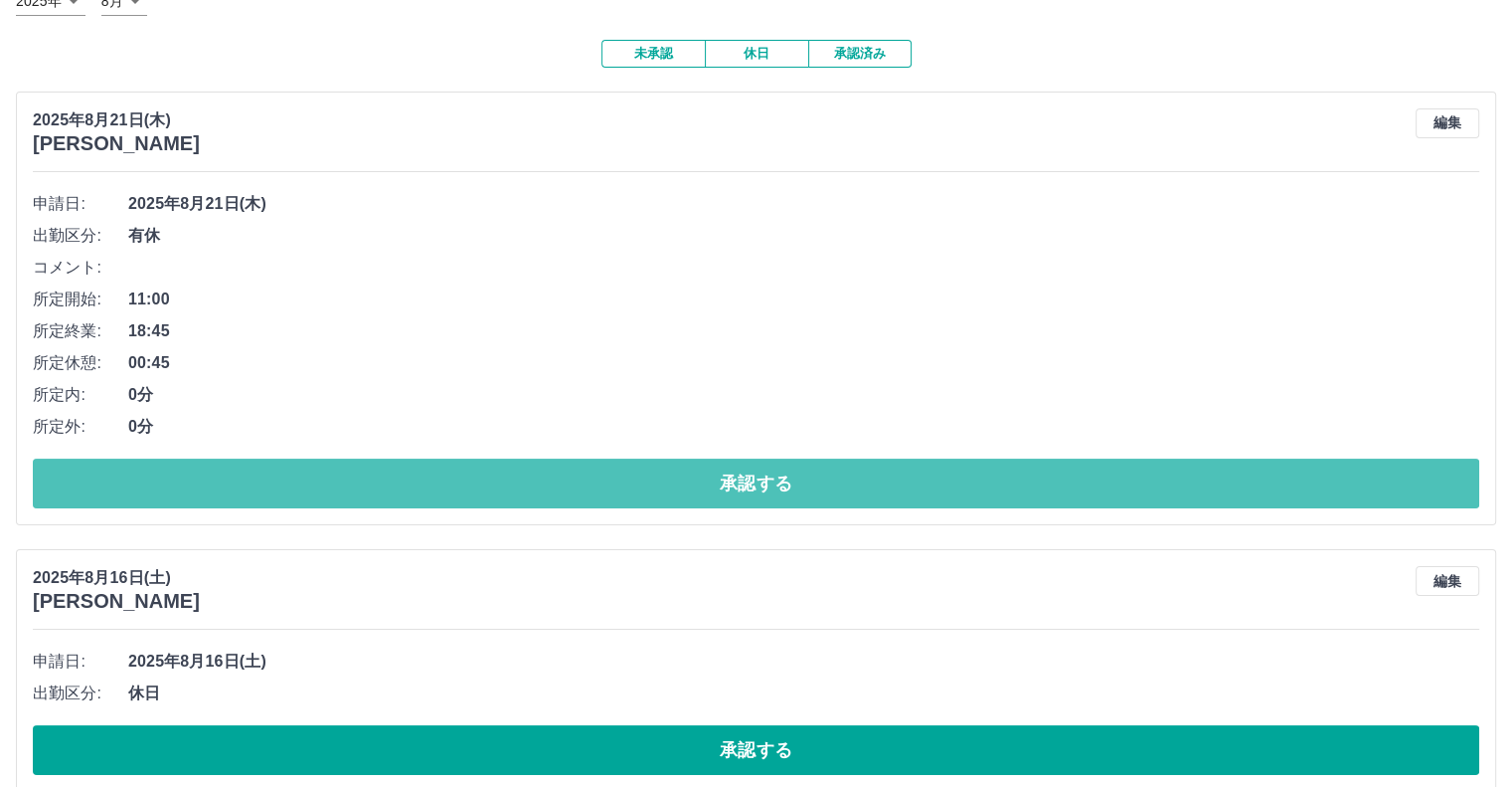
click at [714, 485] on button "承認する" at bounding box center [756, 484] width 1446 height 50
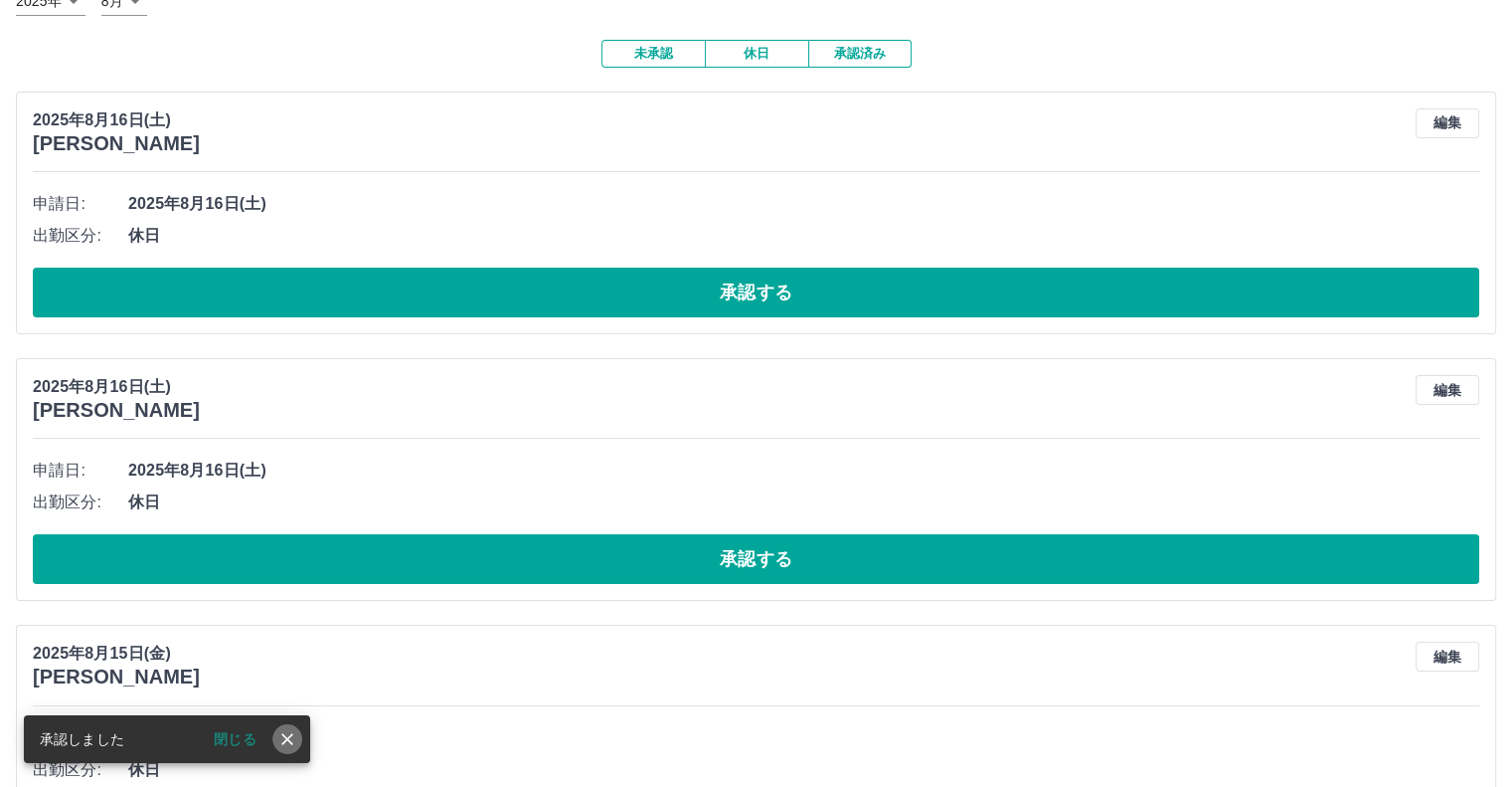
click at [294, 744] on icon "close" at bounding box center [287, 739] width 20 height 20
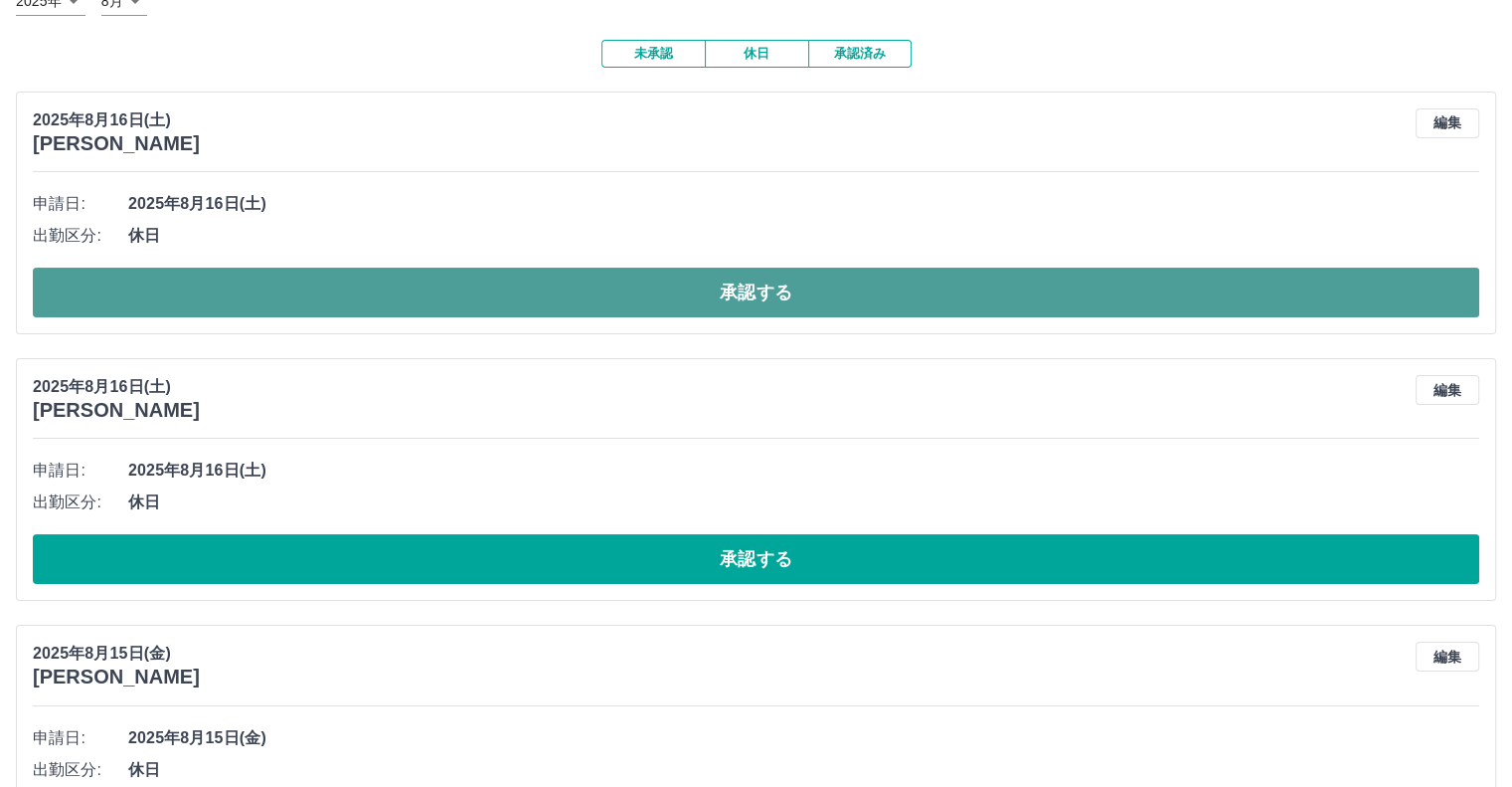
click at [783, 291] on button "承認する" at bounding box center [756, 293] width 1446 height 50
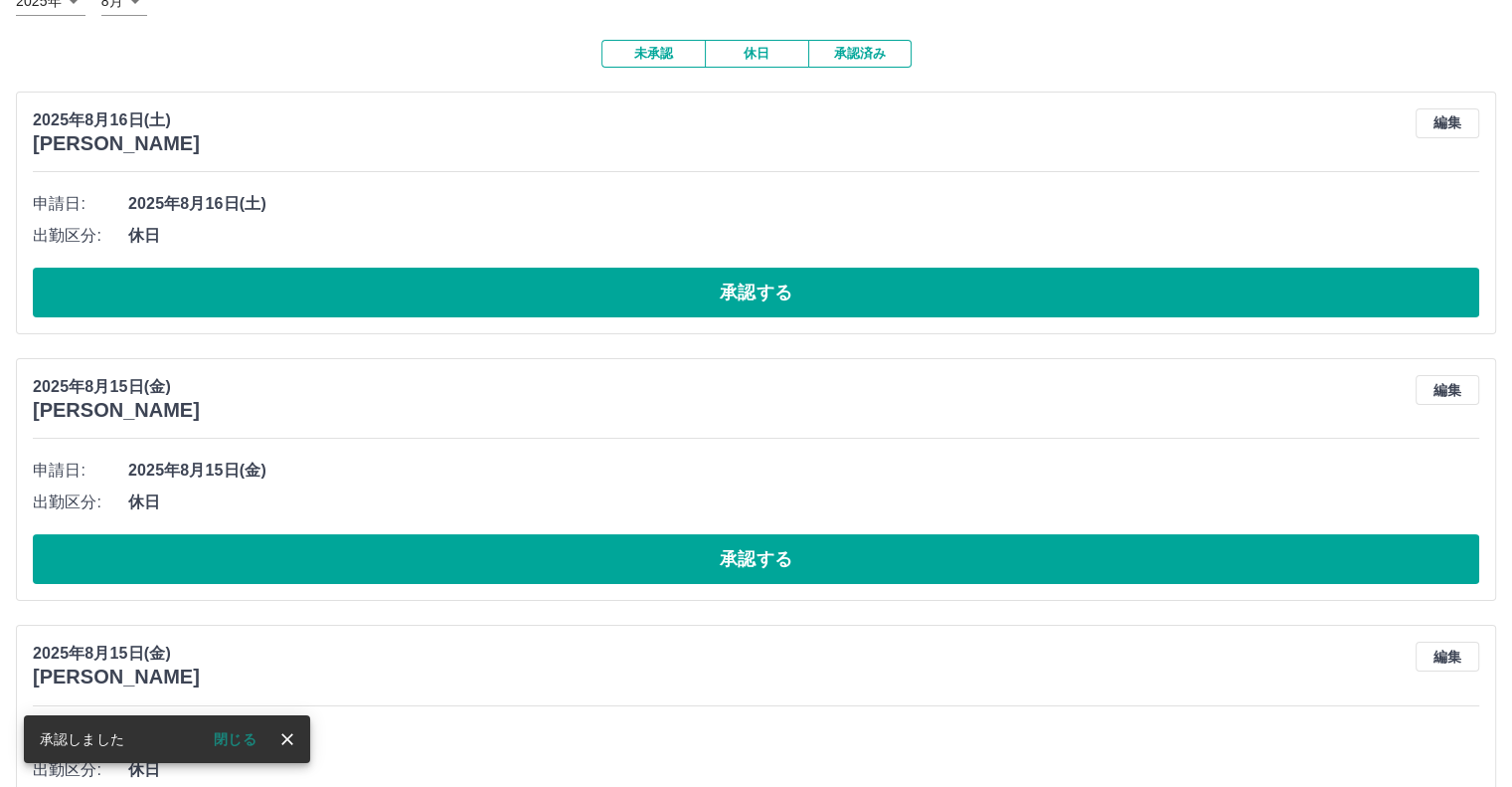
click at [286, 739] on icon "close" at bounding box center [287, 739] width 12 height 12
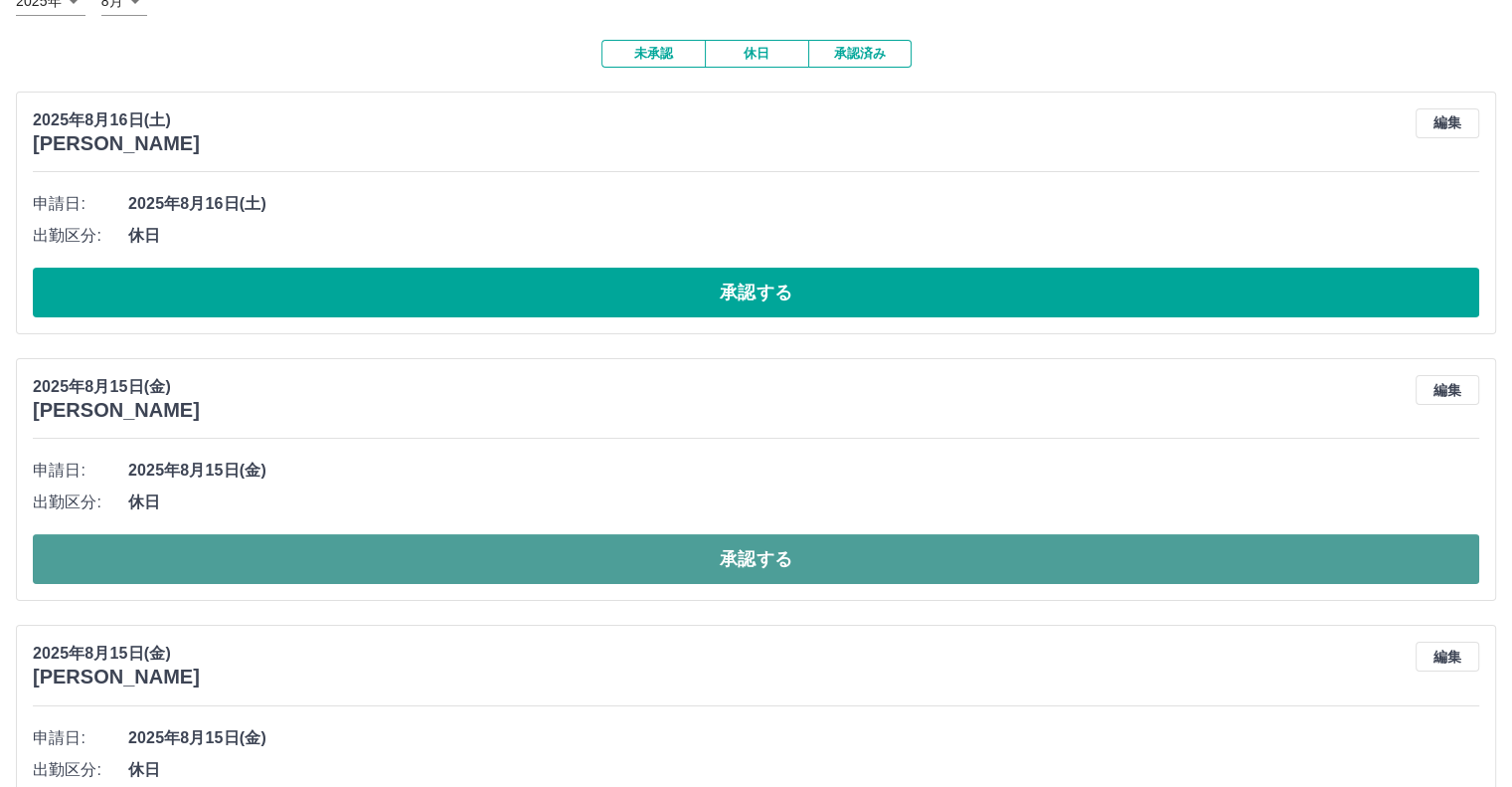
click at [795, 556] on button "承認する" at bounding box center [756, 559] width 1446 height 50
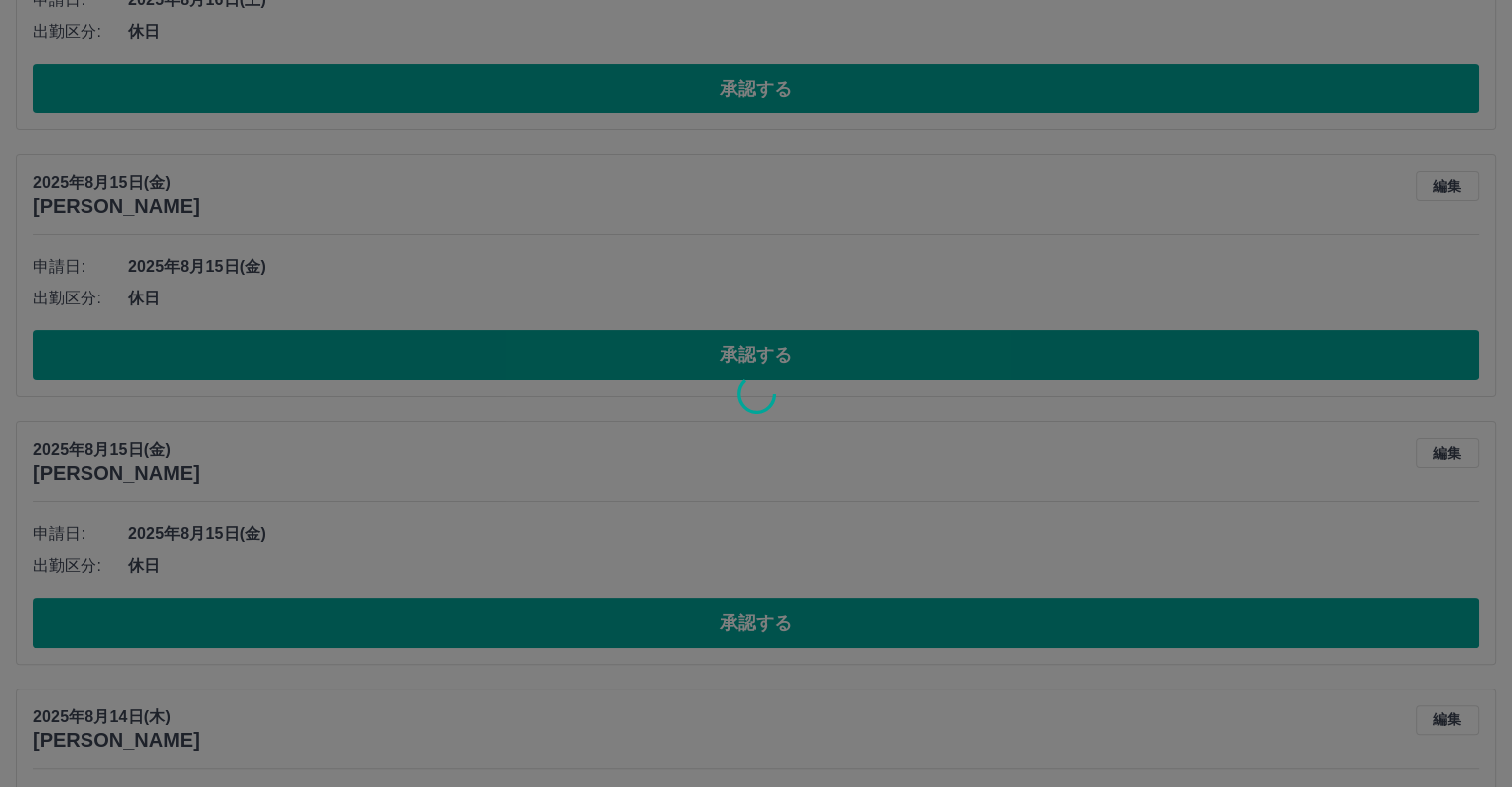
scroll to position [442, 0]
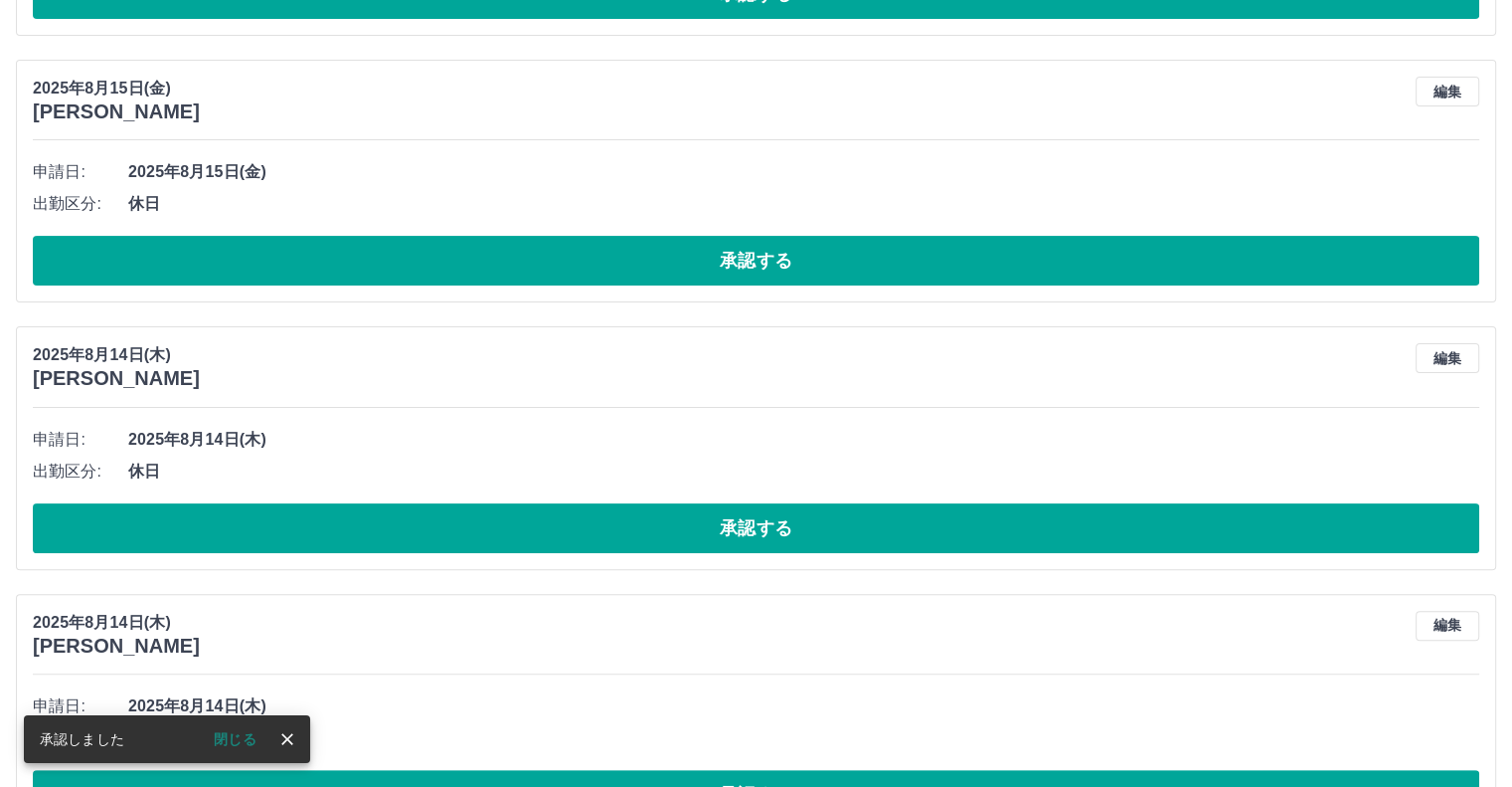
click at [290, 738] on icon "close" at bounding box center [287, 739] width 20 height 20
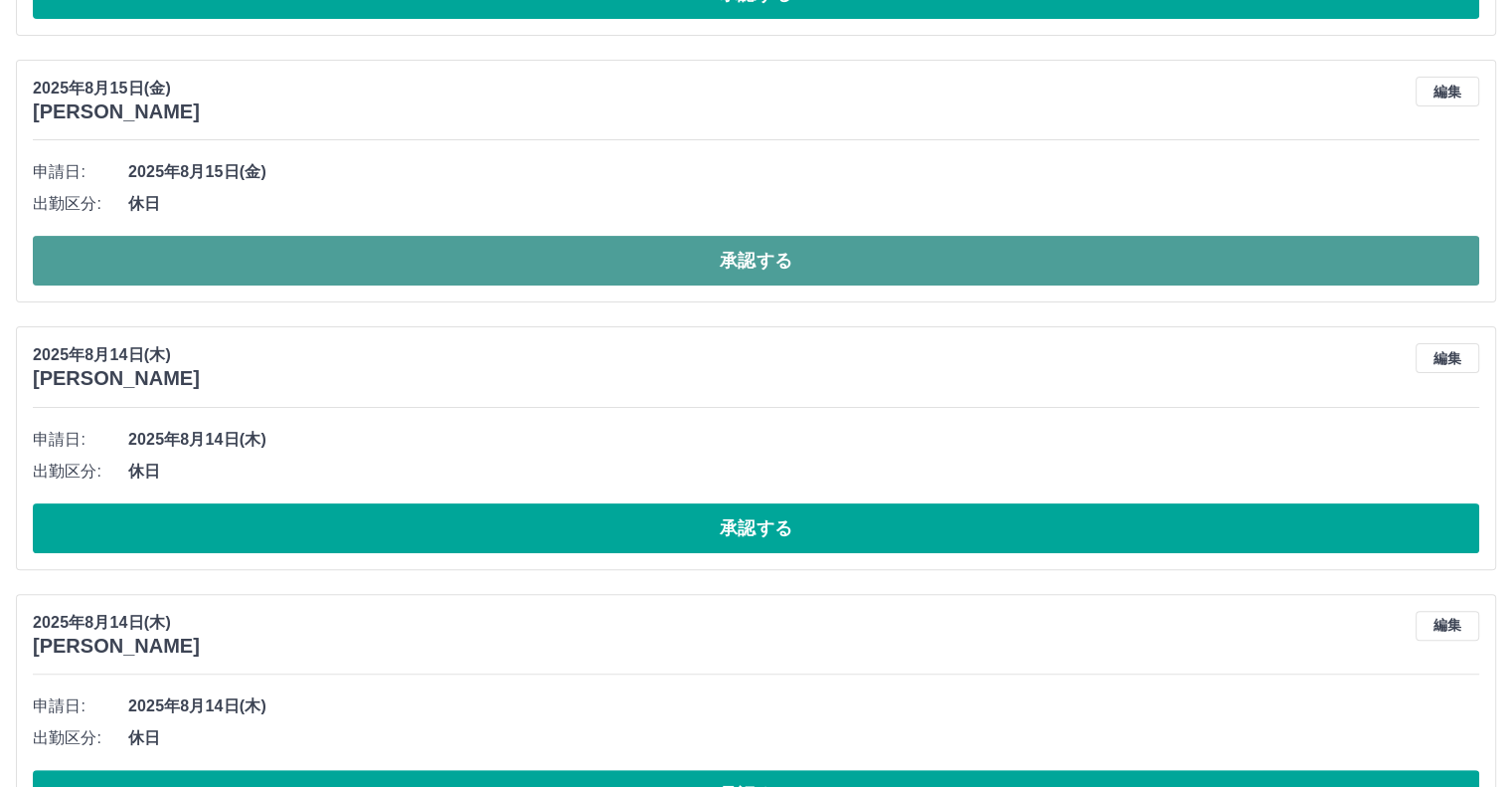
click at [776, 258] on button "承認する" at bounding box center [756, 261] width 1446 height 50
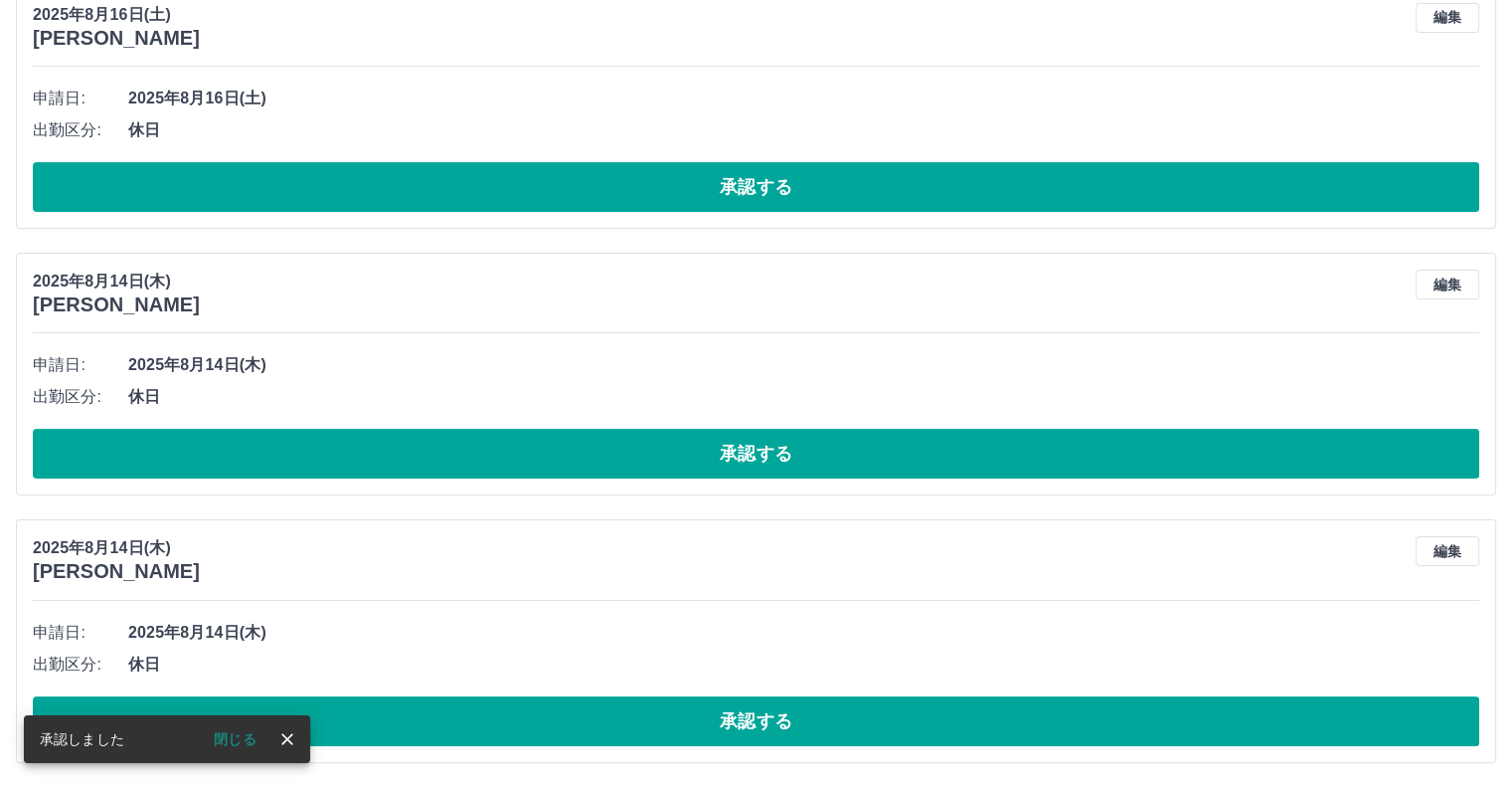
scroll to position [247, 0]
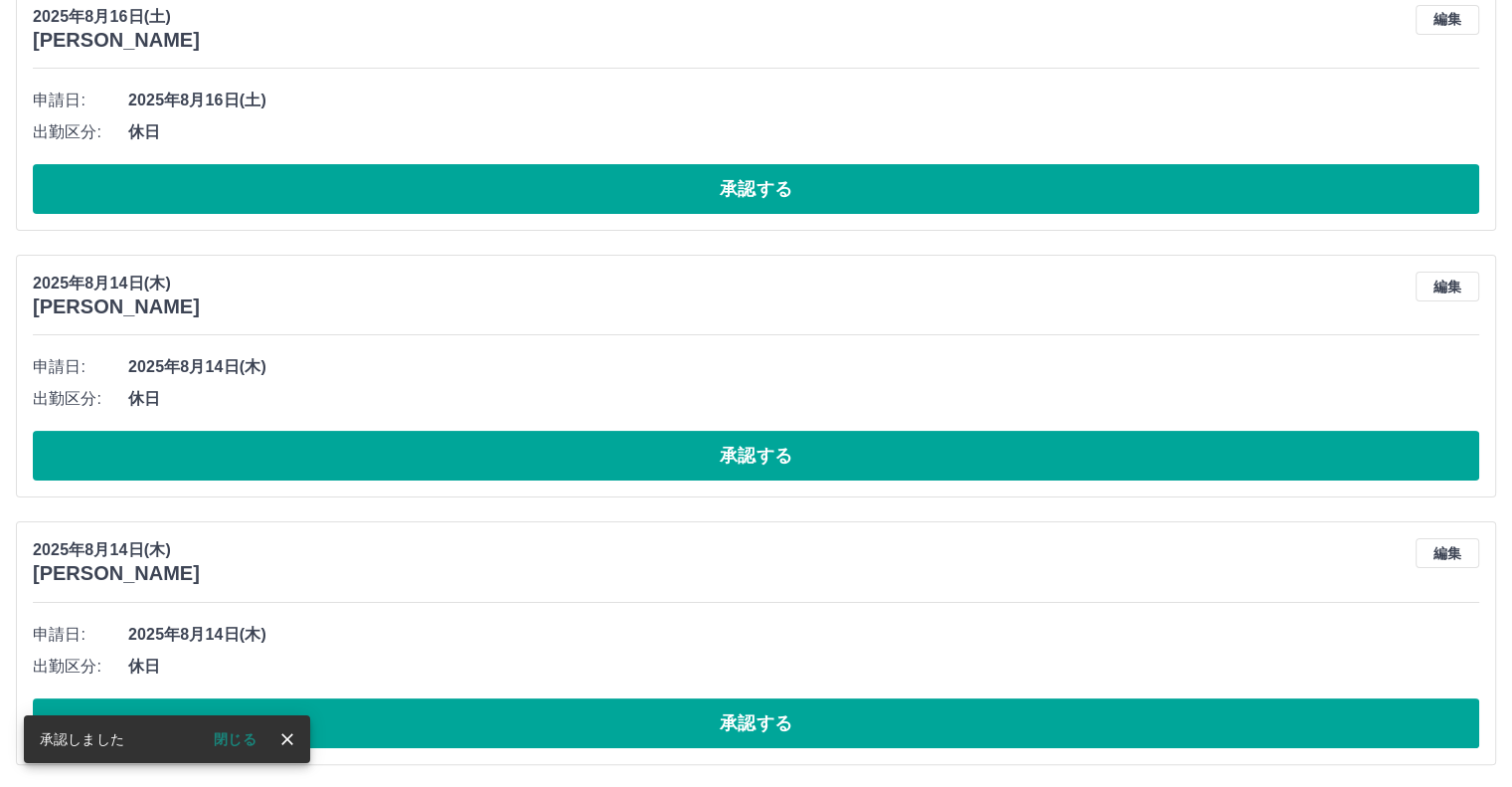
drag, startPoint x: 285, startPoint y: 744, endPoint x: 290, endPoint y: 735, distance: 10.3
click at [287, 743] on icon "close" at bounding box center [287, 739] width 20 height 20
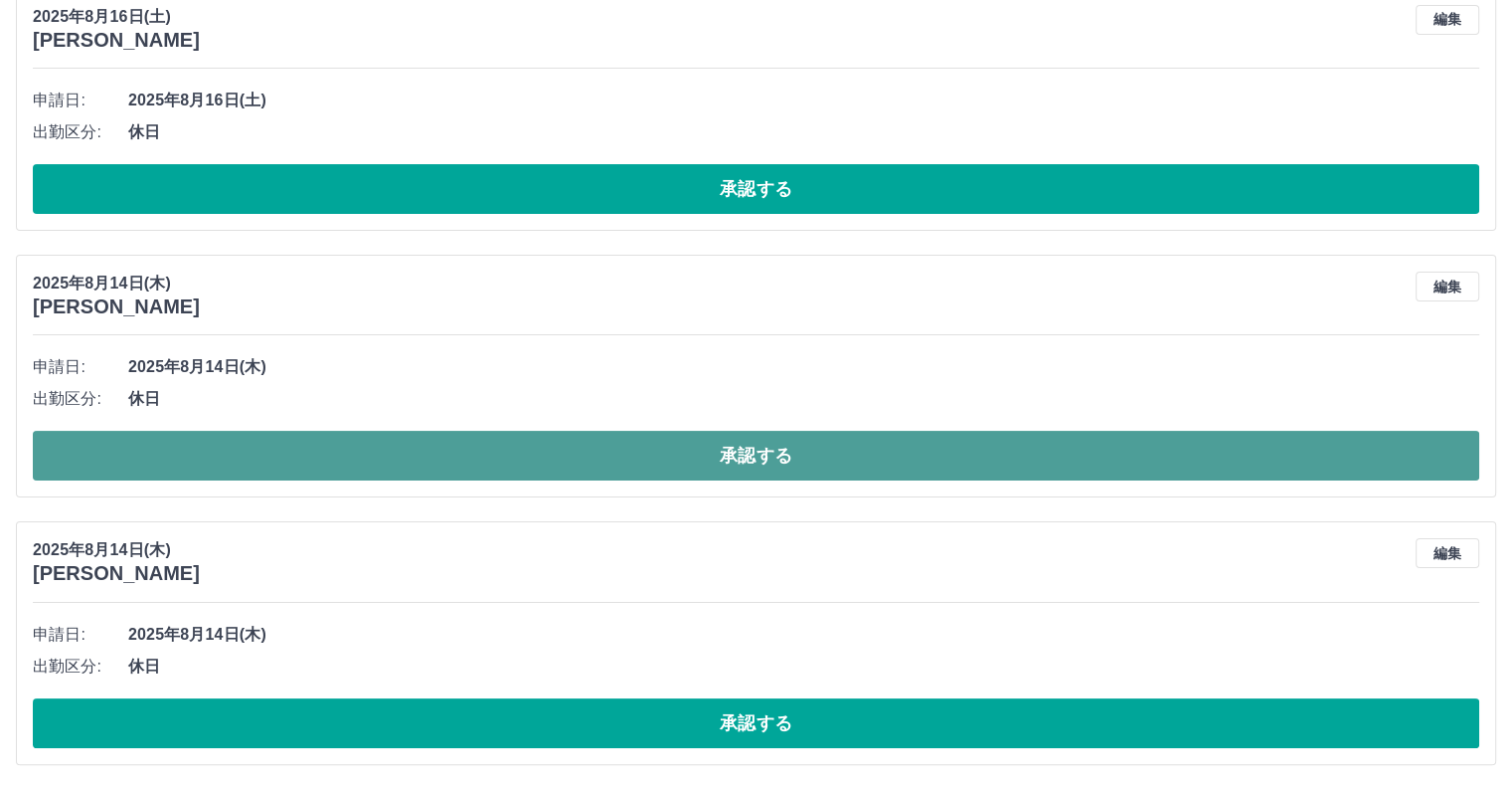
click at [762, 453] on button "承認する" at bounding box center [756, 456] width 1446 height 50
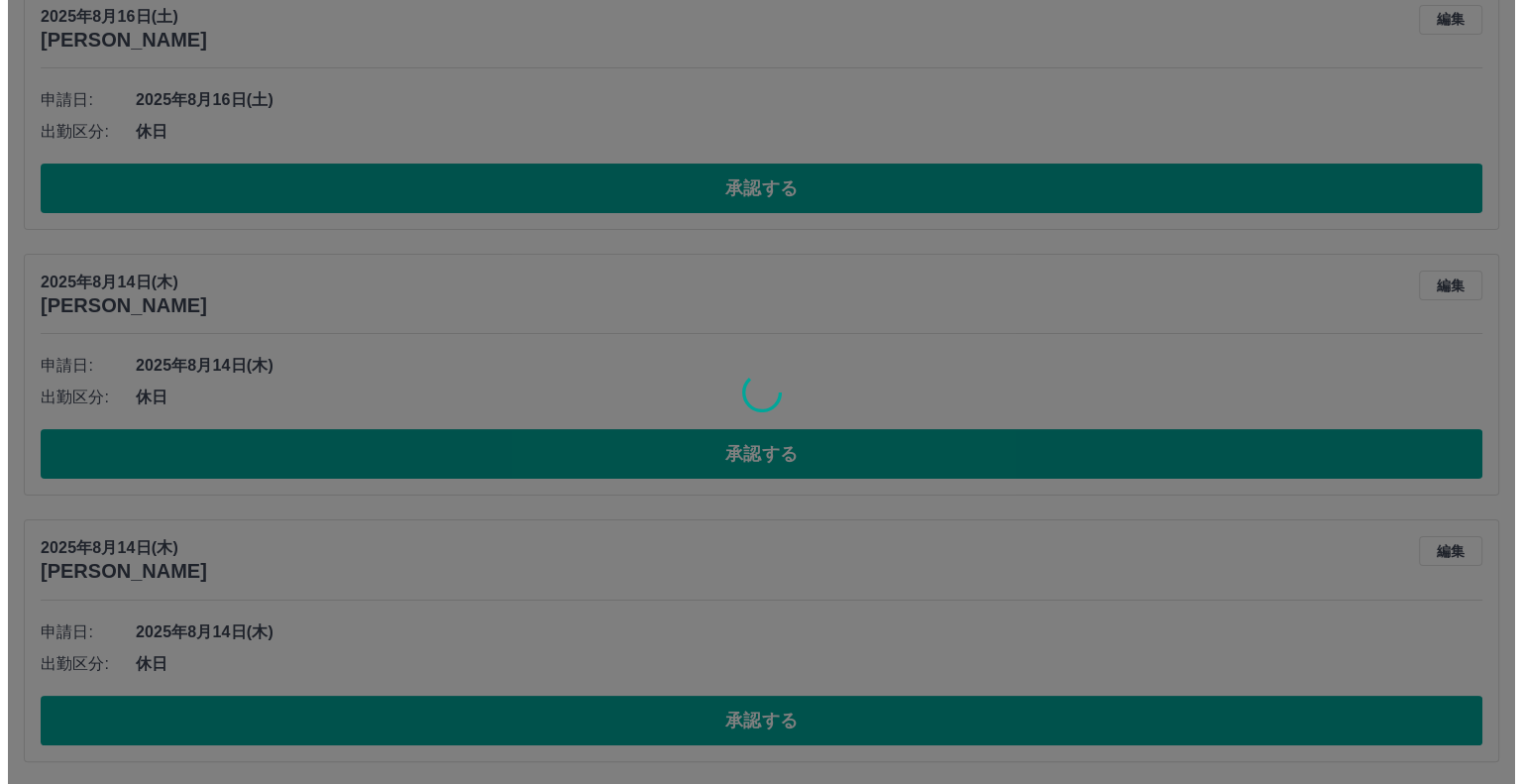
scroll to position [0, 0]
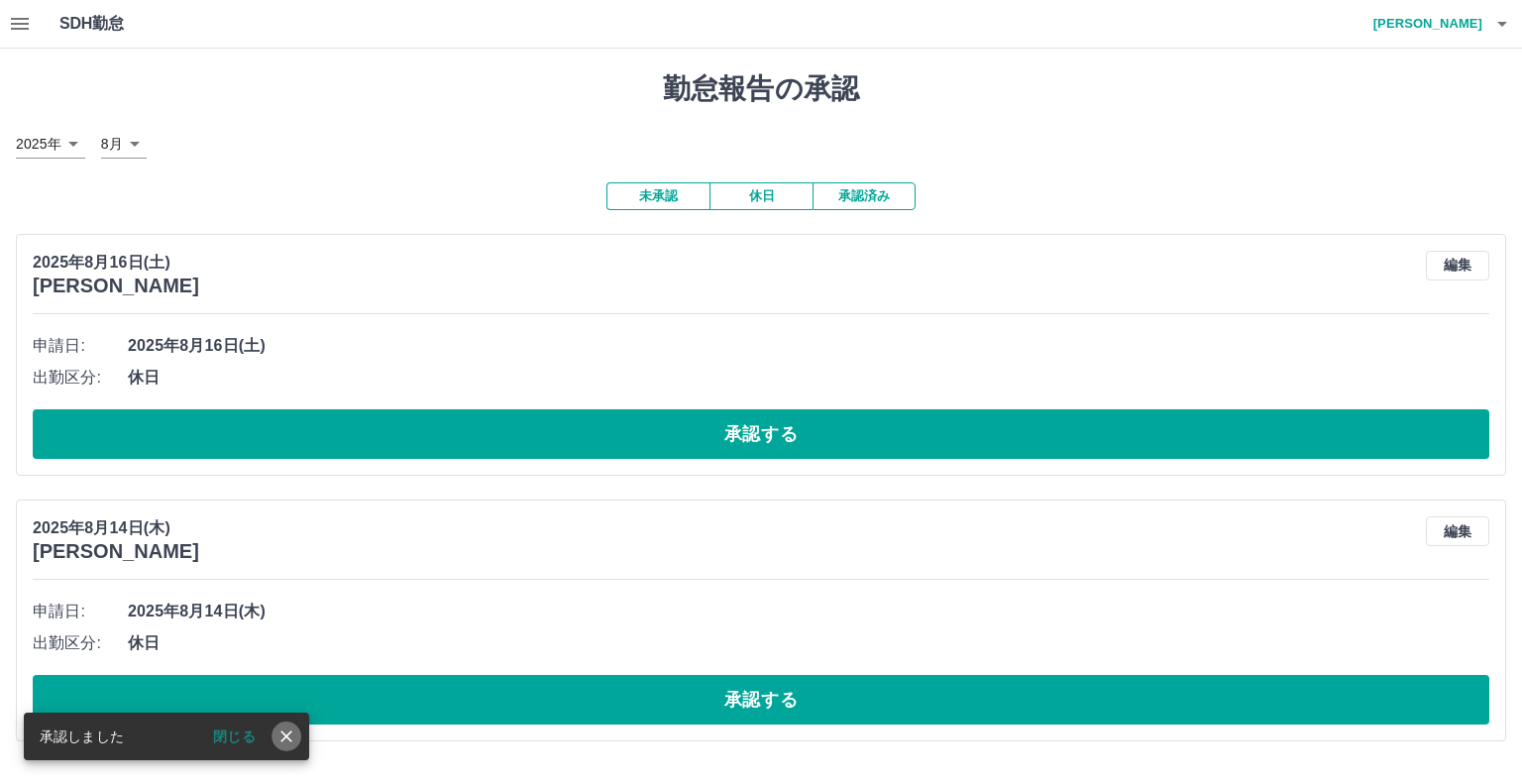
click at [293, 743] on icon "close" at bounding box center [287, 736] width 20 height 20
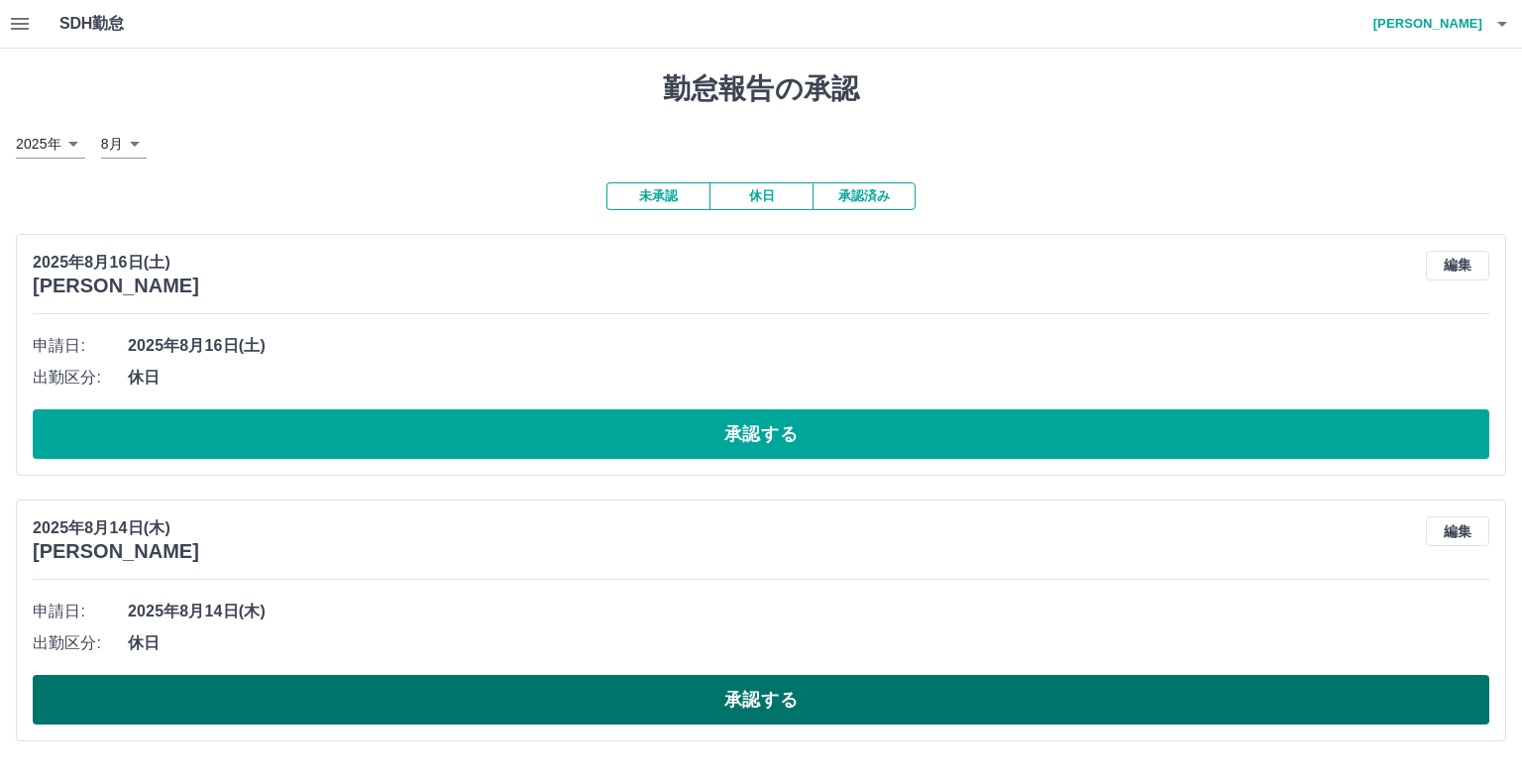
click at [734, 700] on button "承認する" at bounding box center [761, 700] width 1457 height 50
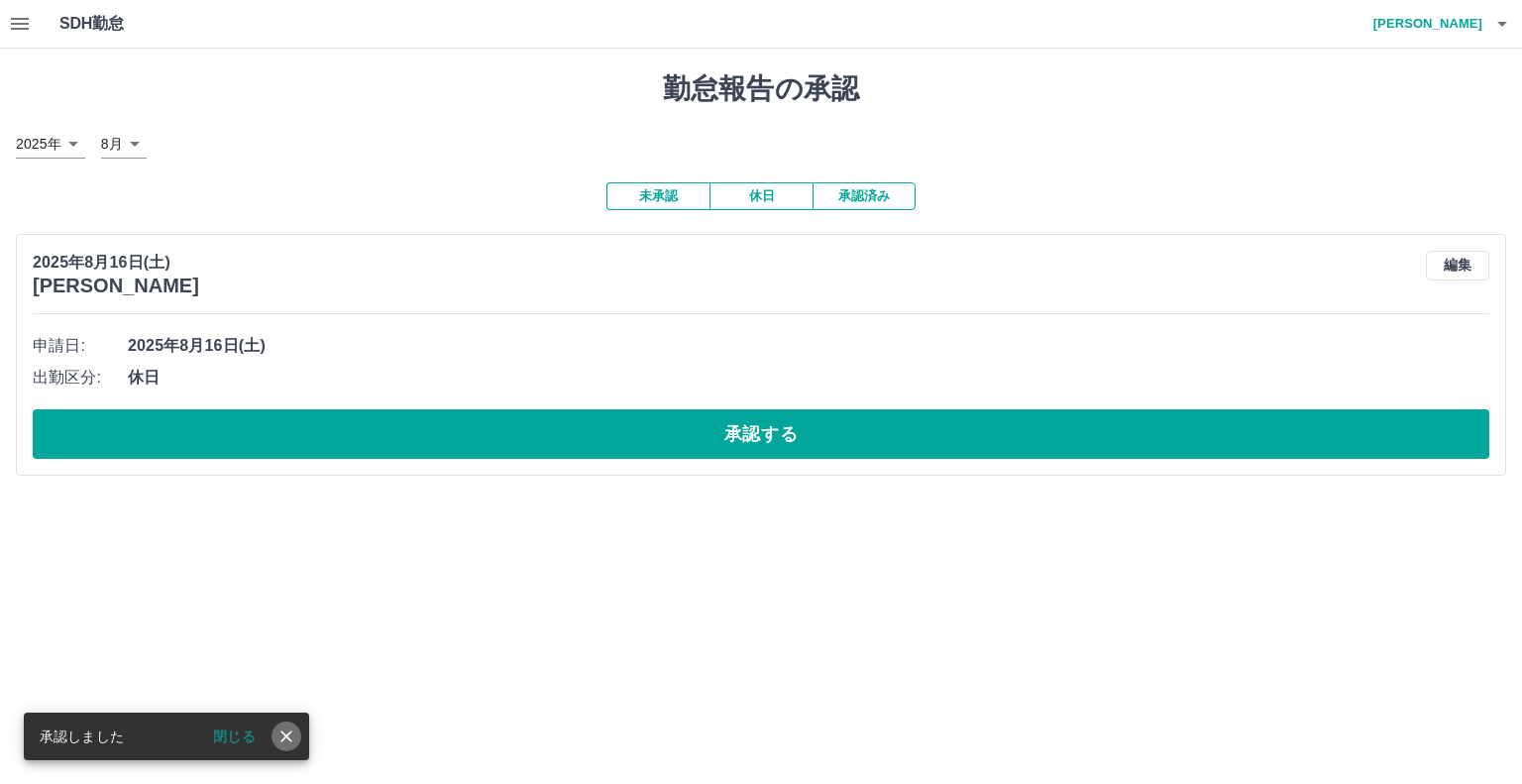
click at [286, 742] on icon "close" at bounding box center [287, 736] width 20 height 20
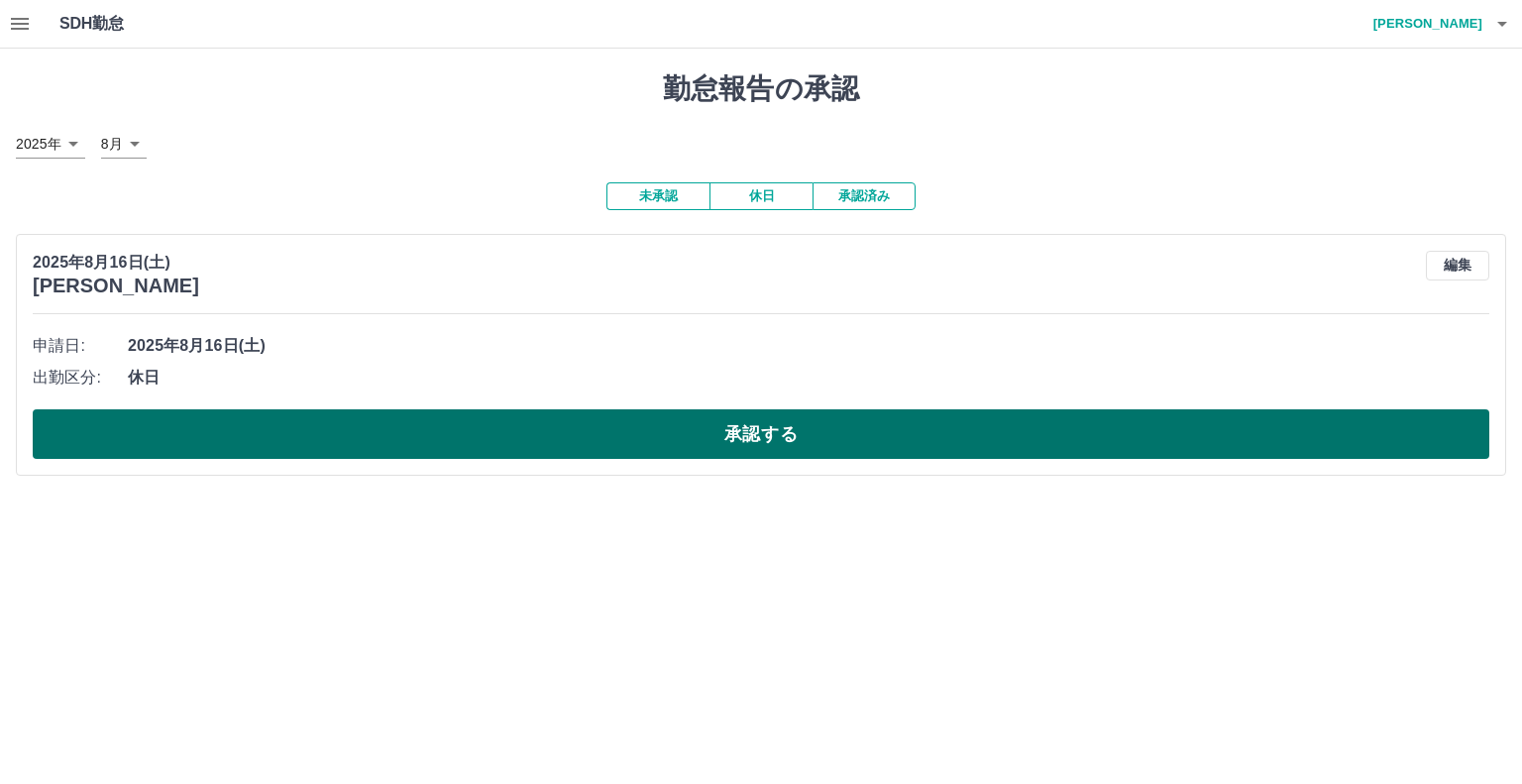
click at [763, 437] on button "承認する" at bounding box center [761, 434] width 1457 height 50
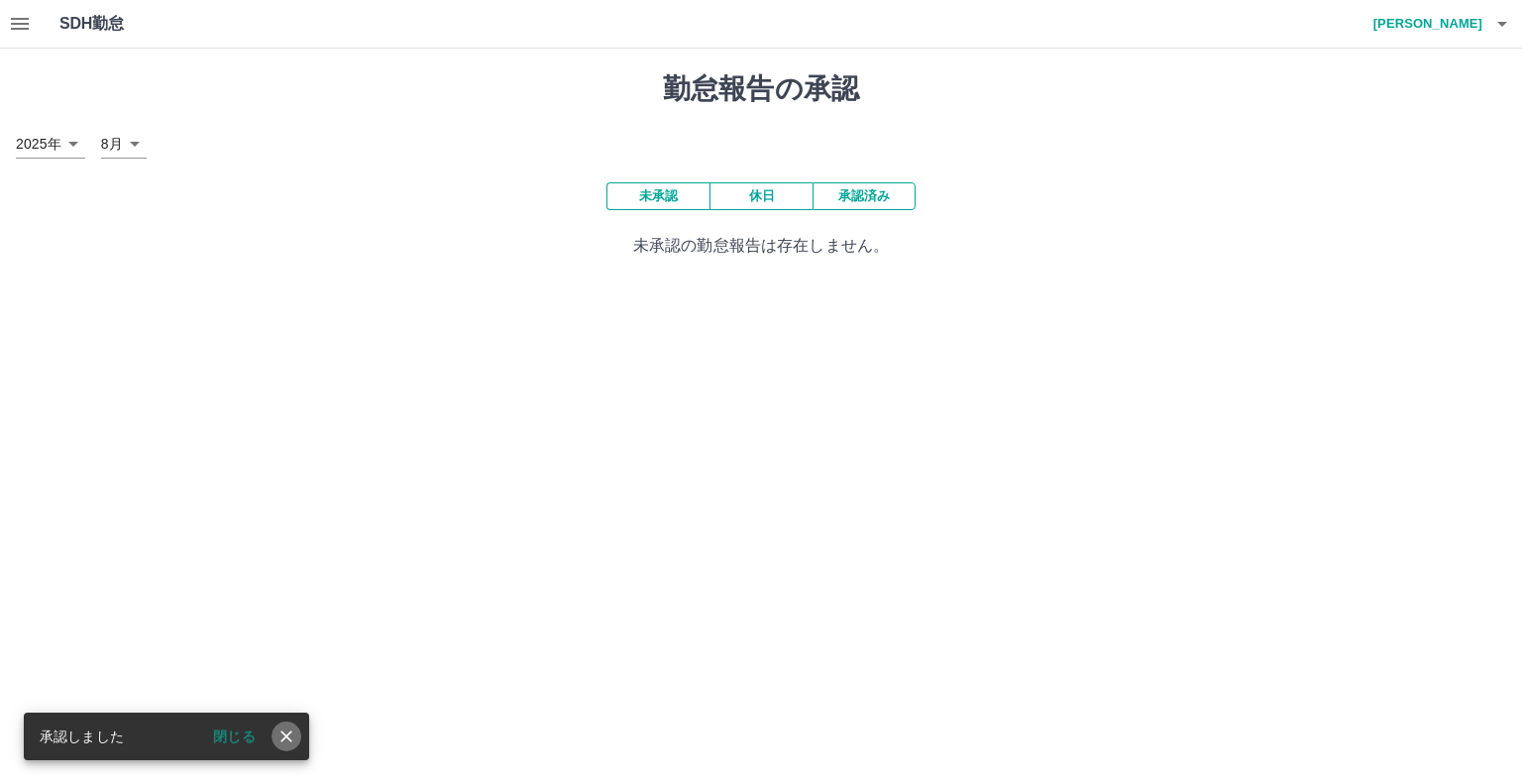
click at [286, 740] on icon "close" at bounding box center [287, 736] width 20 height 20
